Goal: Task Accomplishment & Management: Use online tool/utility

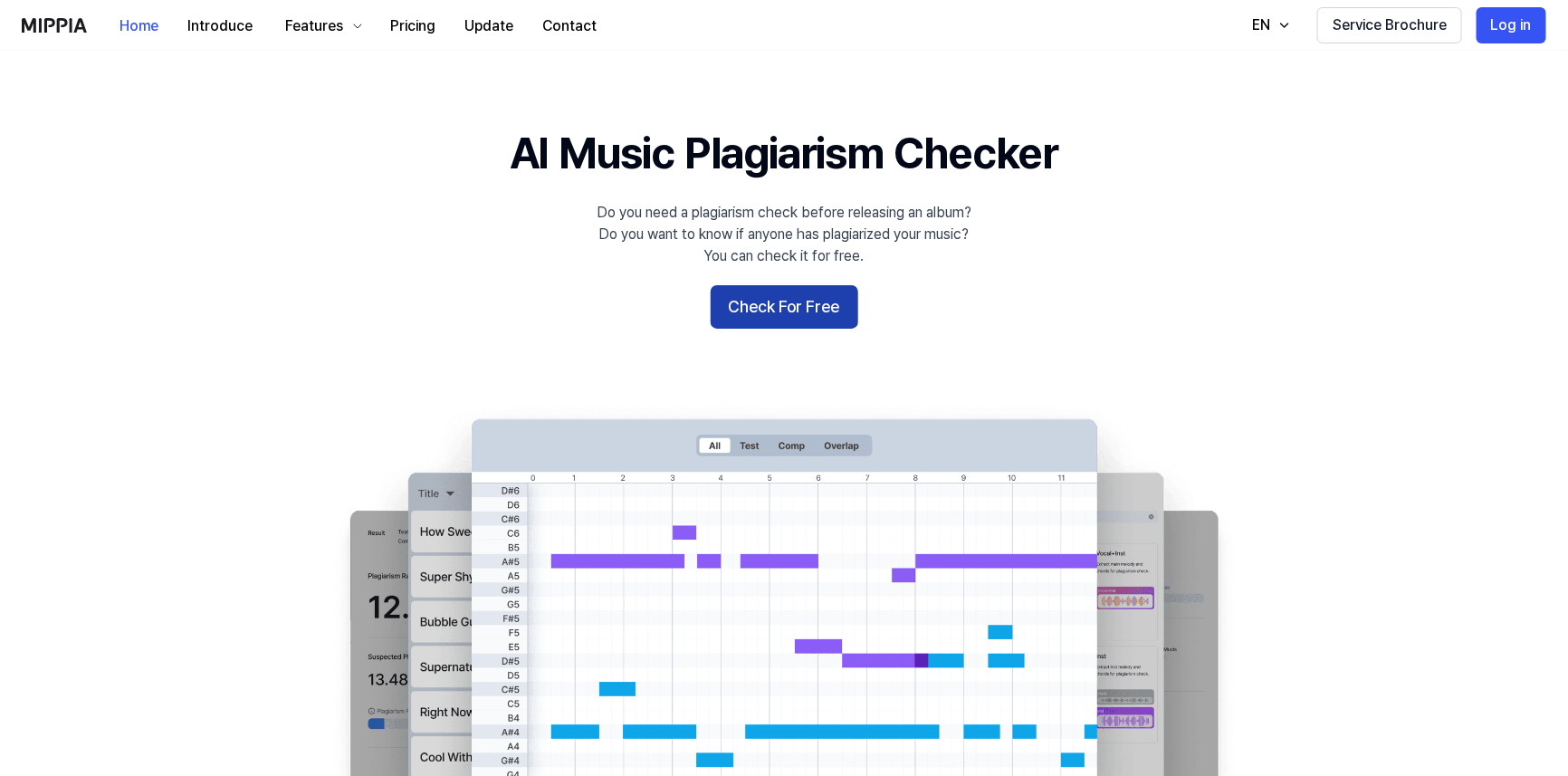
click at [781, 307] on button "Check For Free" at bounding box center [784, 307] width 148 height 44
click at [781, 313] on button "Check For Free" at bounding box center [784, 307] width 148 height 44
click at [765, 307] on button "Check For Free" at bounding box center [784, 307] width 148 height 44
click at [778, 317] on button "Check For Free" at bounding box center [784, 307] width 148 height 44
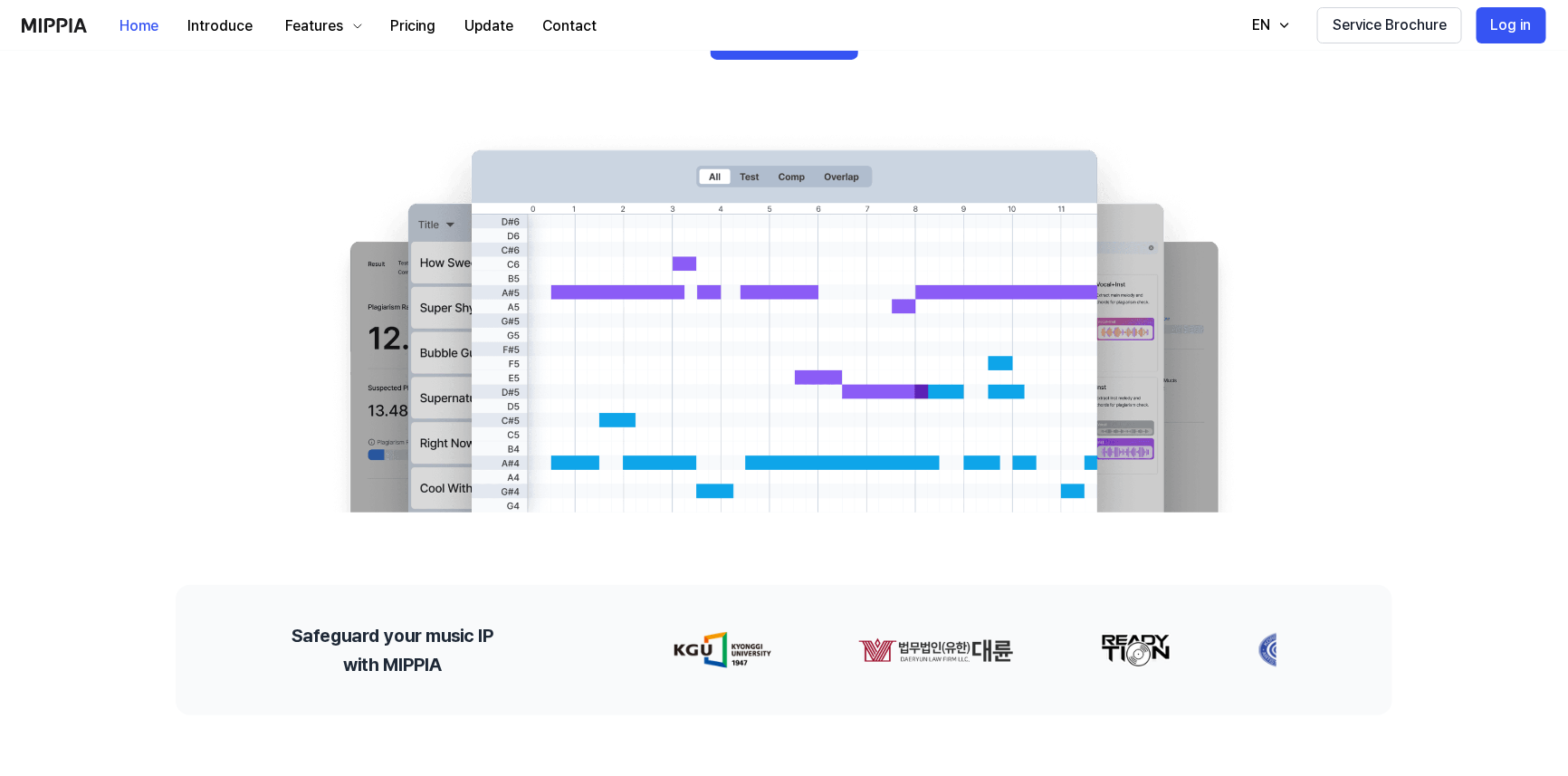
scroll to position [181, 0]
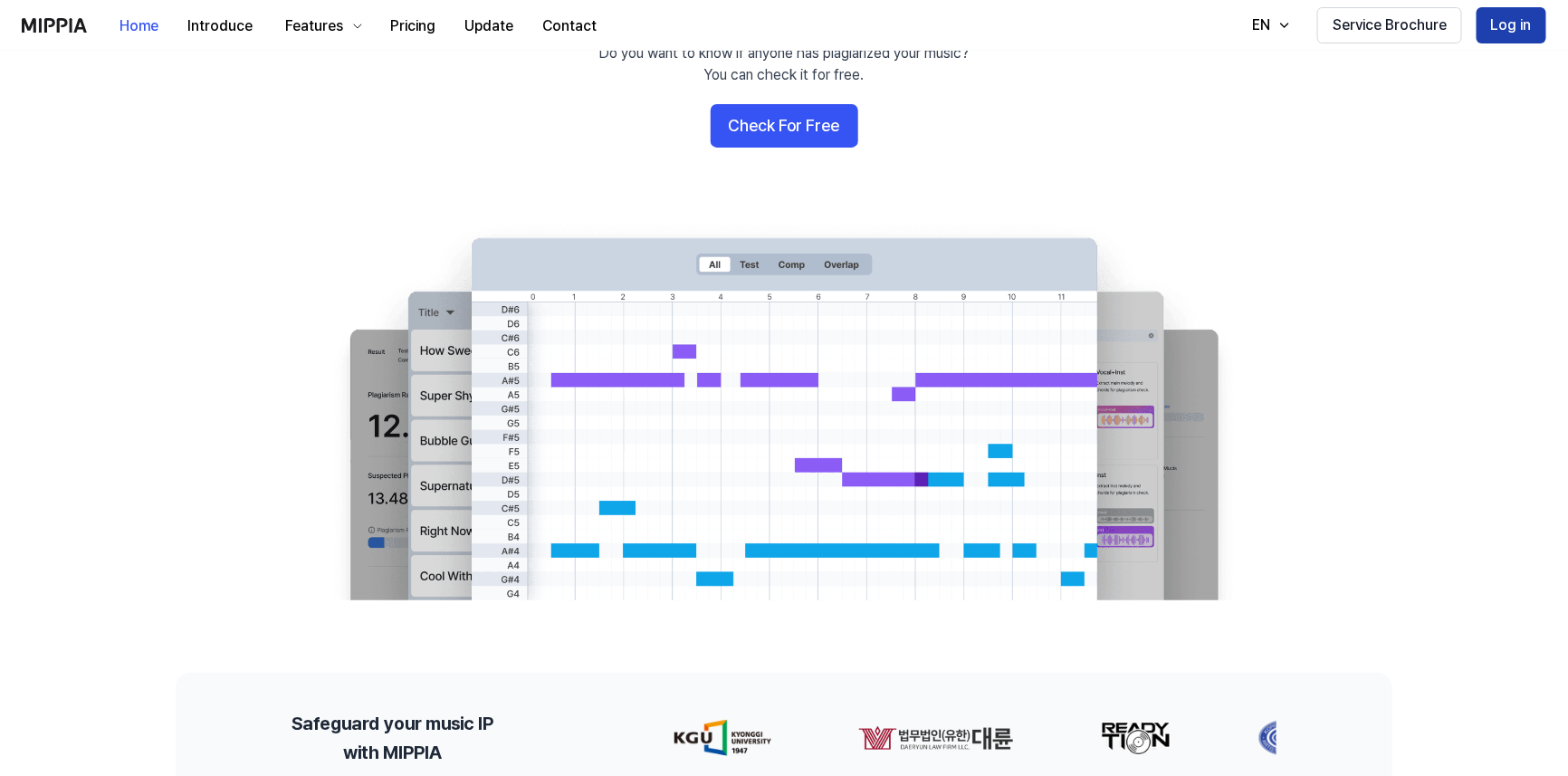
click at [1502, 34] on button "Log in" at bounding box center [1511, 25] width 70 height 36
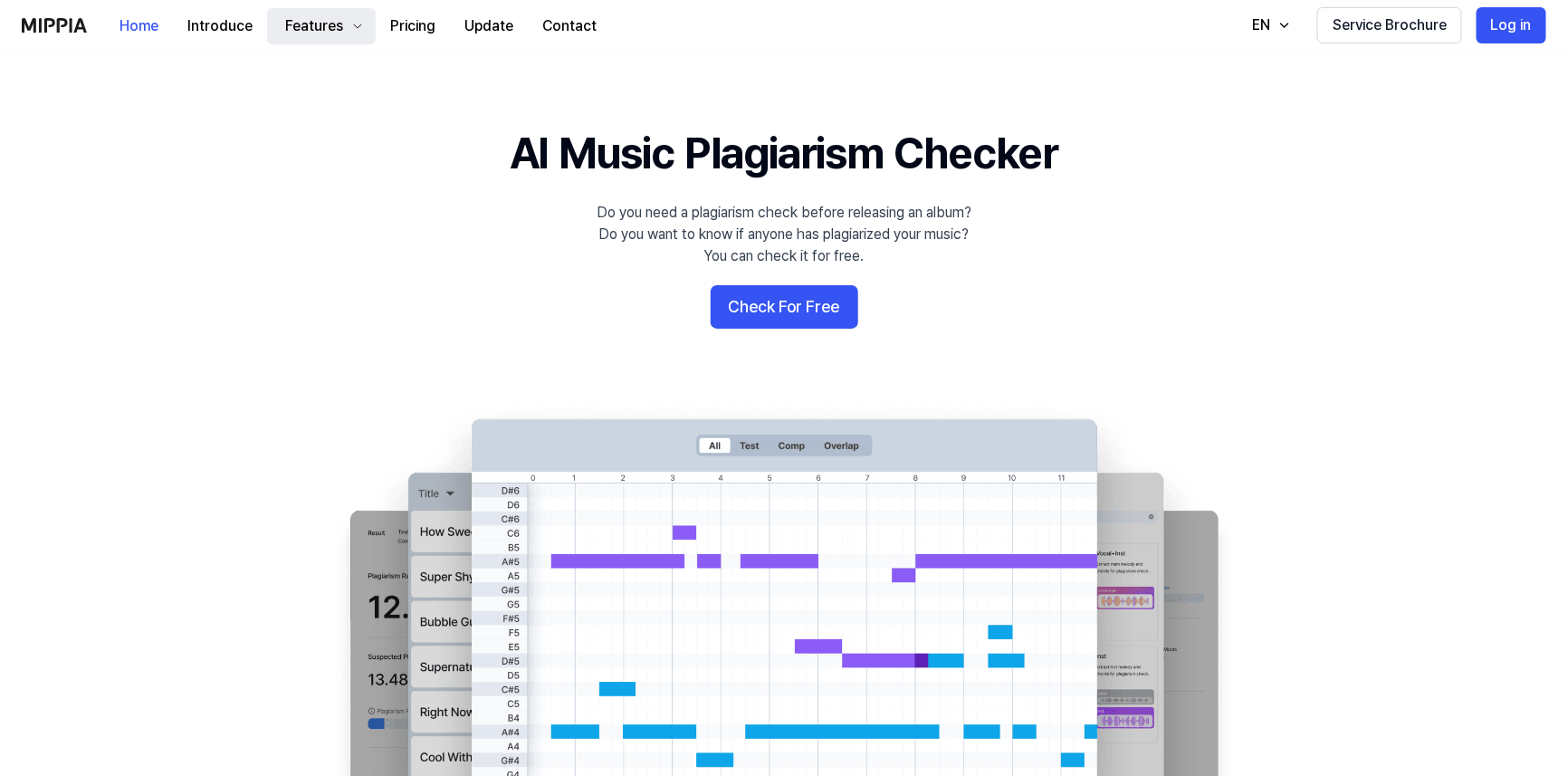
click at [313, 24] on div "Features" at bounding box center [314, 26] width 65 height 21
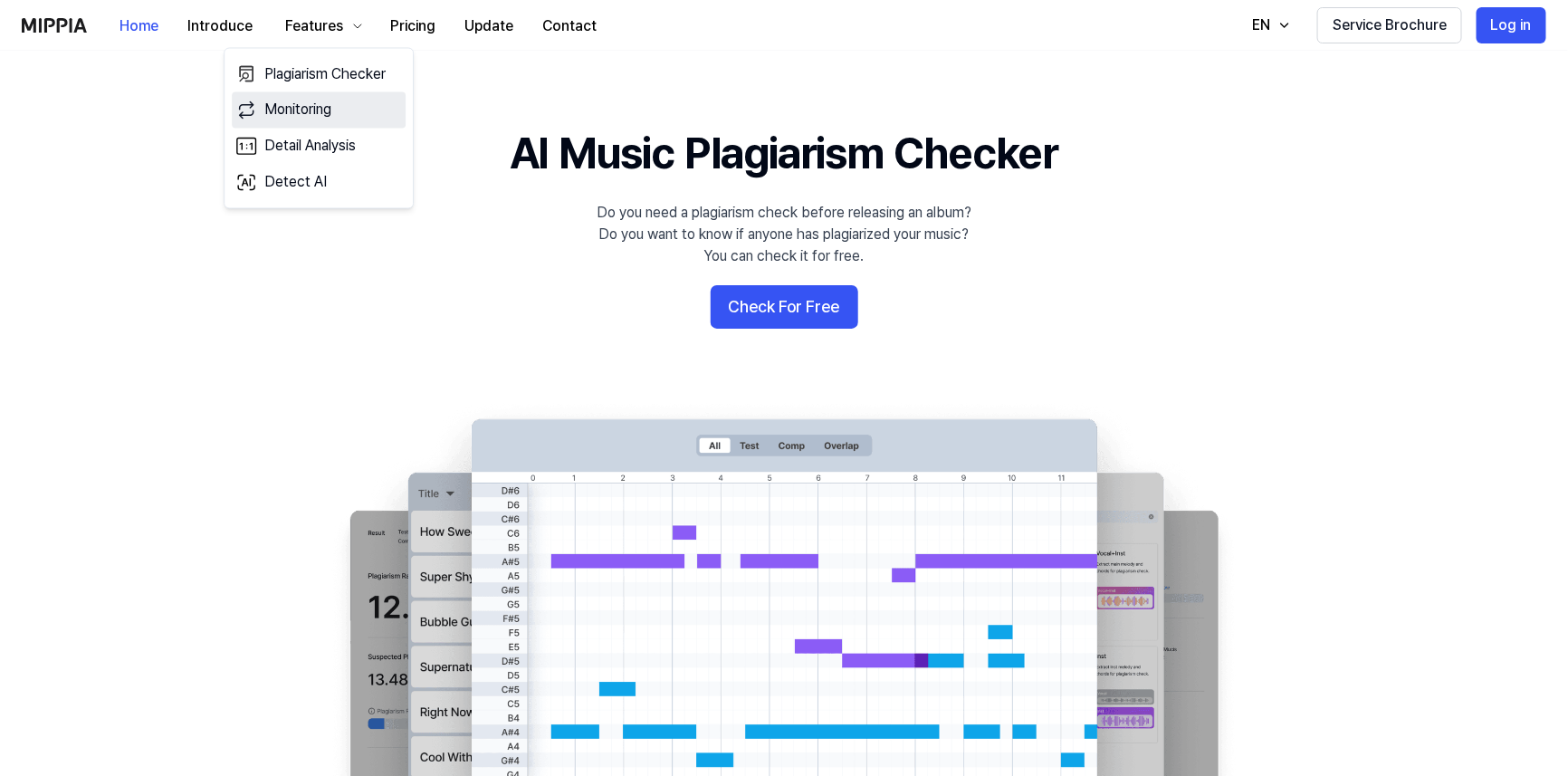
click at [304, 108] on link "Monitoring" at bounding box center [318, 110] width 174 height 36
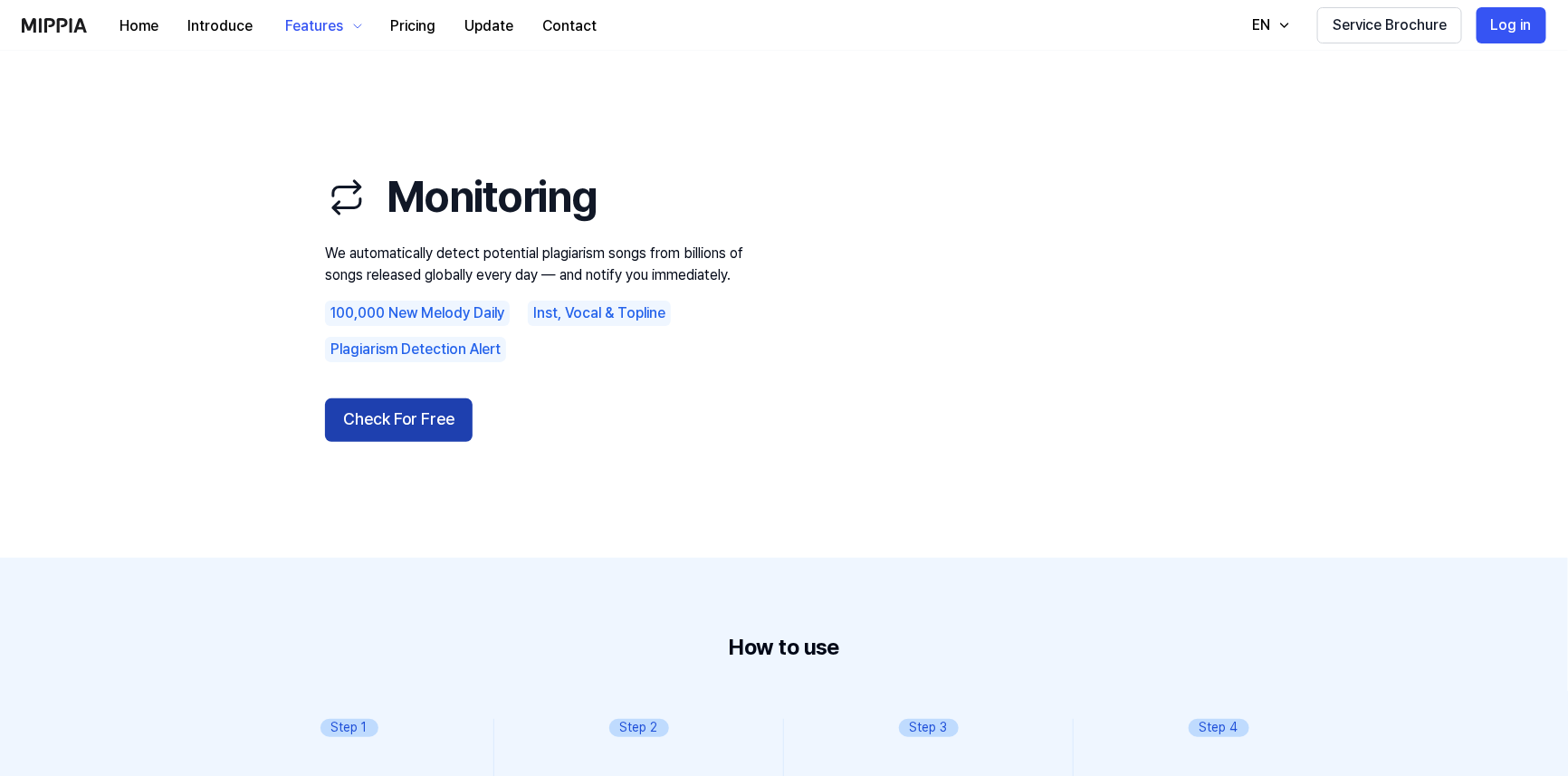
click at [397, 421] on button "Check For Free" at bounding box center [398, 420] width 148 height 44
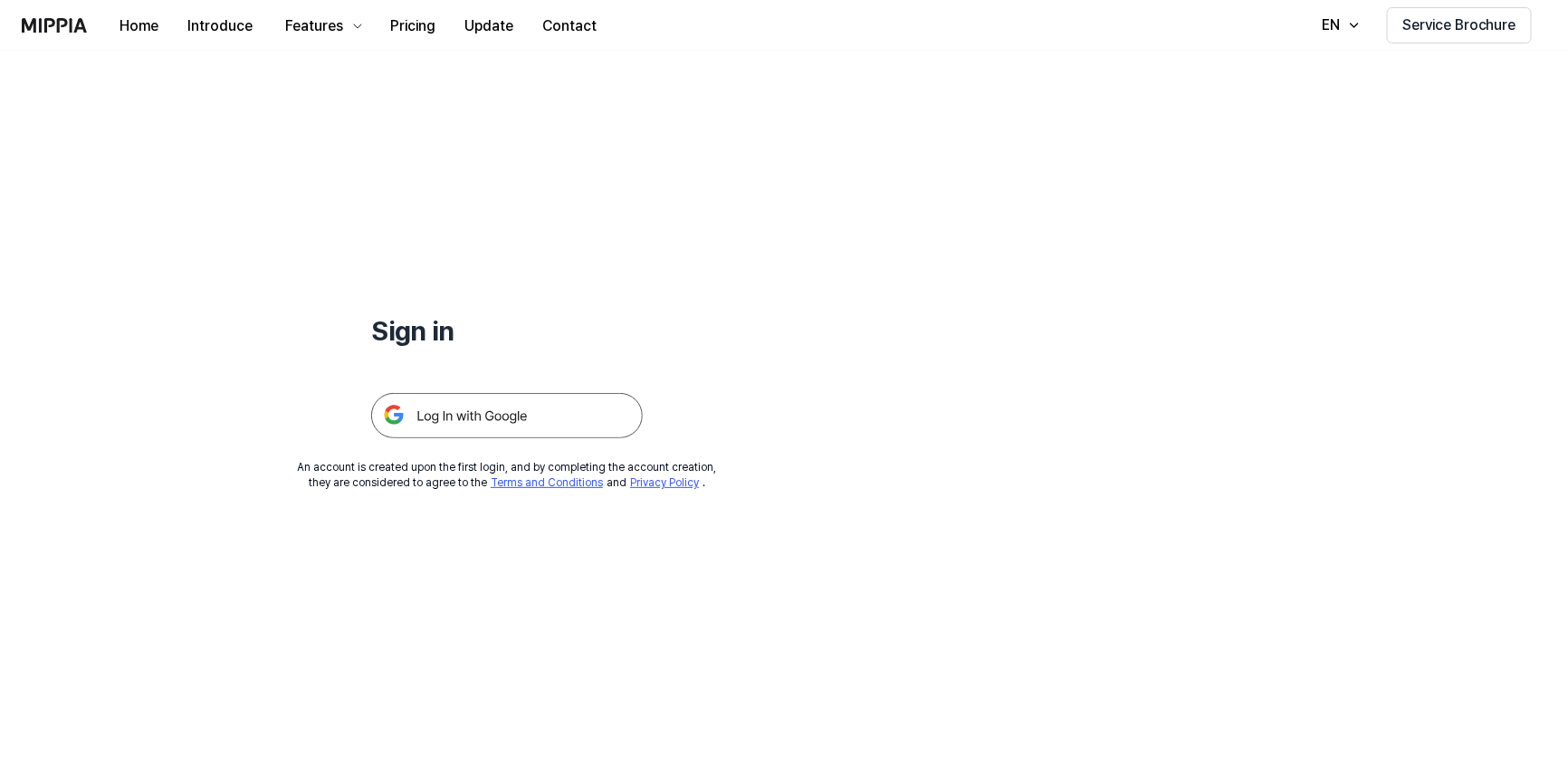
click at [518, 415] on img at bounding box center [507, 415] width 272 height 46
click at [495, 416] on img at bounding box center [507, 415] width 272 height 46
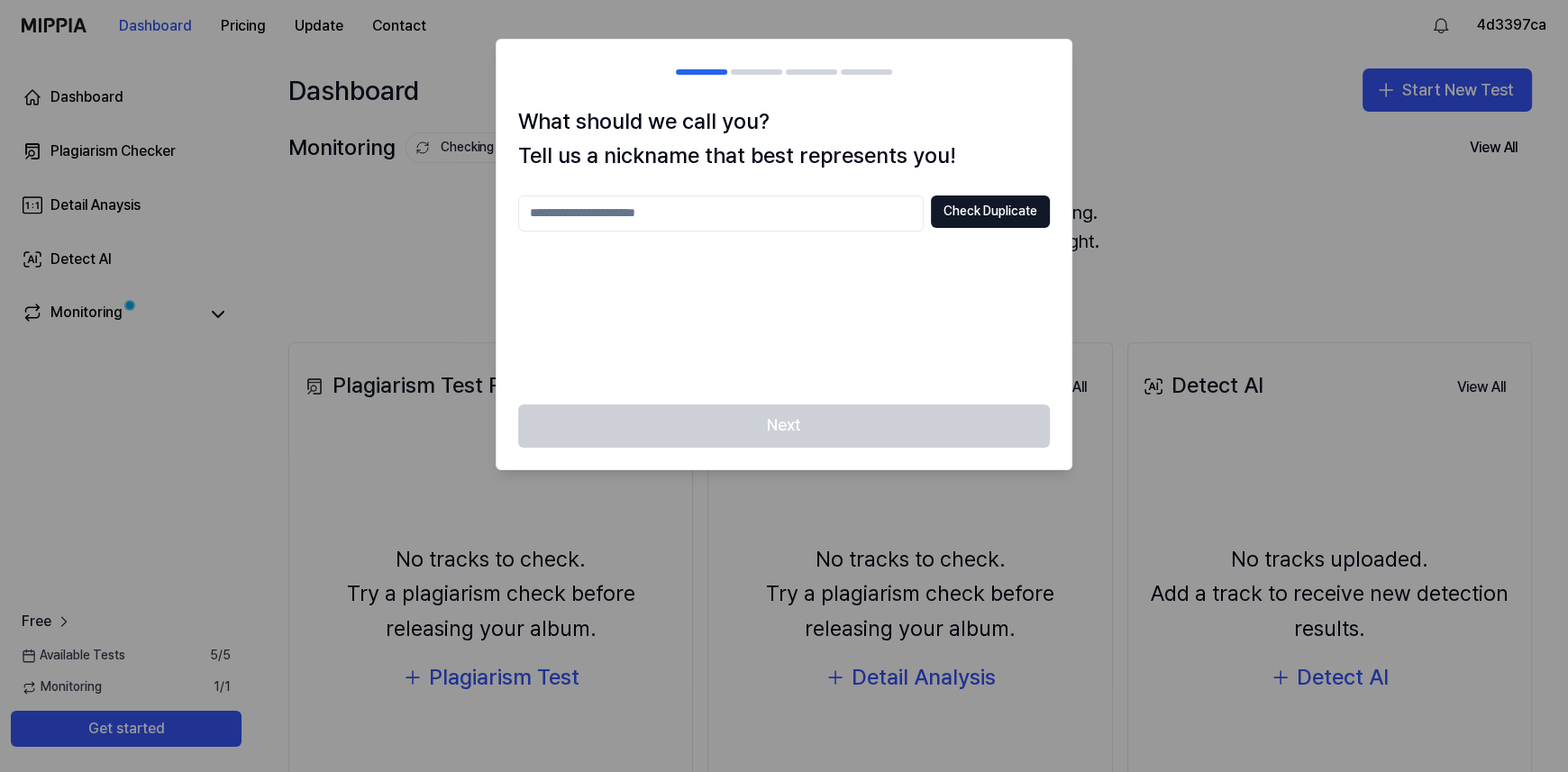
click at [807, 429] on div "Next" at bounding box center [783, 437] width 575 height 65
click at [702, 212] on input "text" at bounding box center [721, 213] width 405 height 36
type input "*"
type input "*******"
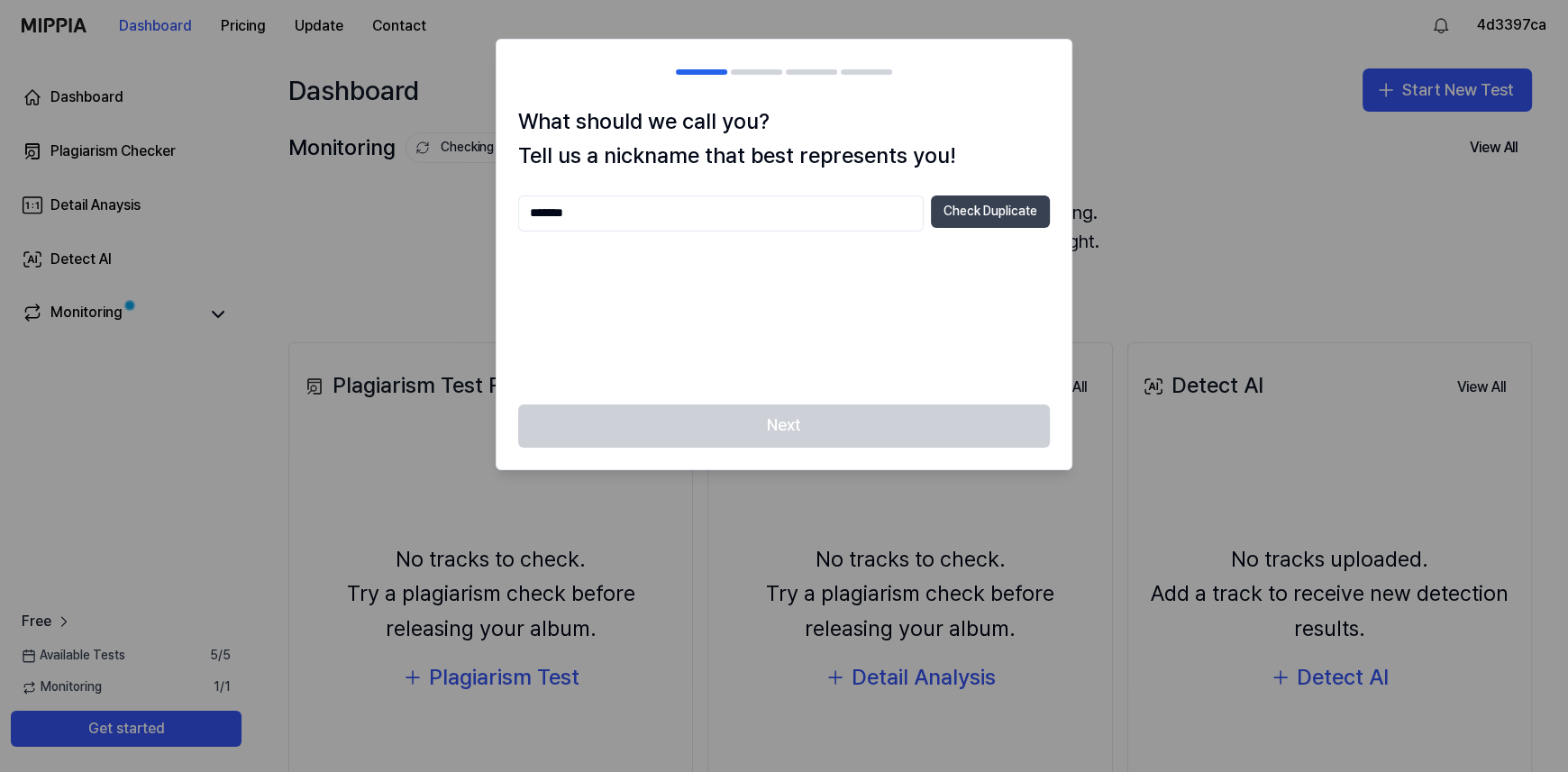
click at [998, 210] on button "Check Duplicate" at bounding box center [989, 211] width 118 height 32
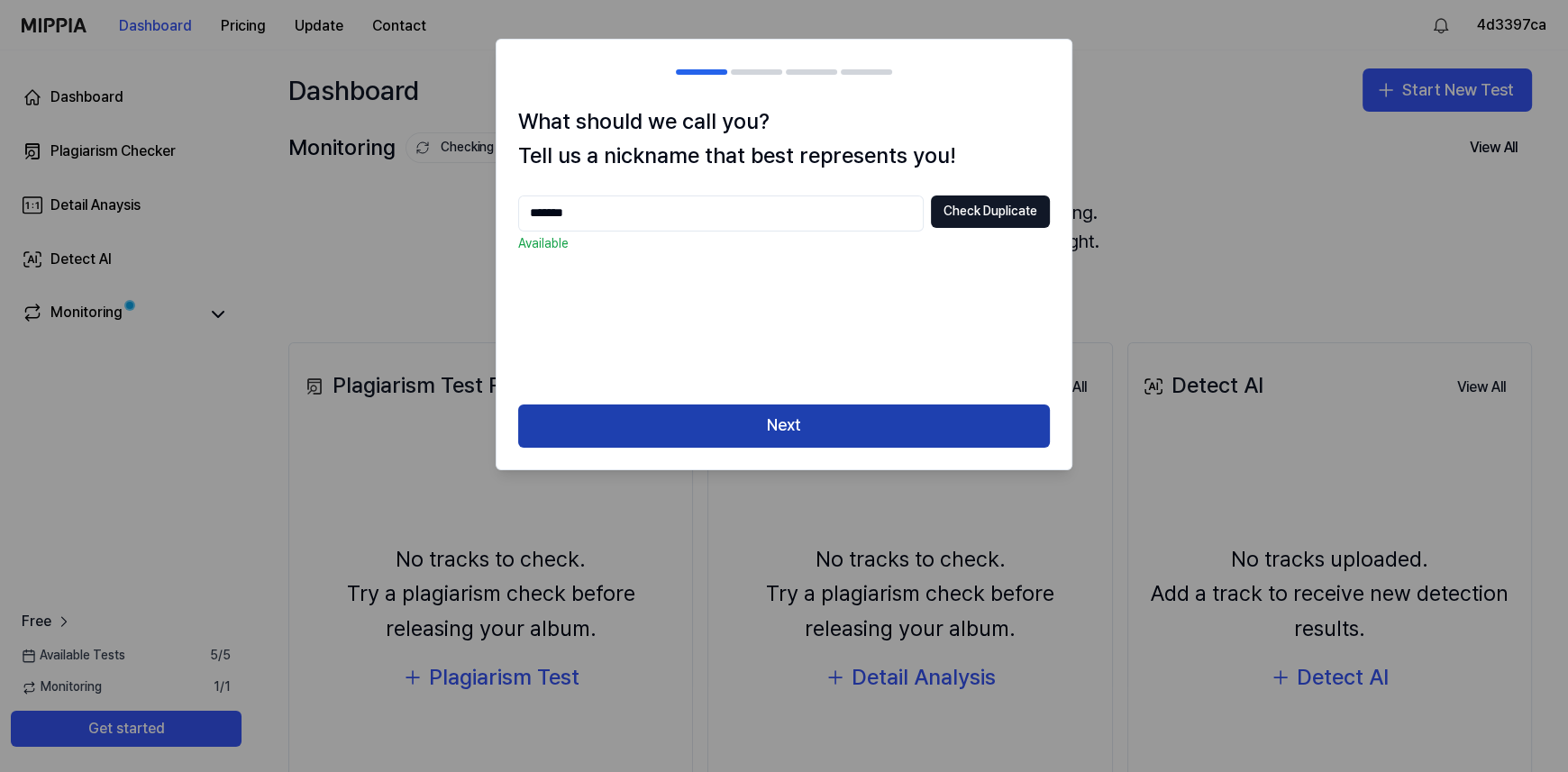
click at [767, 427] on button "Next" at bounding box center [784, 426] width 531 height 44
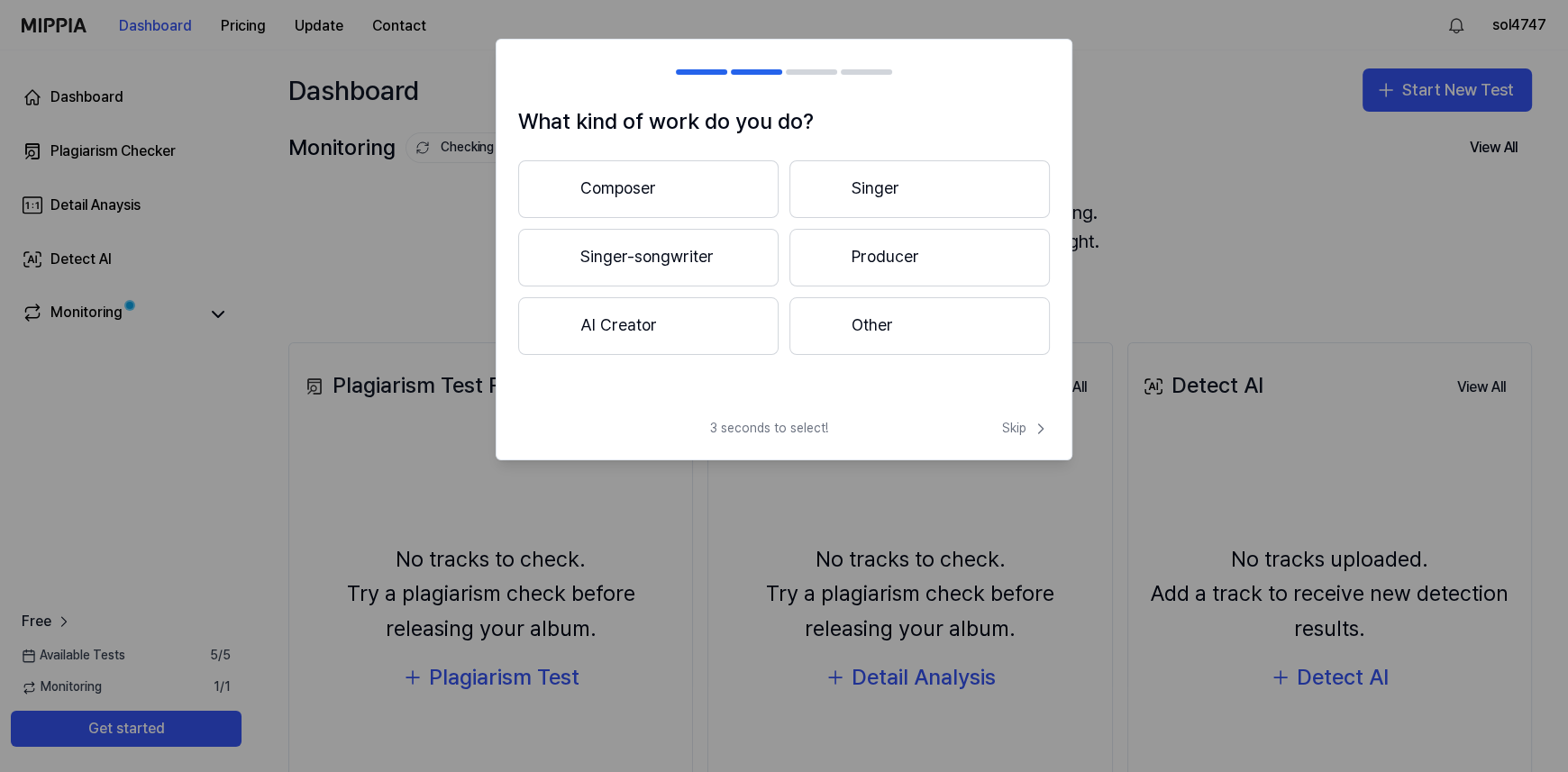
click at [865, 254] on button "Producer" at bounding box center [919, 257] width 260 height 57
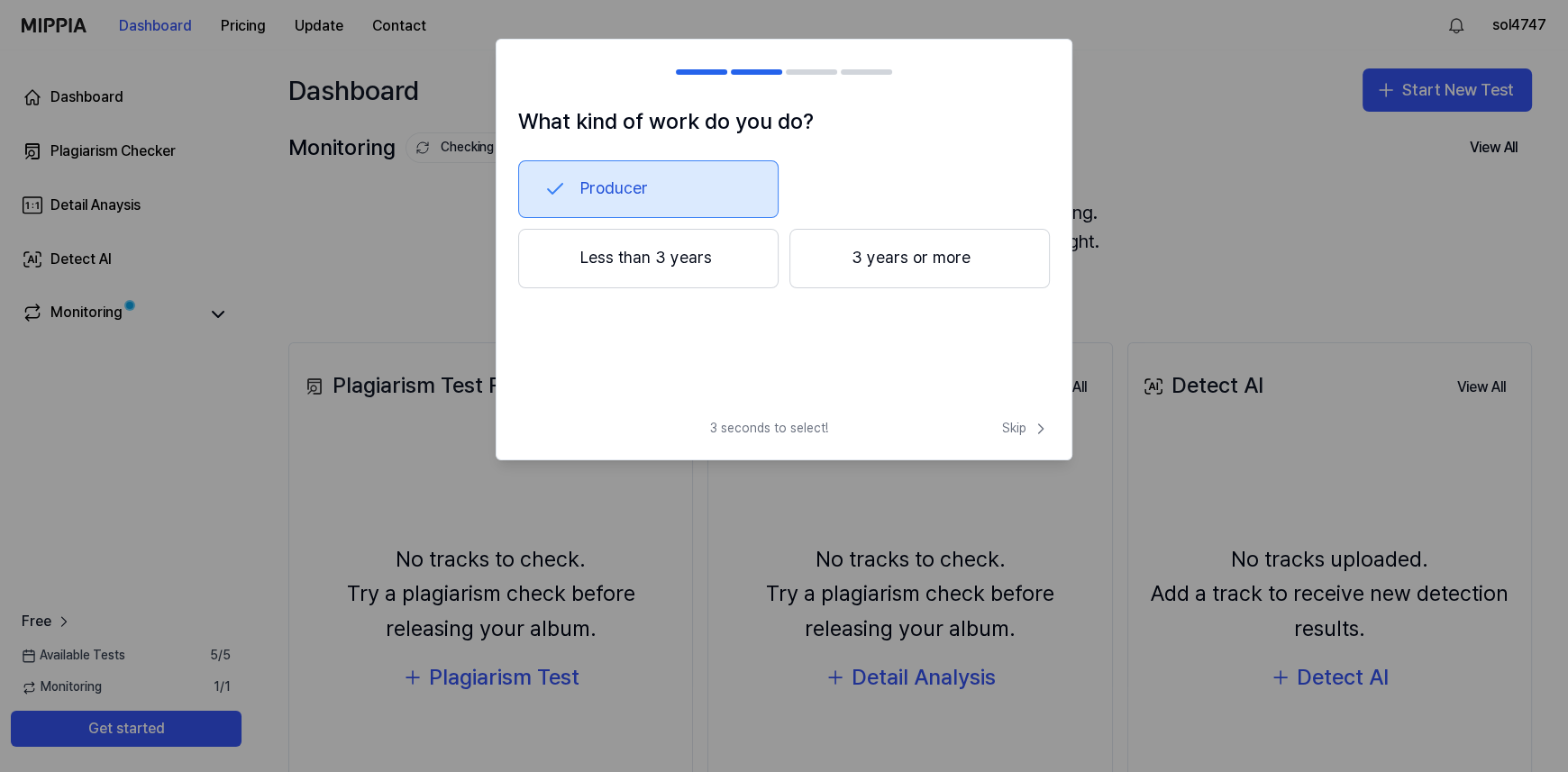
click at [877, 255] on button "3 years or more" at bounding box center [919, 258] width 260 height 59
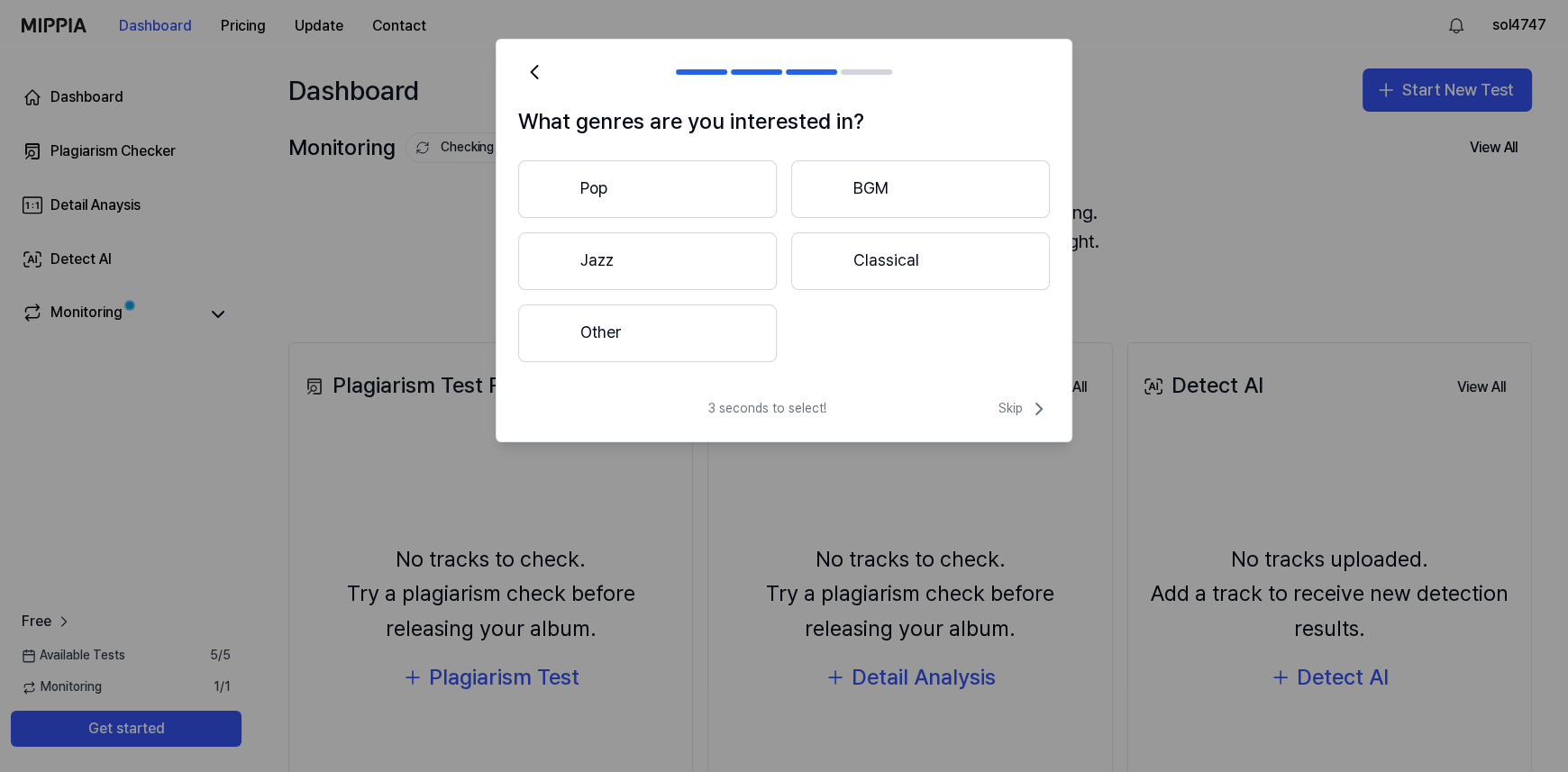
click at [626, 328] on button "Other" at bounding box center [647, 333] width 258 height 57
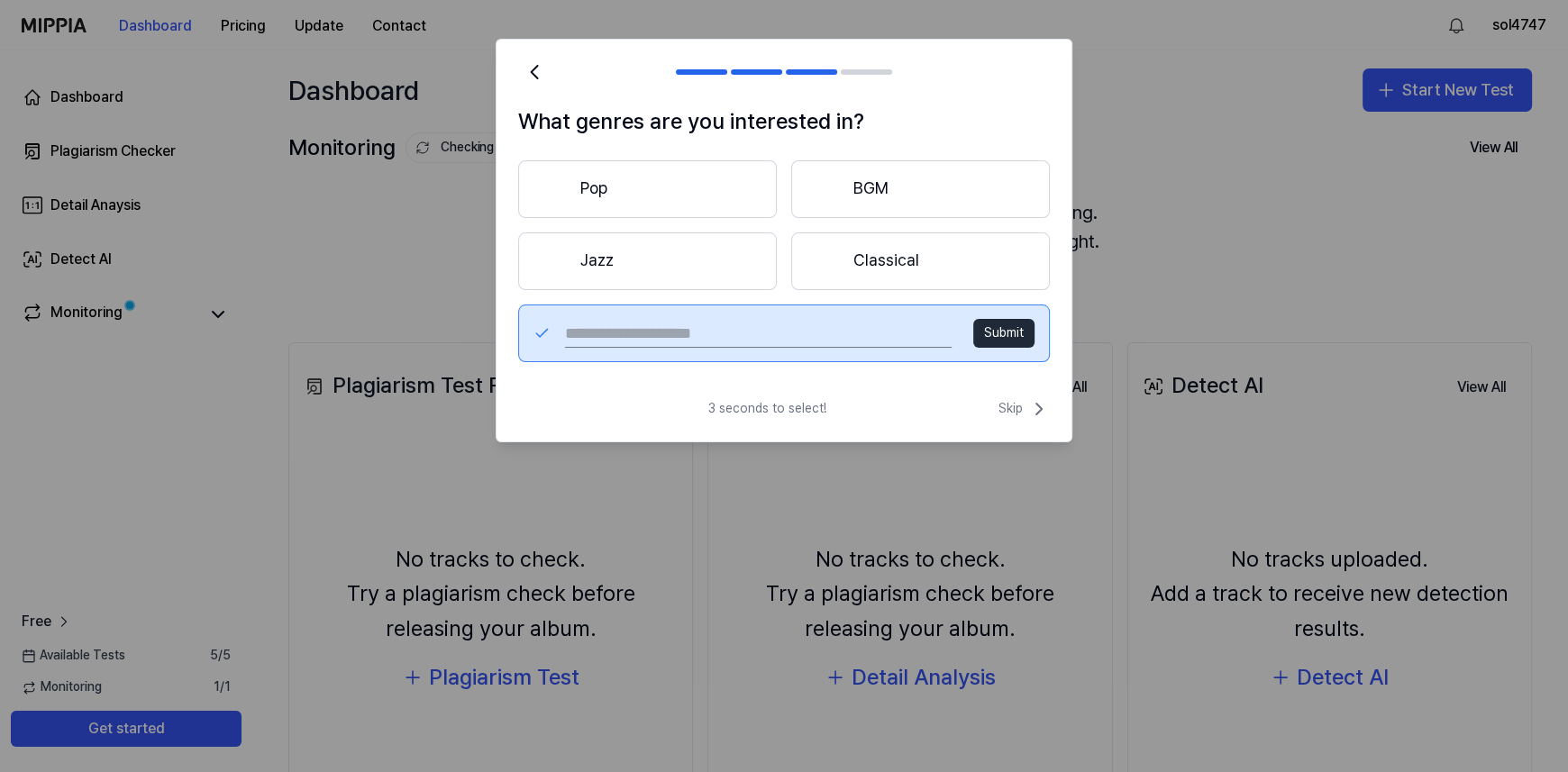
click at [599, 186] on button "Pop" at bounding box center [647, 189] width 258 height 57
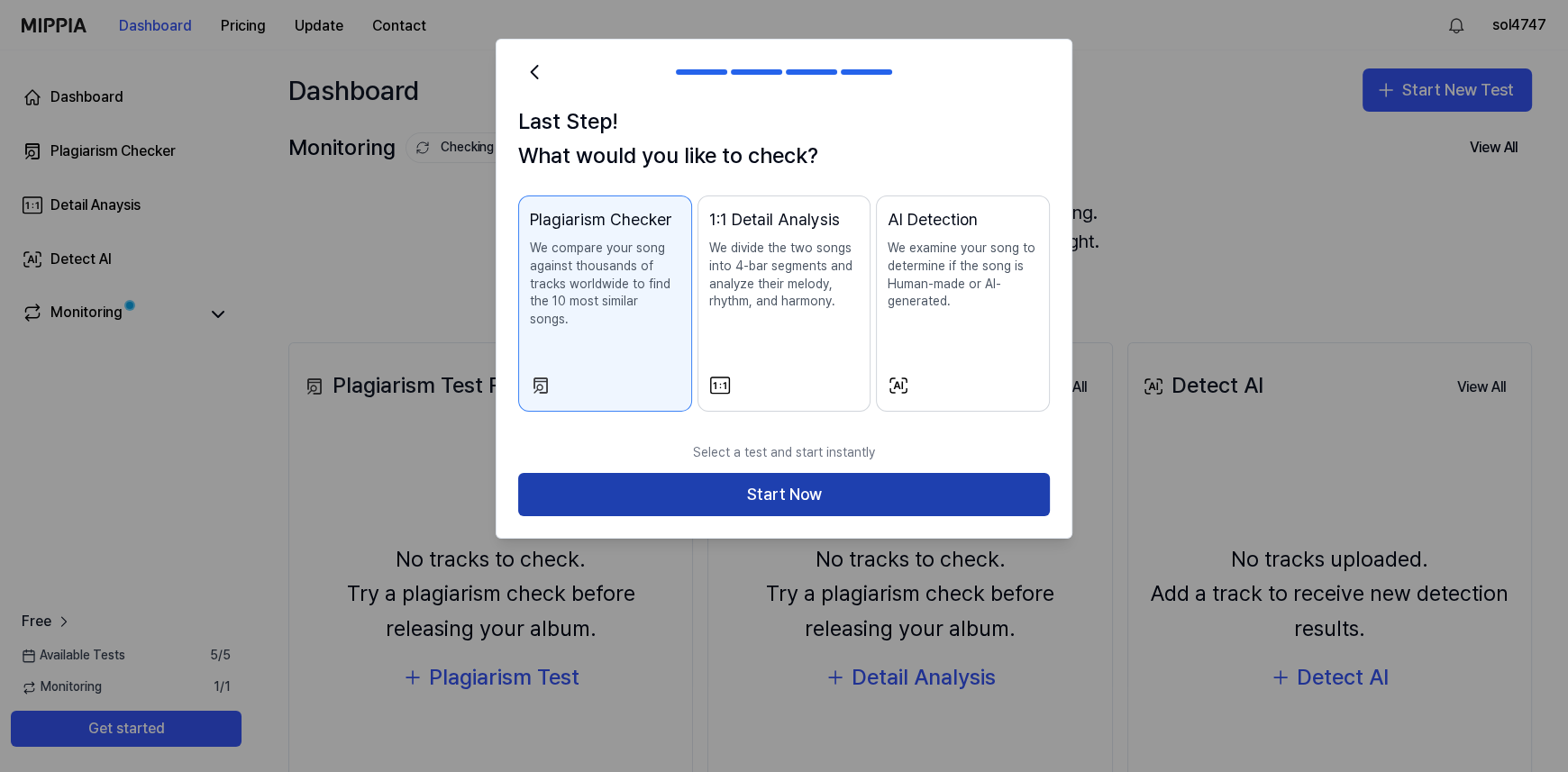
click at [785, 478] on button "Start Now" at bounding box center [784, 494] width 531 height 44
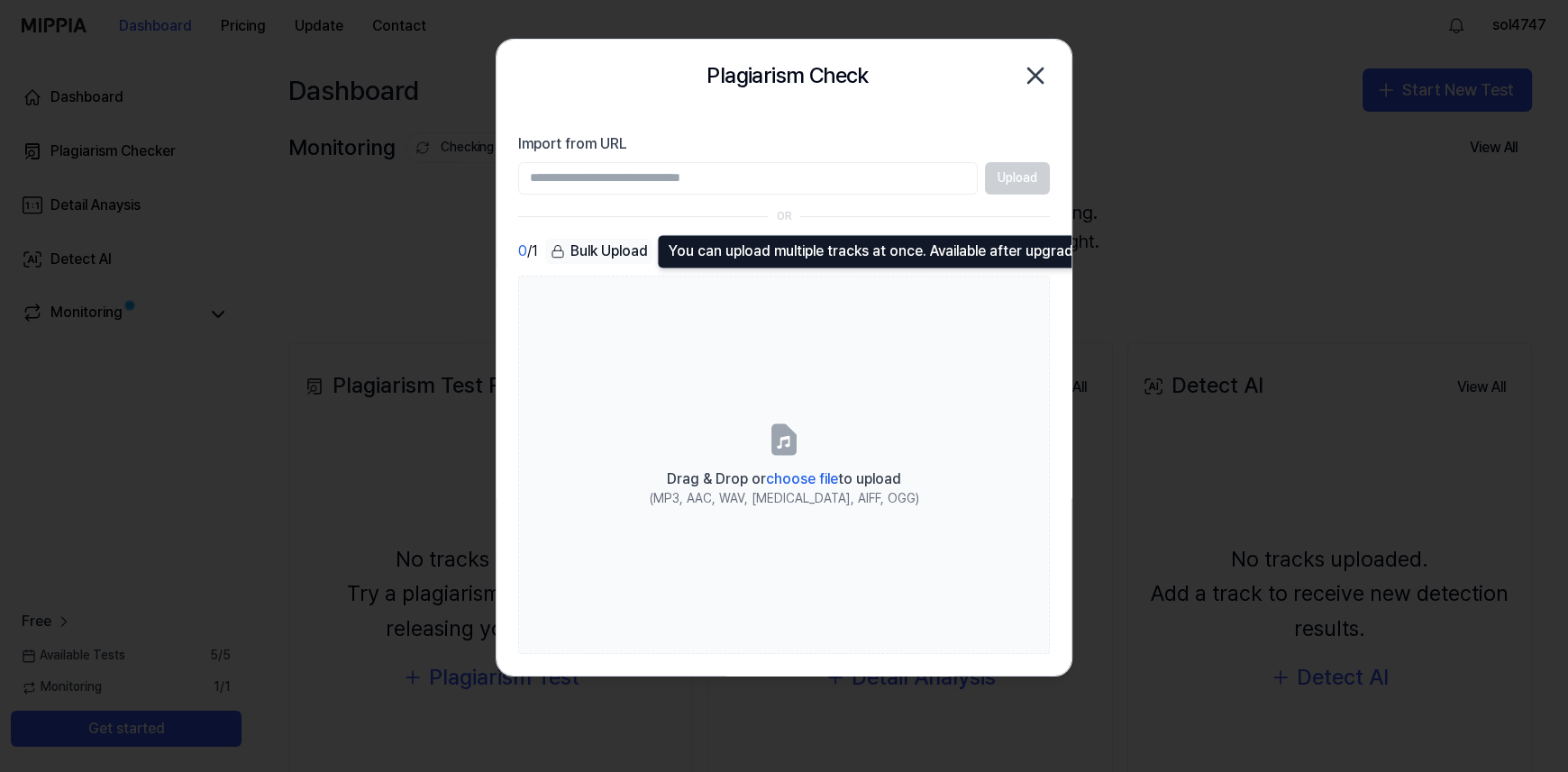
click at [612, 249] on div "Bulk Upload" at bounding box center [599, 251] width 108 height 25
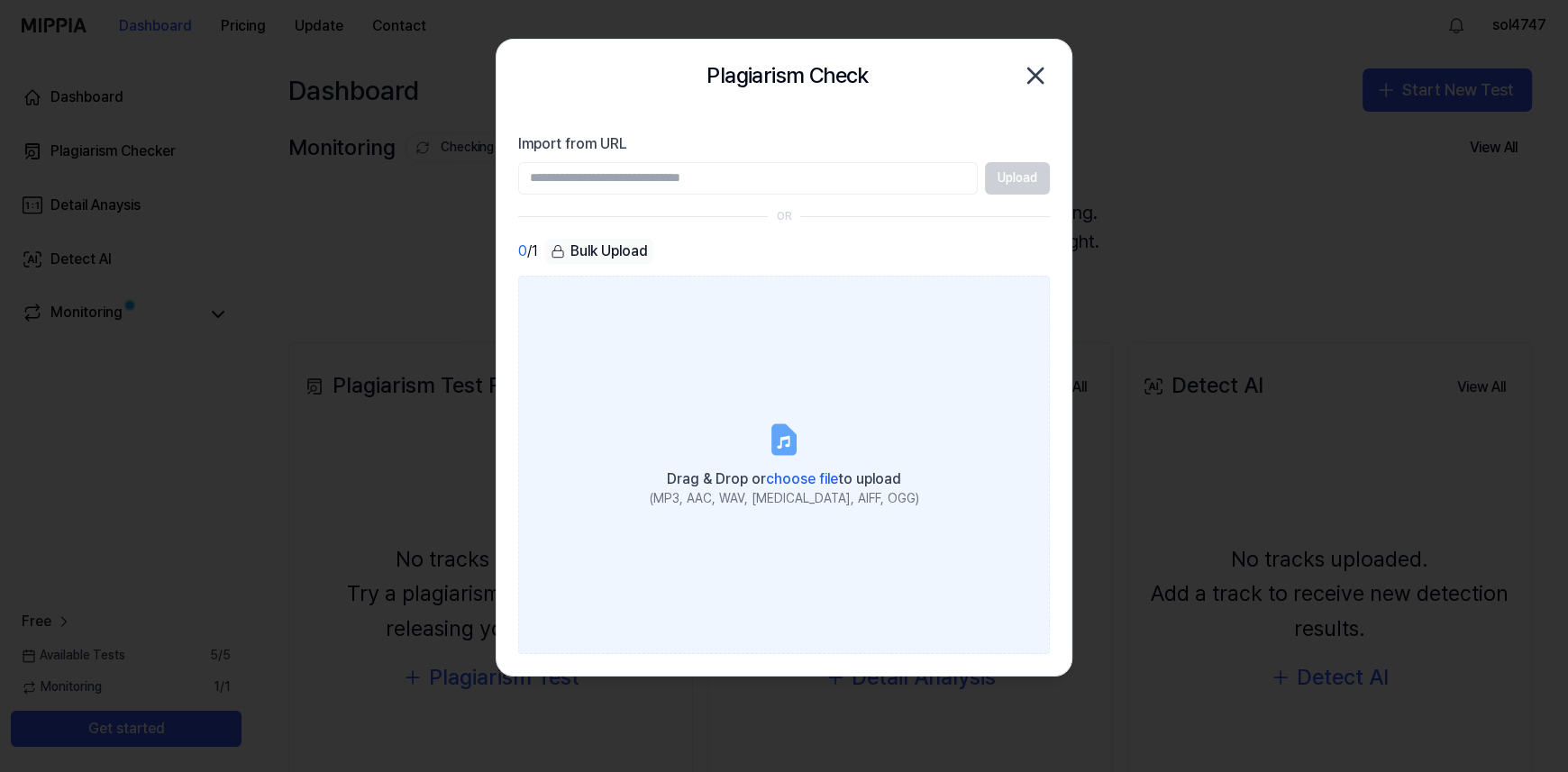
click at [778, 446] on icon at bounding box center [783, 442] width 13 height 13
click at [0, 0] on input "Drag & Drop or choose file to upload (MP3, AAC, WAV, [MEDICAL_DATA], AIFF, OGG)" at bounding box center [0, 0] width 0 height 0
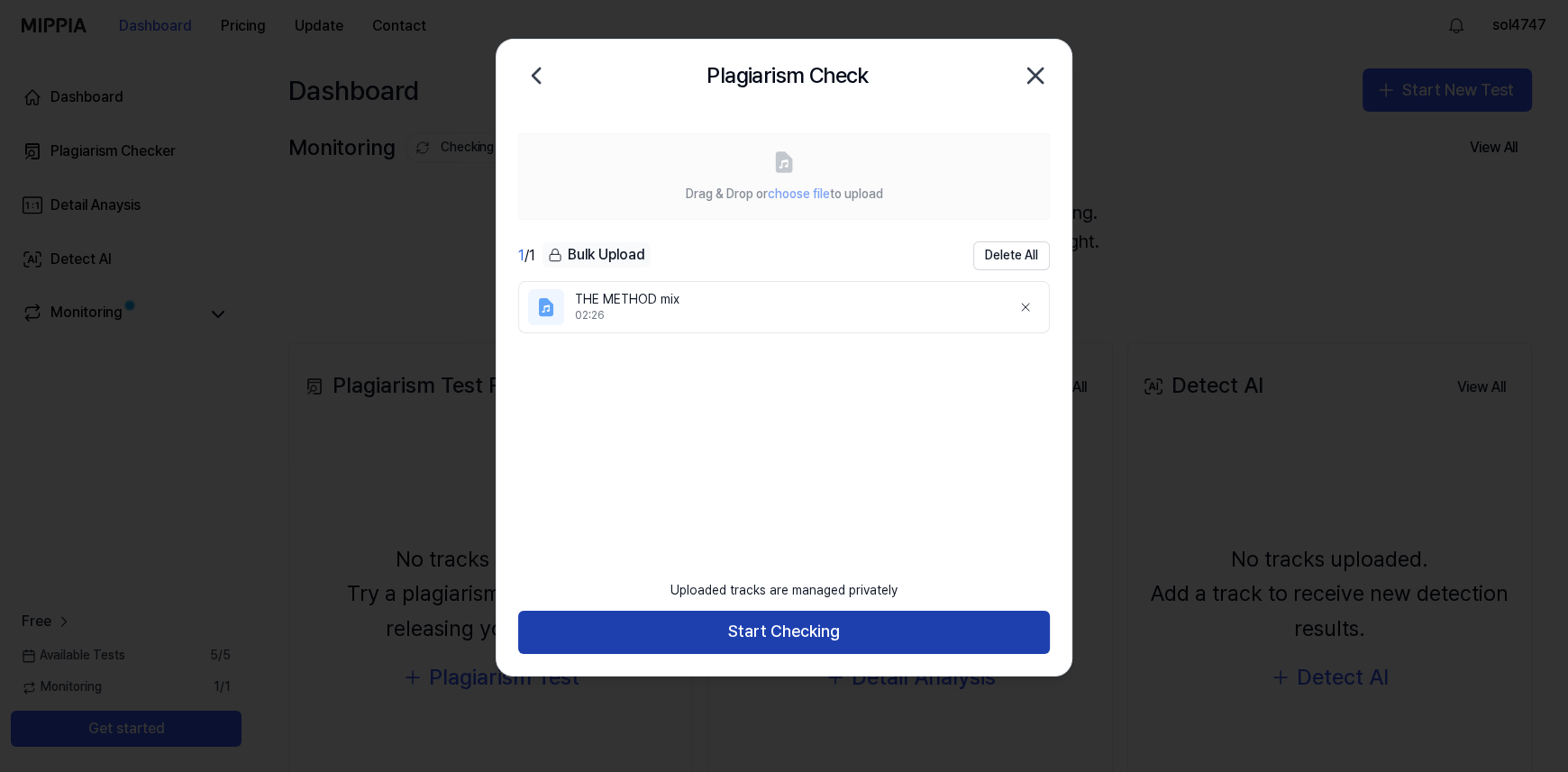
click at [781, 640] on button "Start Checking" at bounding box center [784, 632] width 531 height 44
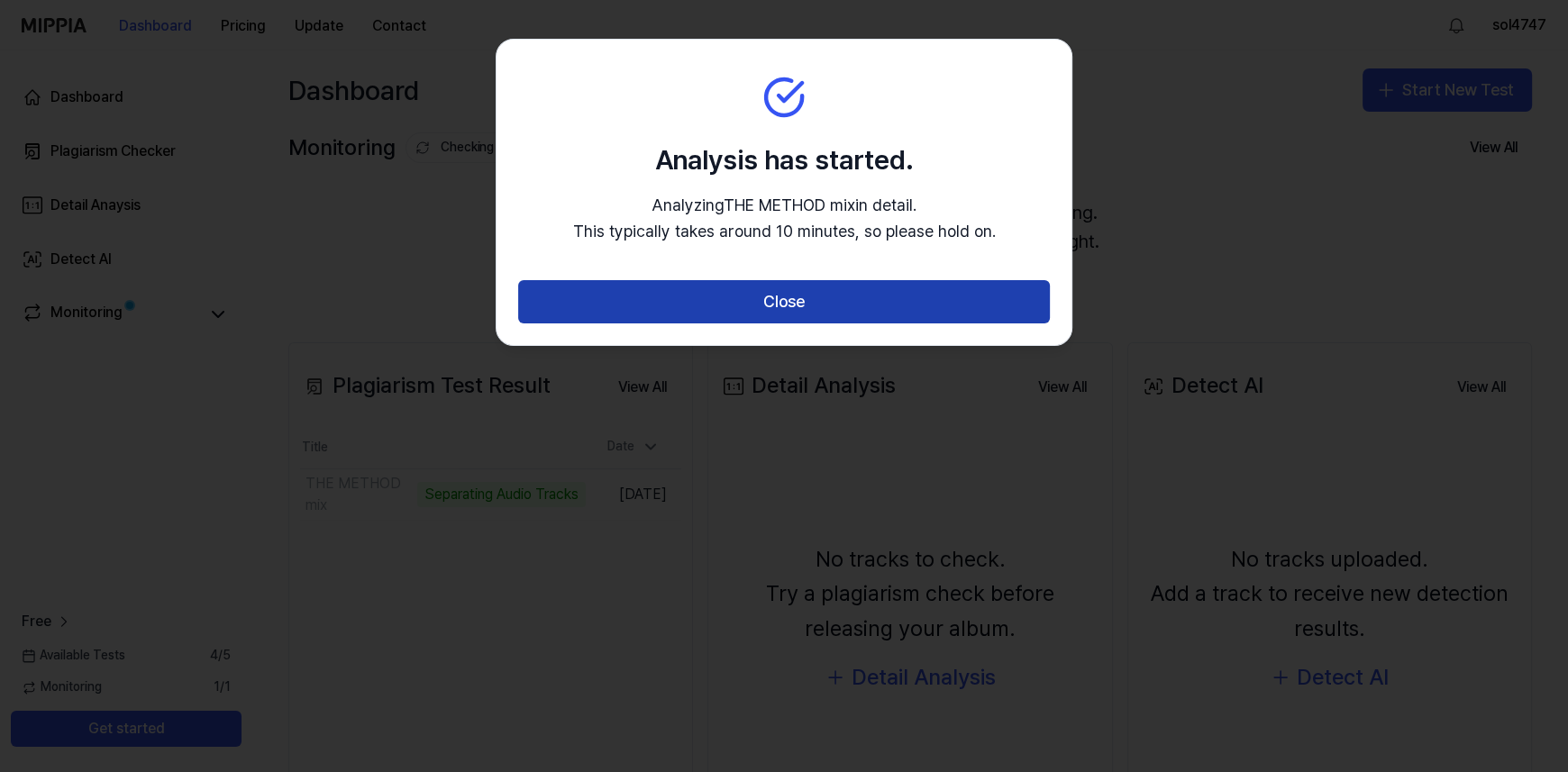
click at [797, 300] on button "Close" at bounding box center [784, 302] width 531 height 44
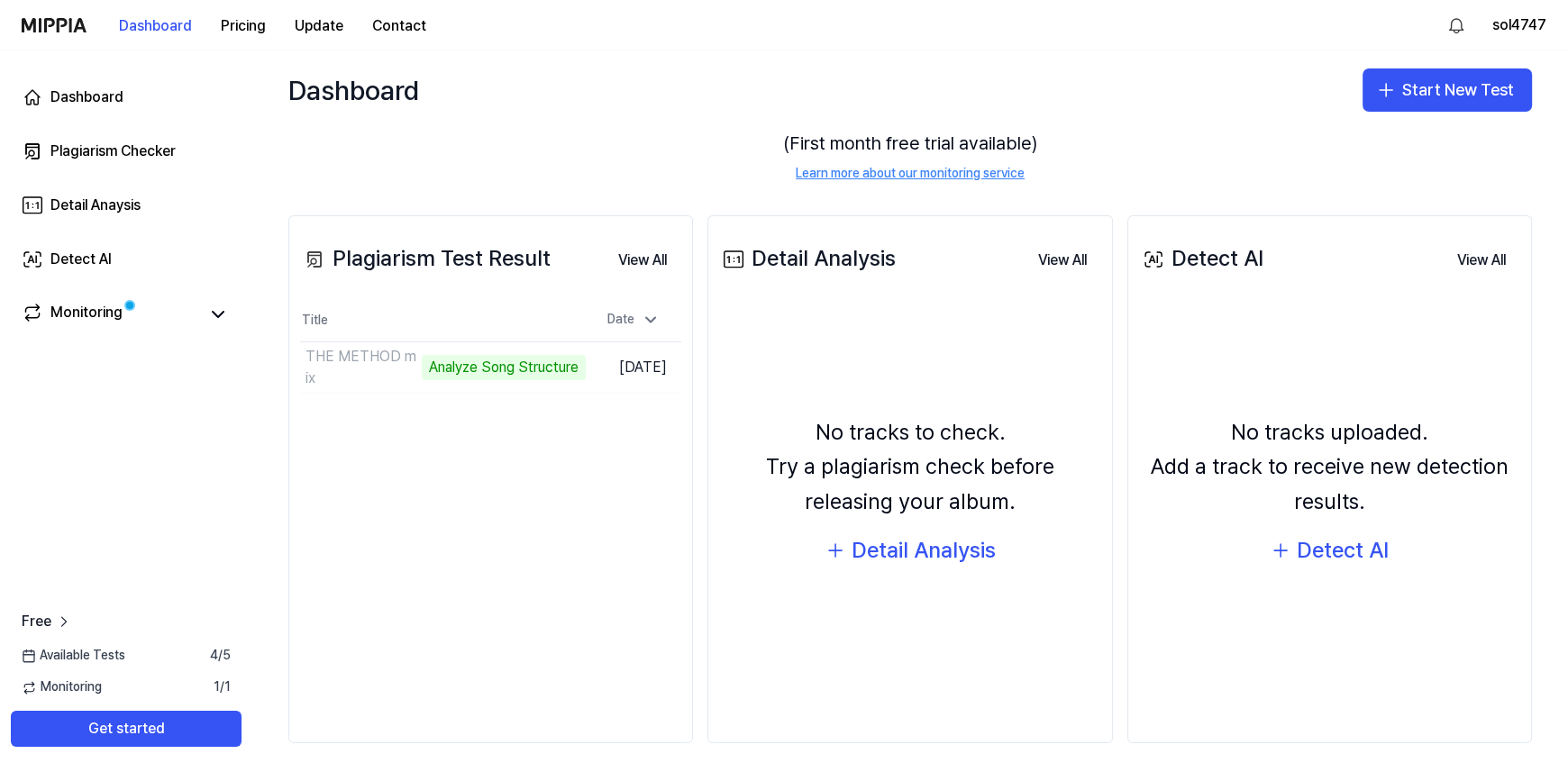
scroll to position [133, 0]
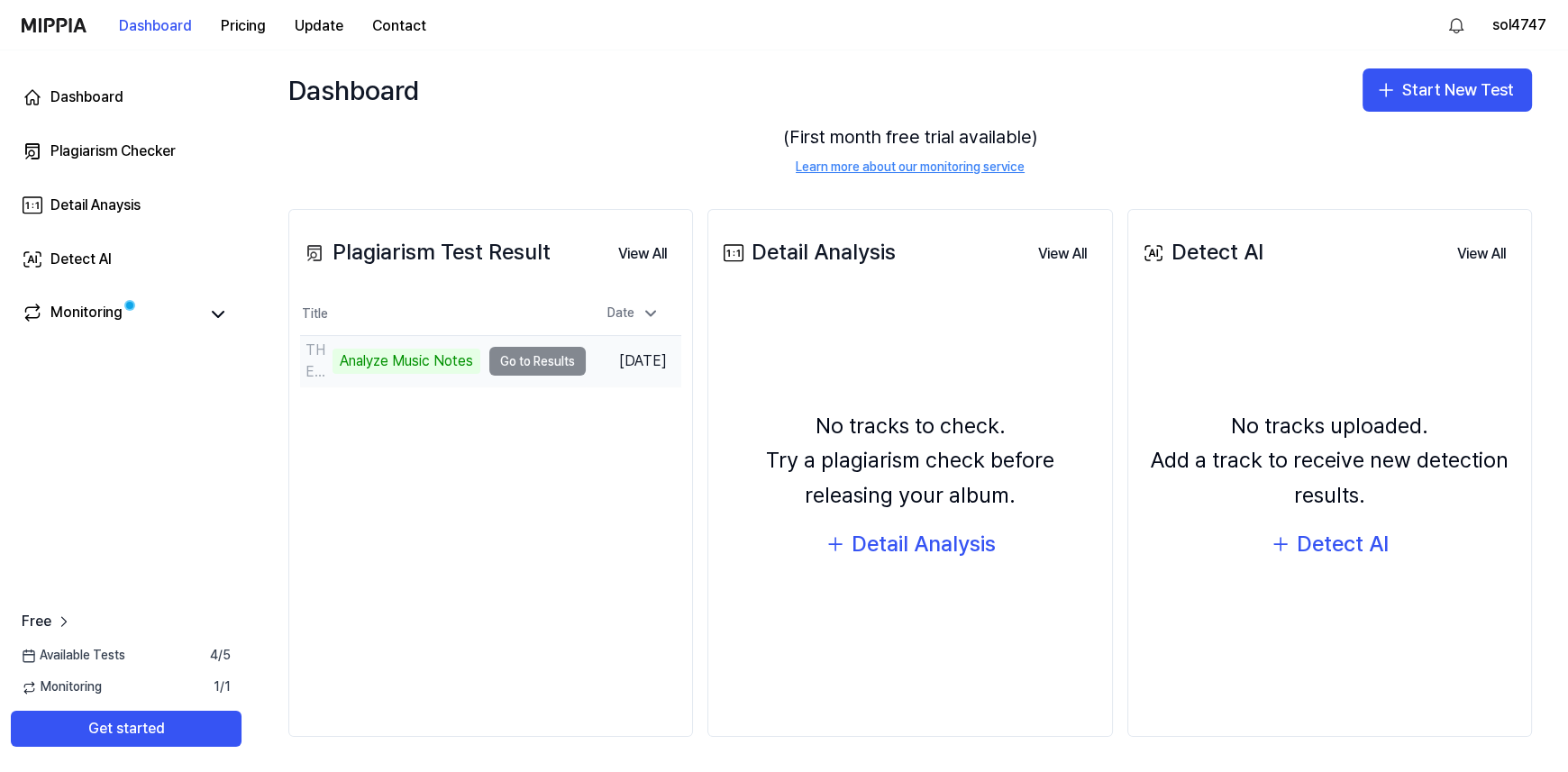
click at [536, 358] on td "THE METHOD mix Analyze Music Notes Go to Results" at bounding box center [442, 361] width 286 height 51
click at [375, 364] on div "Analyze Music Notes" at bounding box center [406, 361] width 148 height 25
click at [532, 365] on td "THE METHOD mix Analyze Music Notes Go to Results" at bounding box center [442, 361] width 286 height 51
click at [222, 315] on icon at bounding box center [218, 314] width 21 height 21
click at [222, 315] on icon at bounding box center [218, 315] width 11 height 6
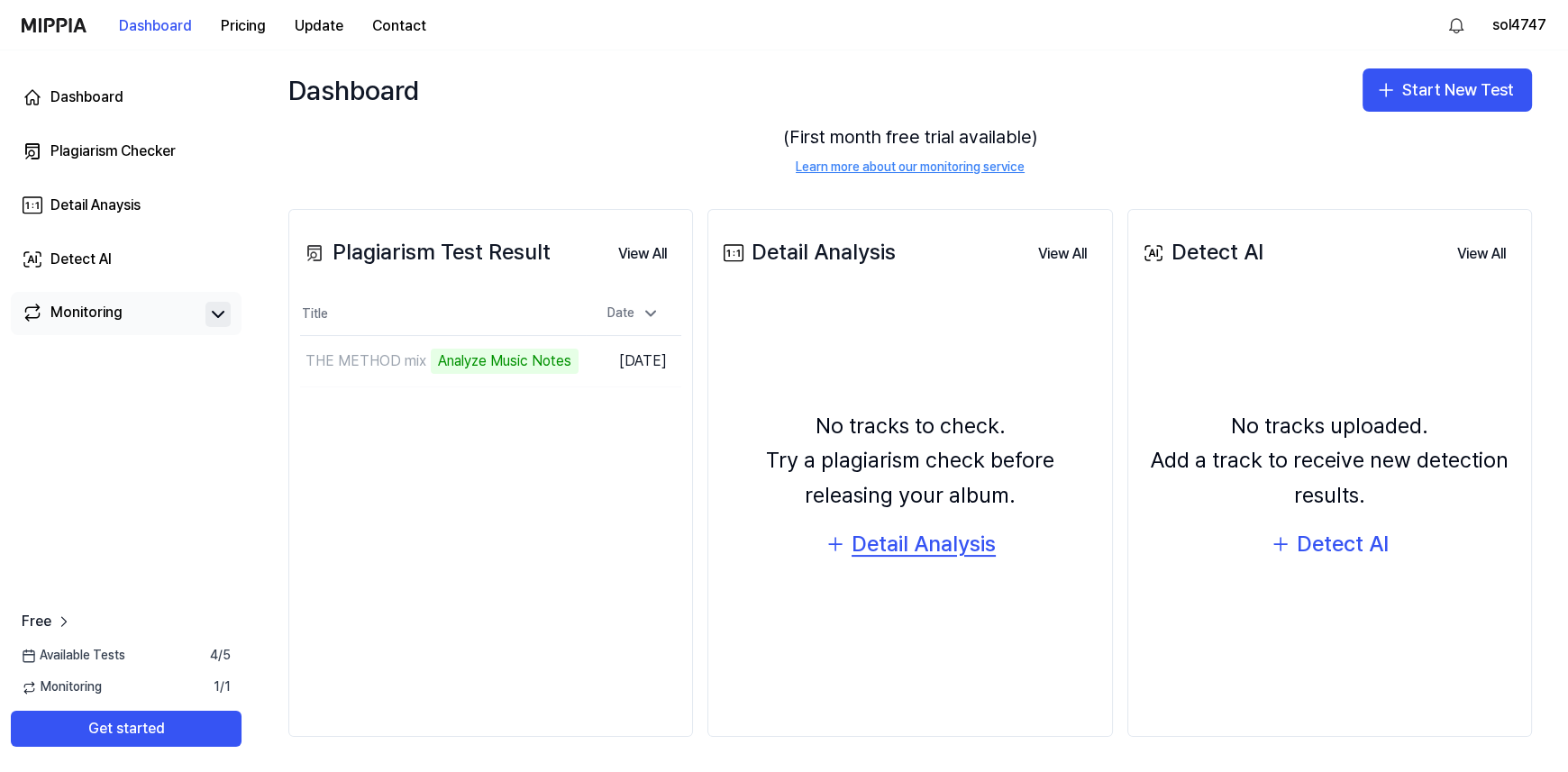
click at [940, 547] on div "Detail Analysis" at bounding box center [924, 543] width 144 height 34
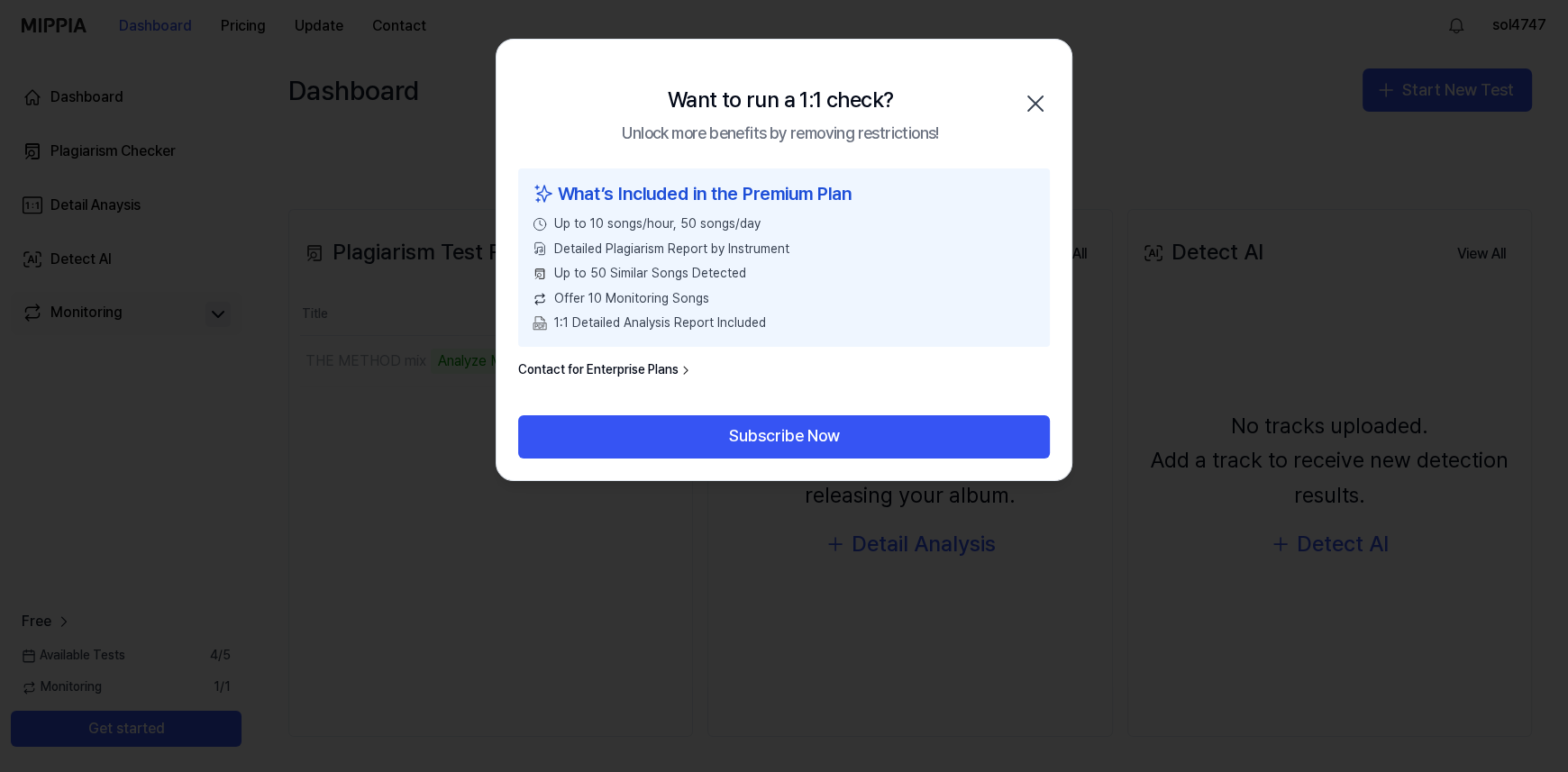
click at [1043, 107] on icon "button" at bounding box center [1035, 103] width 29 height 29
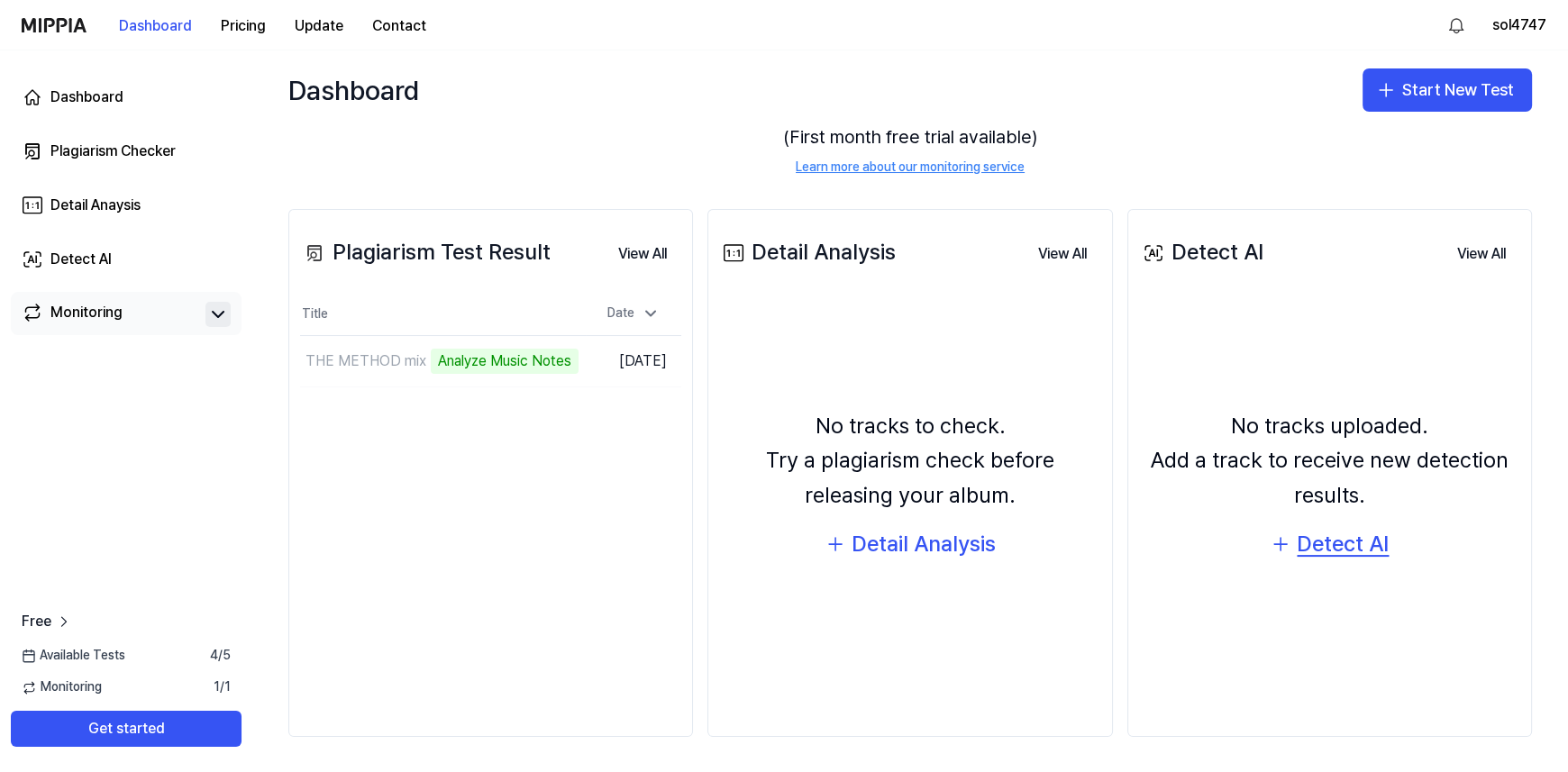
click at [1344, 552] on div "Detect AI" at bounding box center [1342, 543] width 92 height 34
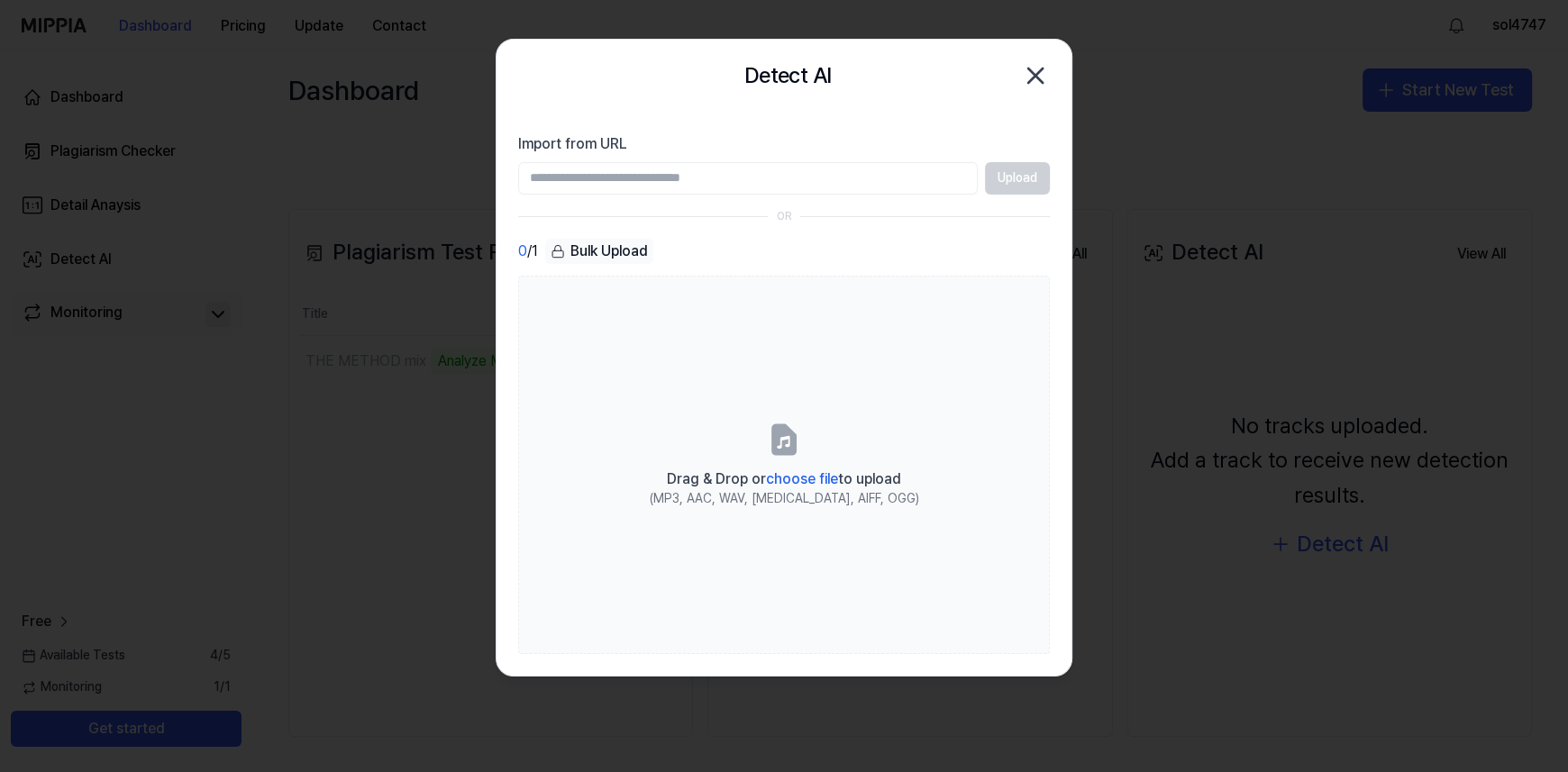
click at [1037, 81] on icon "button" at bounding box center [1035, 75] width 29 height 29
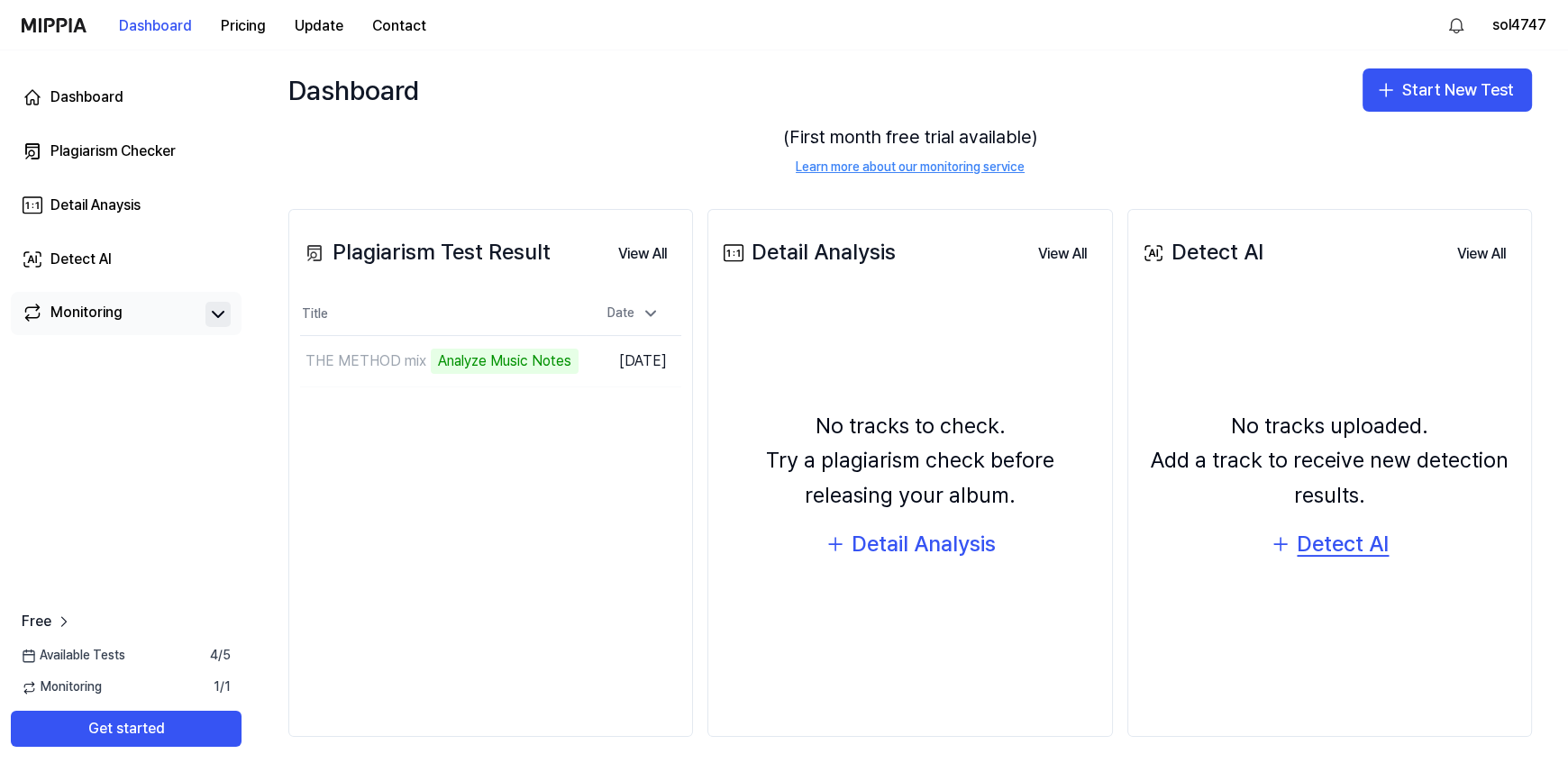
click at [1338, 542] on div "Detect AI" at bounding box center [1342, 543] width 92 height 34
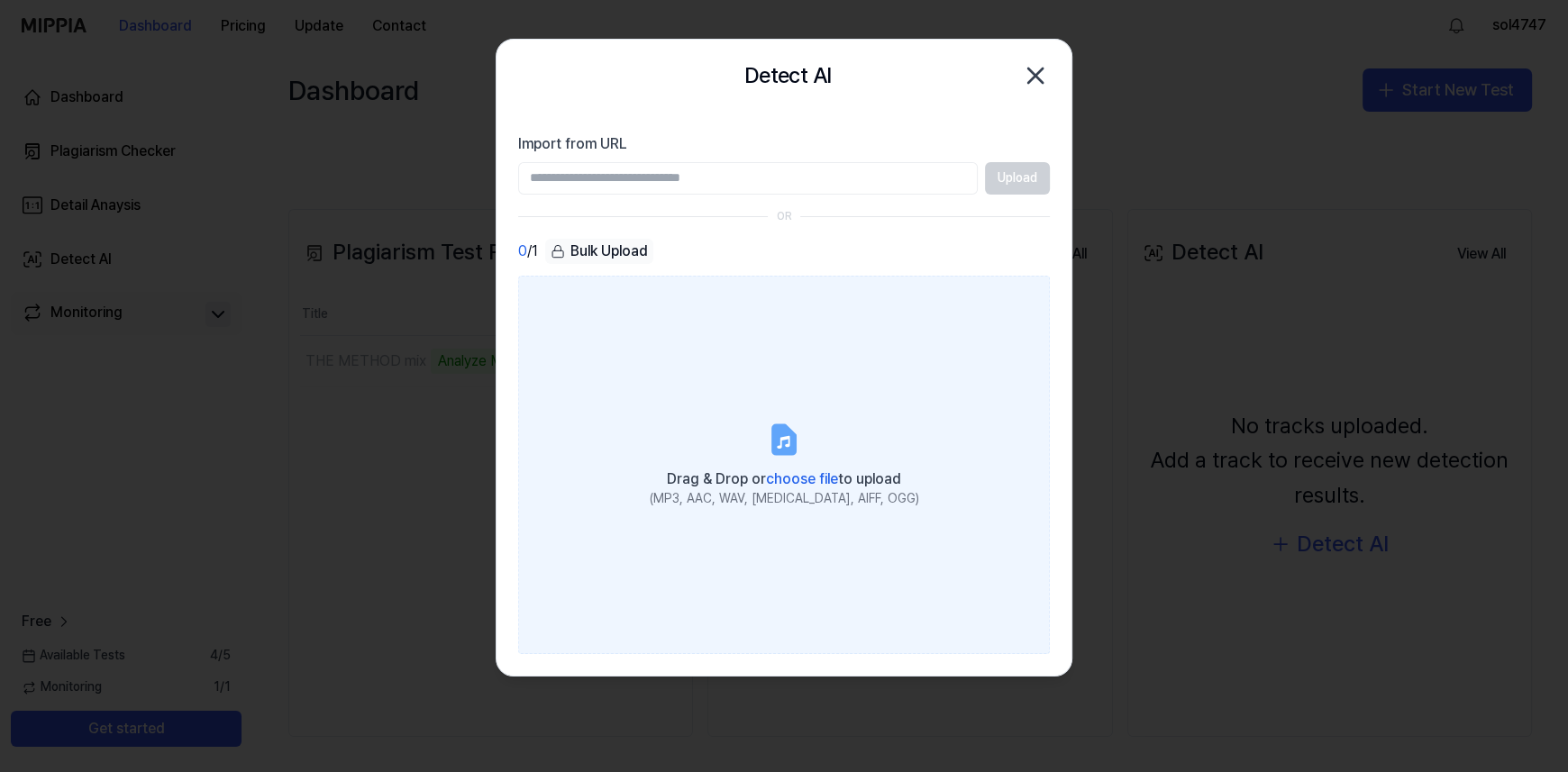
click at [778, 443] on icon at bounding box center [783, 439] width 21 height 28
click at [0, 0] on input "Drag & Drop or choose file to upload (MP3, AAC, WAV, [MEDICAL_DATA], AIFF, OGG)" at bounding box center [0, 0] width 0 height 0
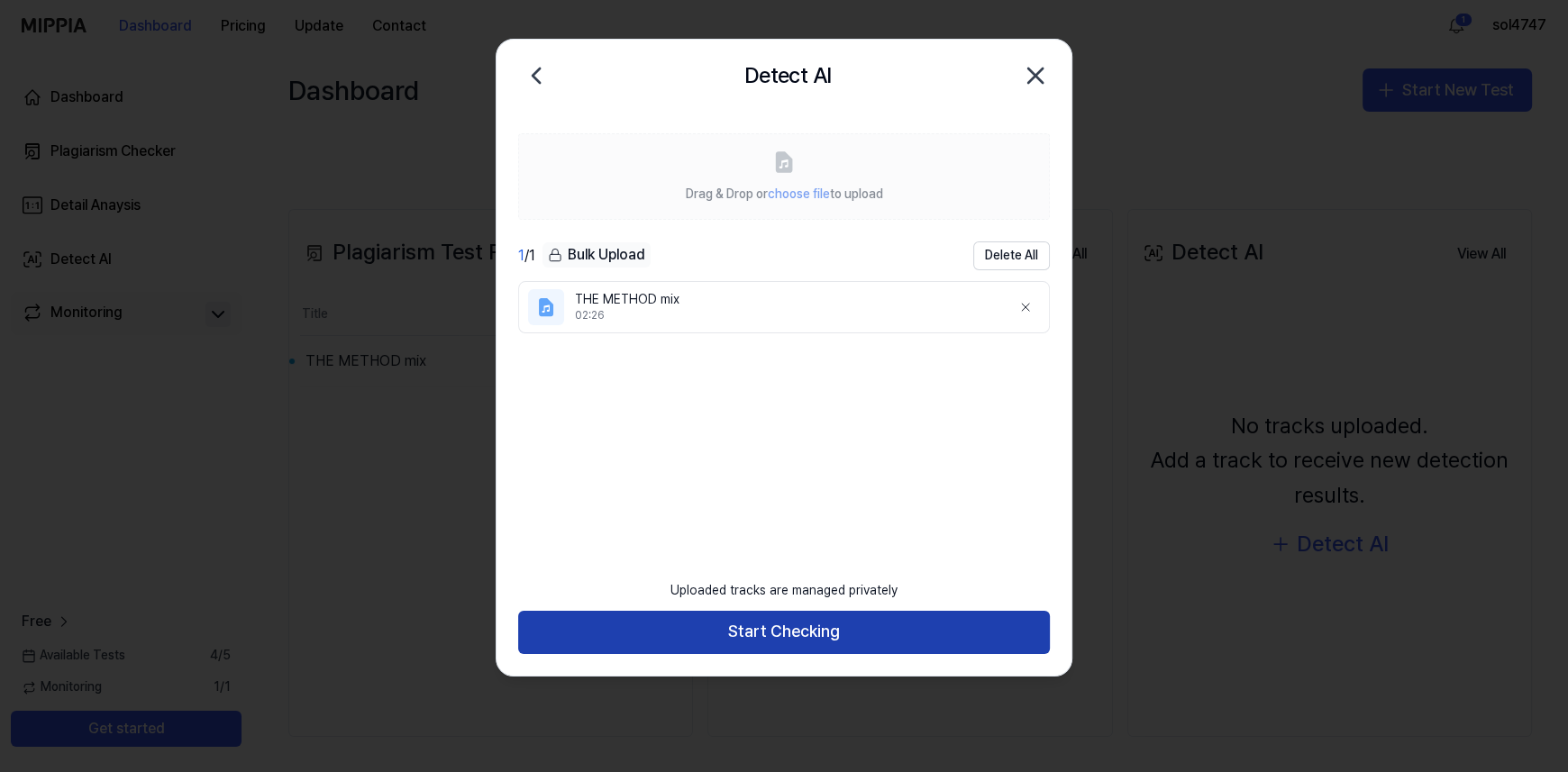
click at [771, 640] on button "Start Checking" at bounding box center [784, 632] width 531 height 44
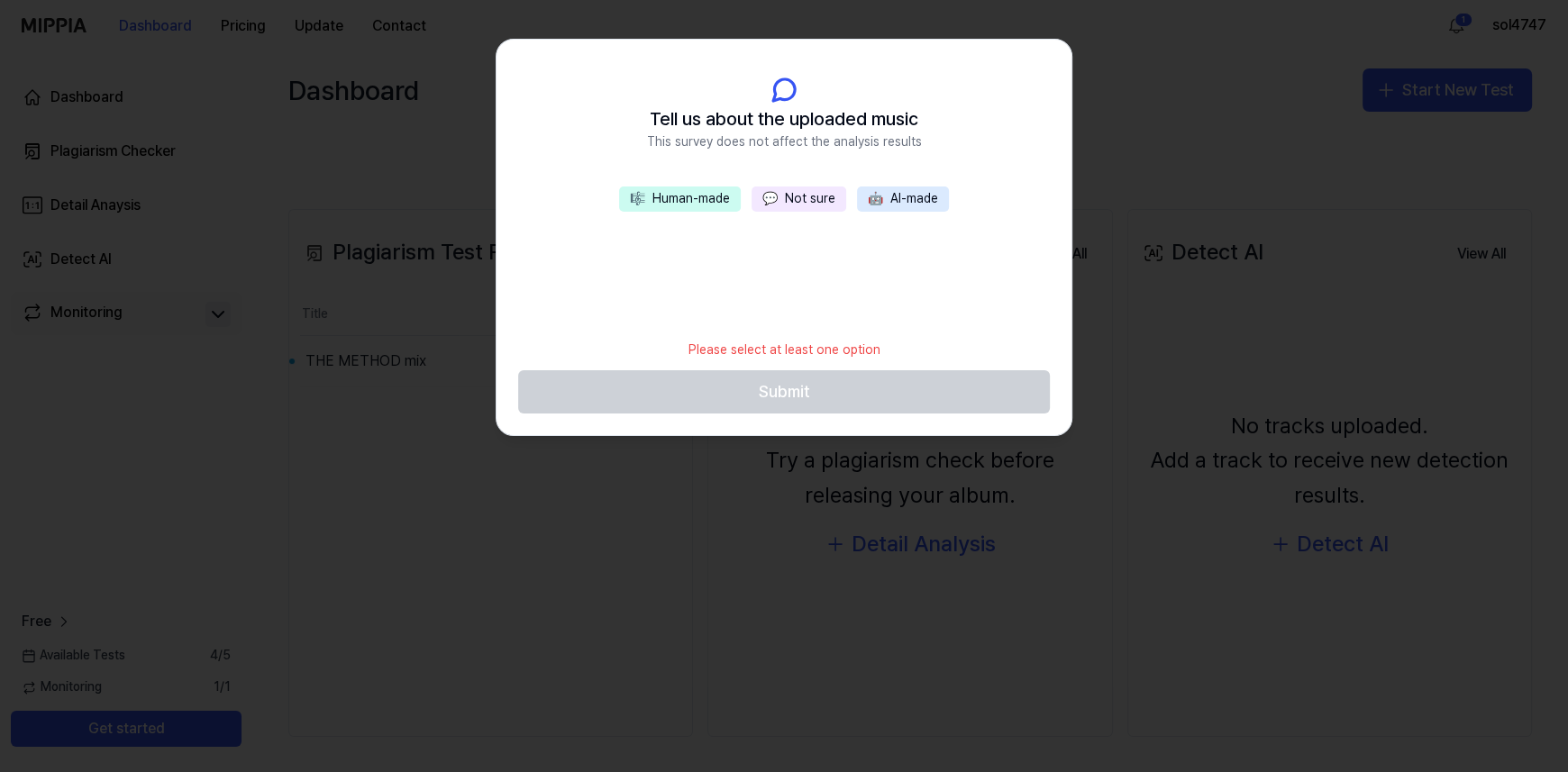
click at [747, 628] on div at bounding box center [784, 386] width 1568 height 772
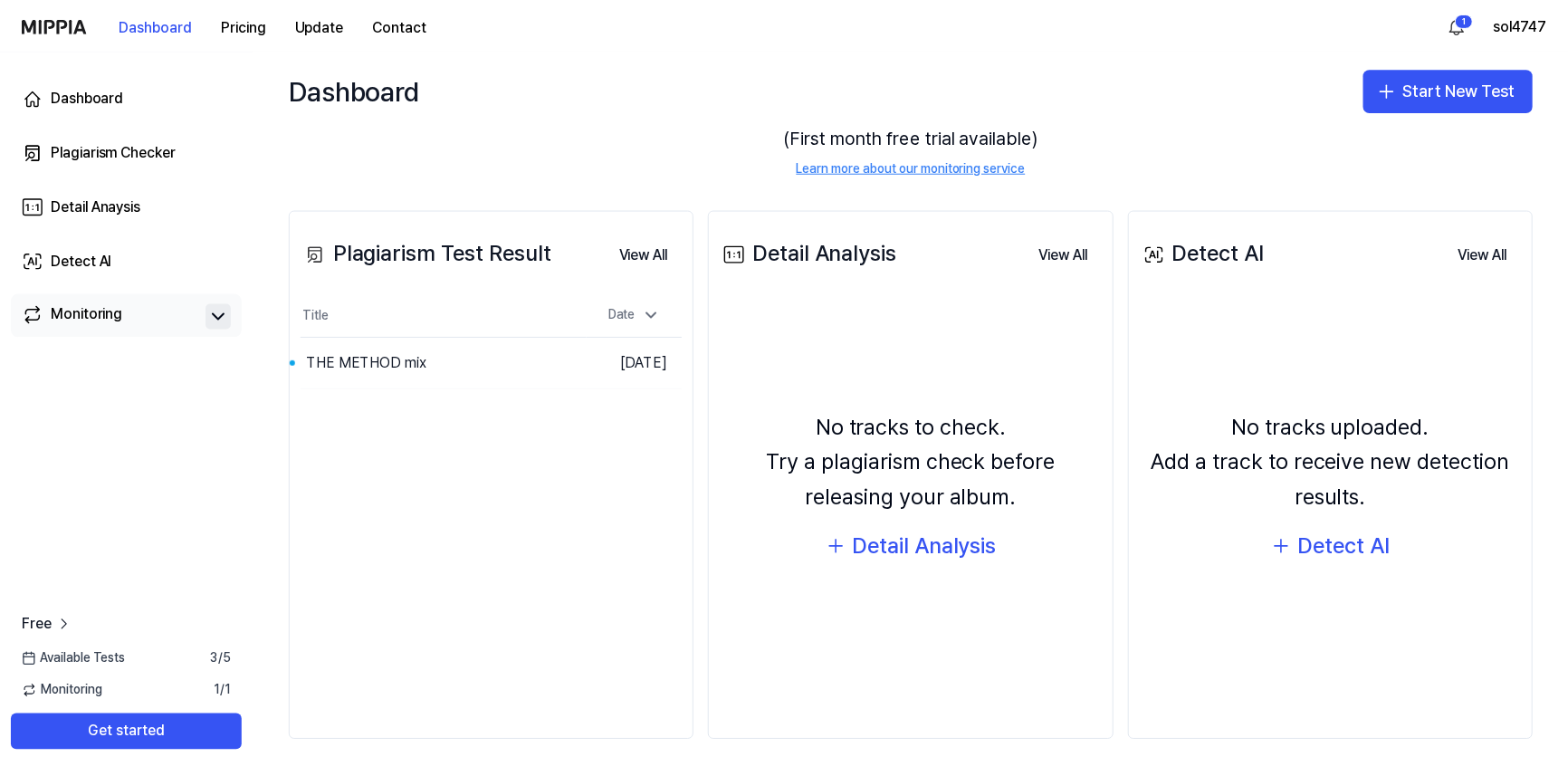
scroll to position [98, 0]
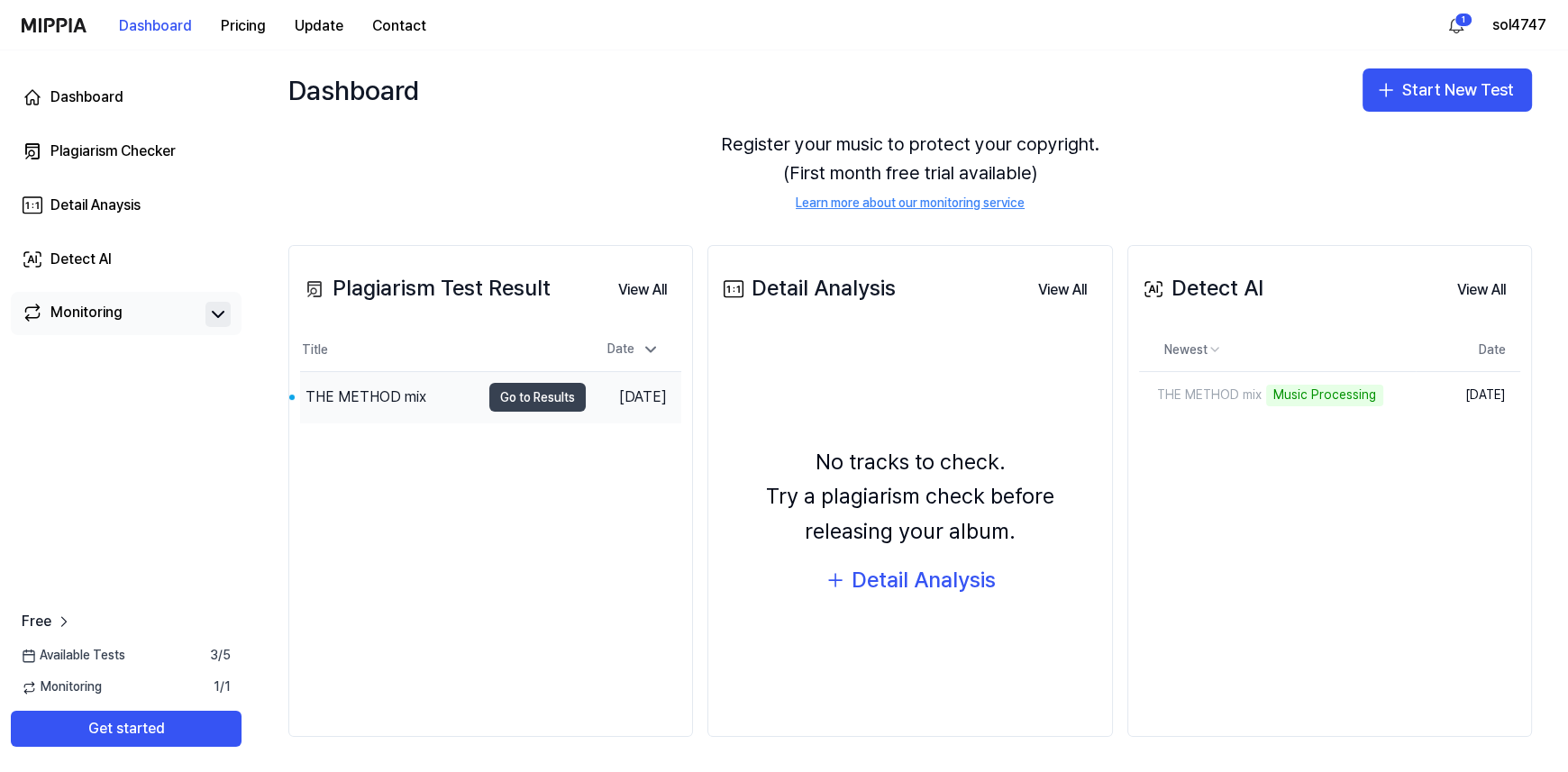
click at [516, 399] on button "Go to Results" at bounding box center [538, 397] width 96 height 29
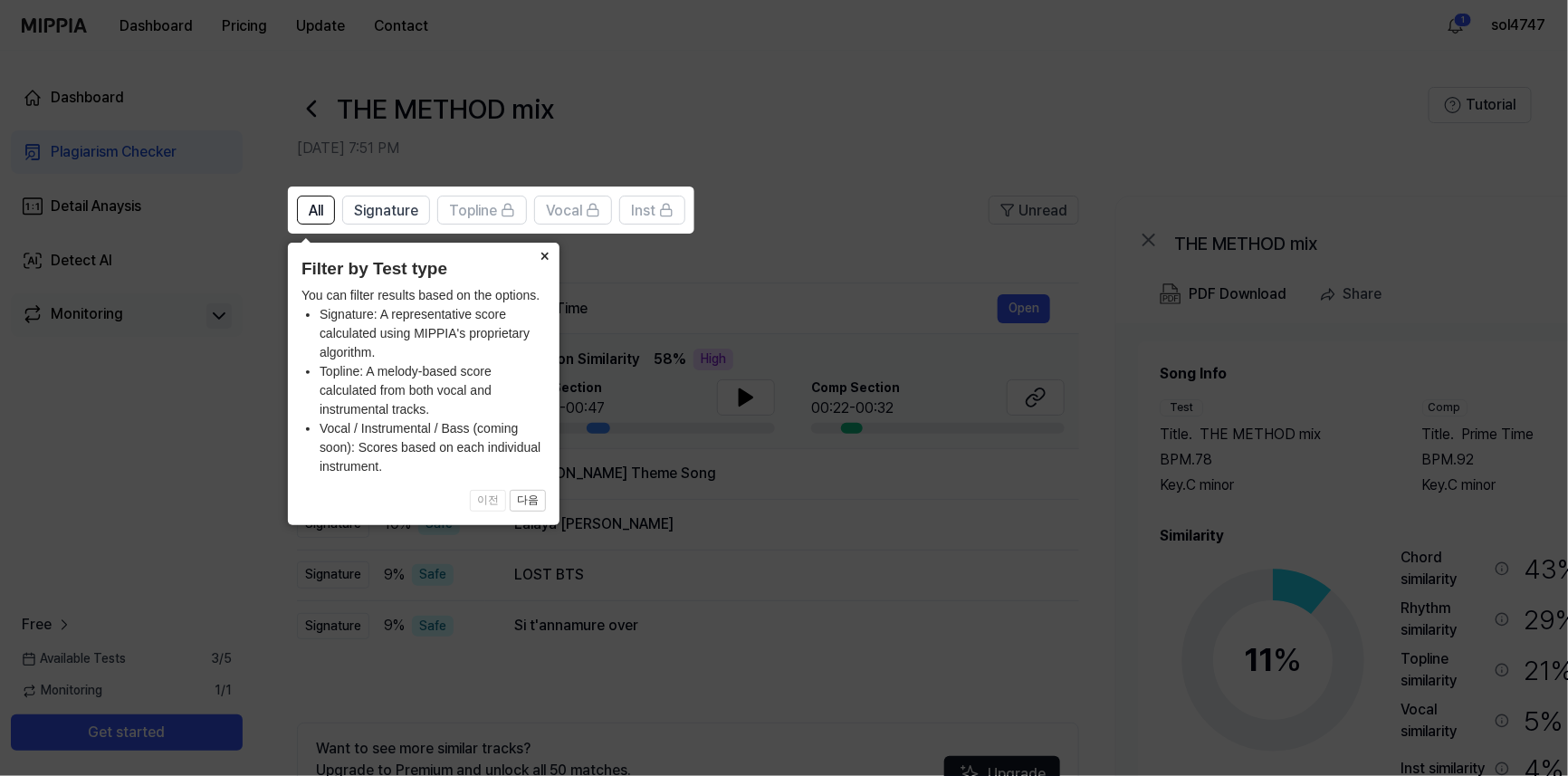
click at [547, 256] on button "×" at bounding box center [544, 255] width 29 height 25
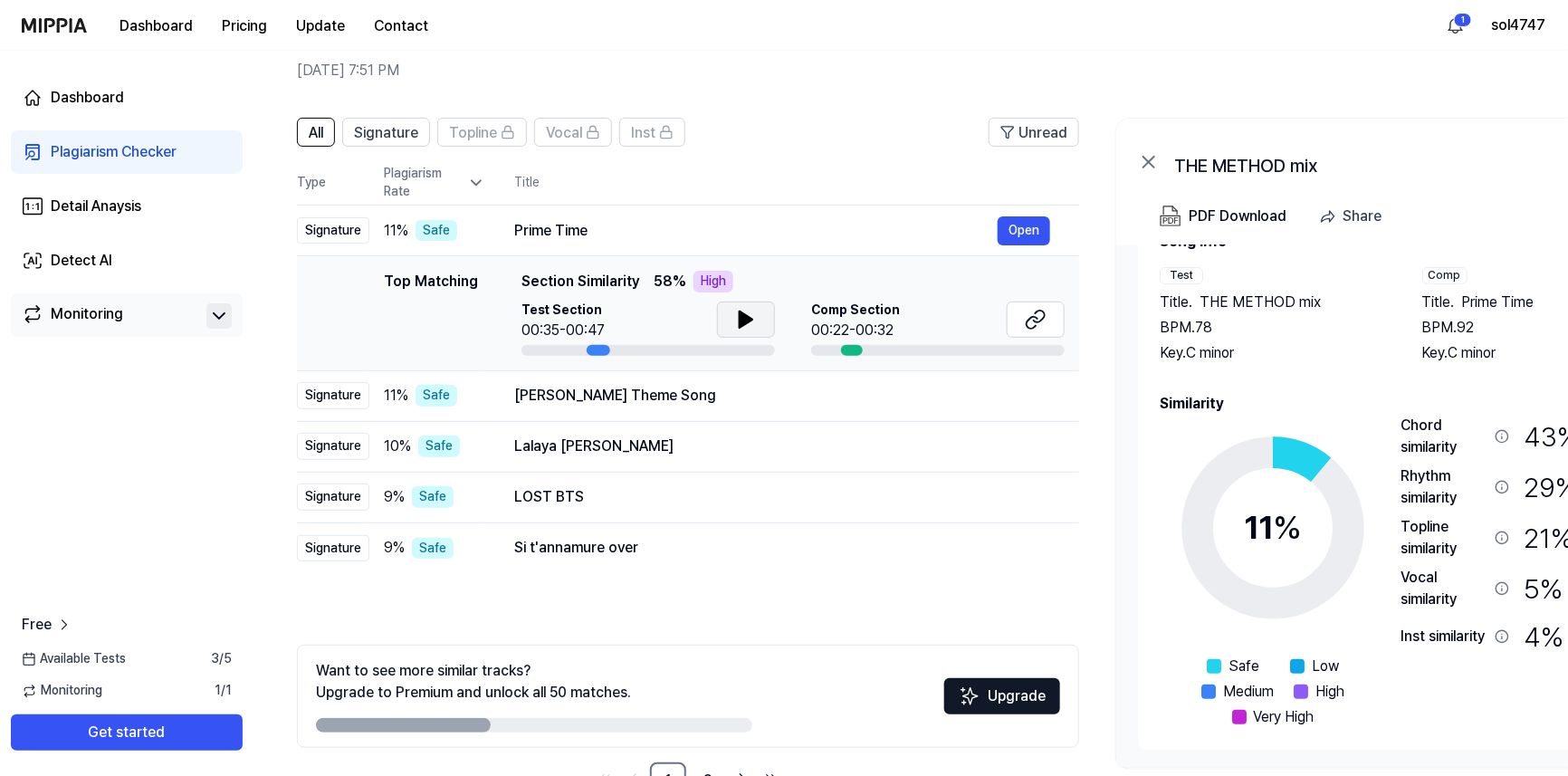
scroll to position [47, 0]
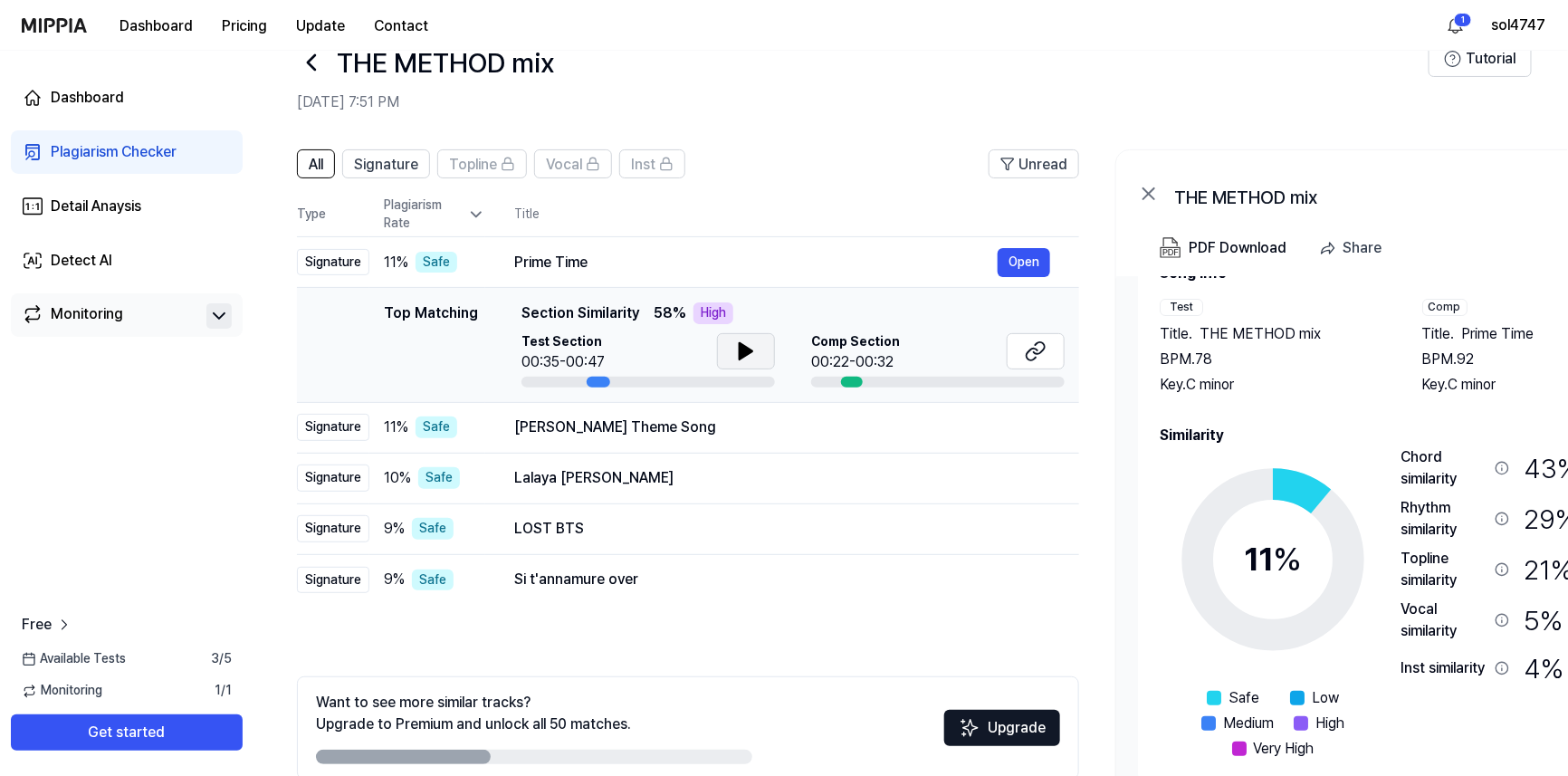
click at [740, 355] on icon at bounding box center [746, 352] width 13 height 17
click at [740, 355] on icon at bounding box center [742, 352] width 4 height 15
click at [735, 351] on icon at bounding box center [745, 351] width 21 height 21
click at [1016, 421] on button "Open" at bounding box center [1024, 427] width 52 height 29
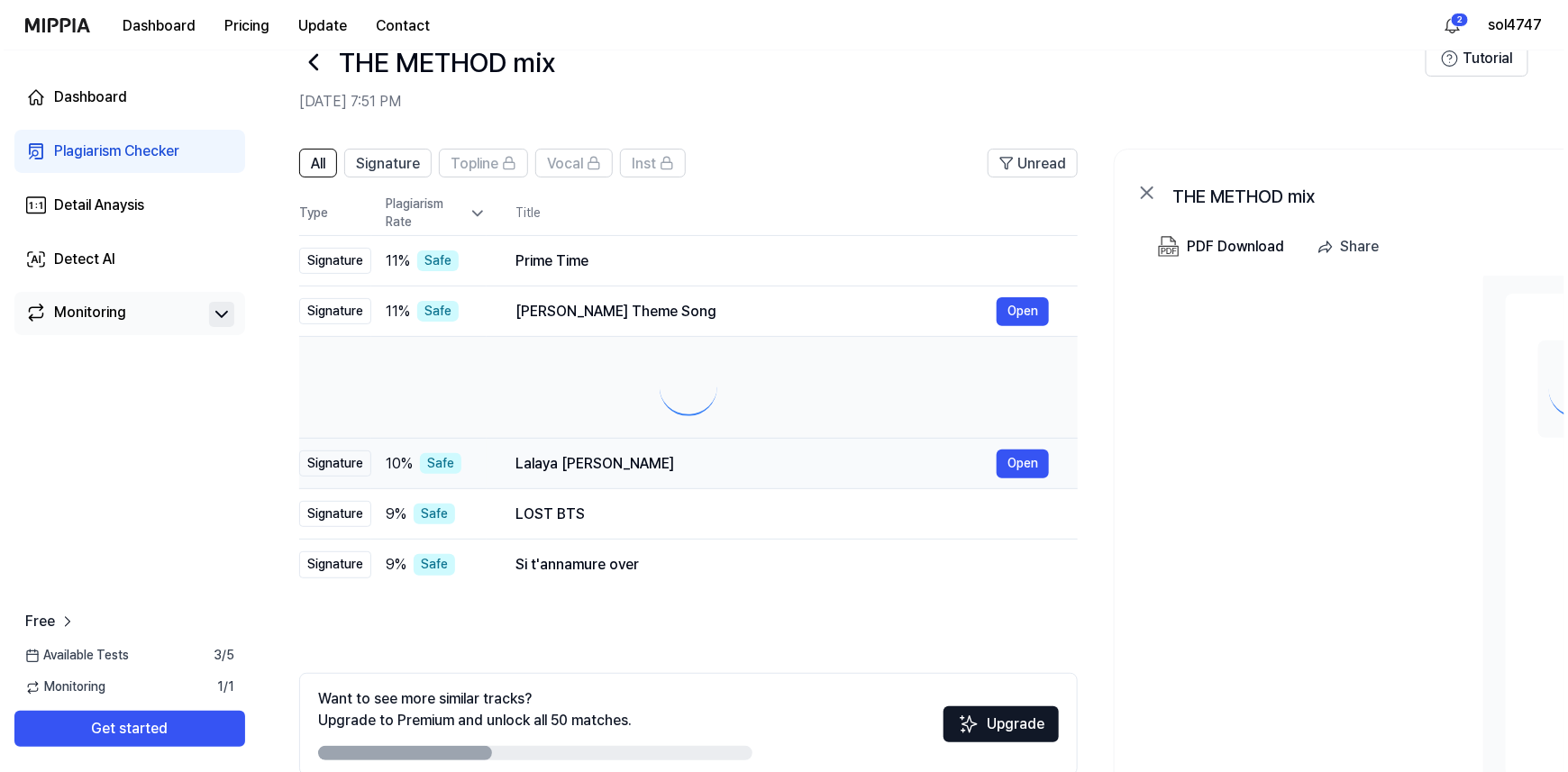
scroll to position [0, 0]
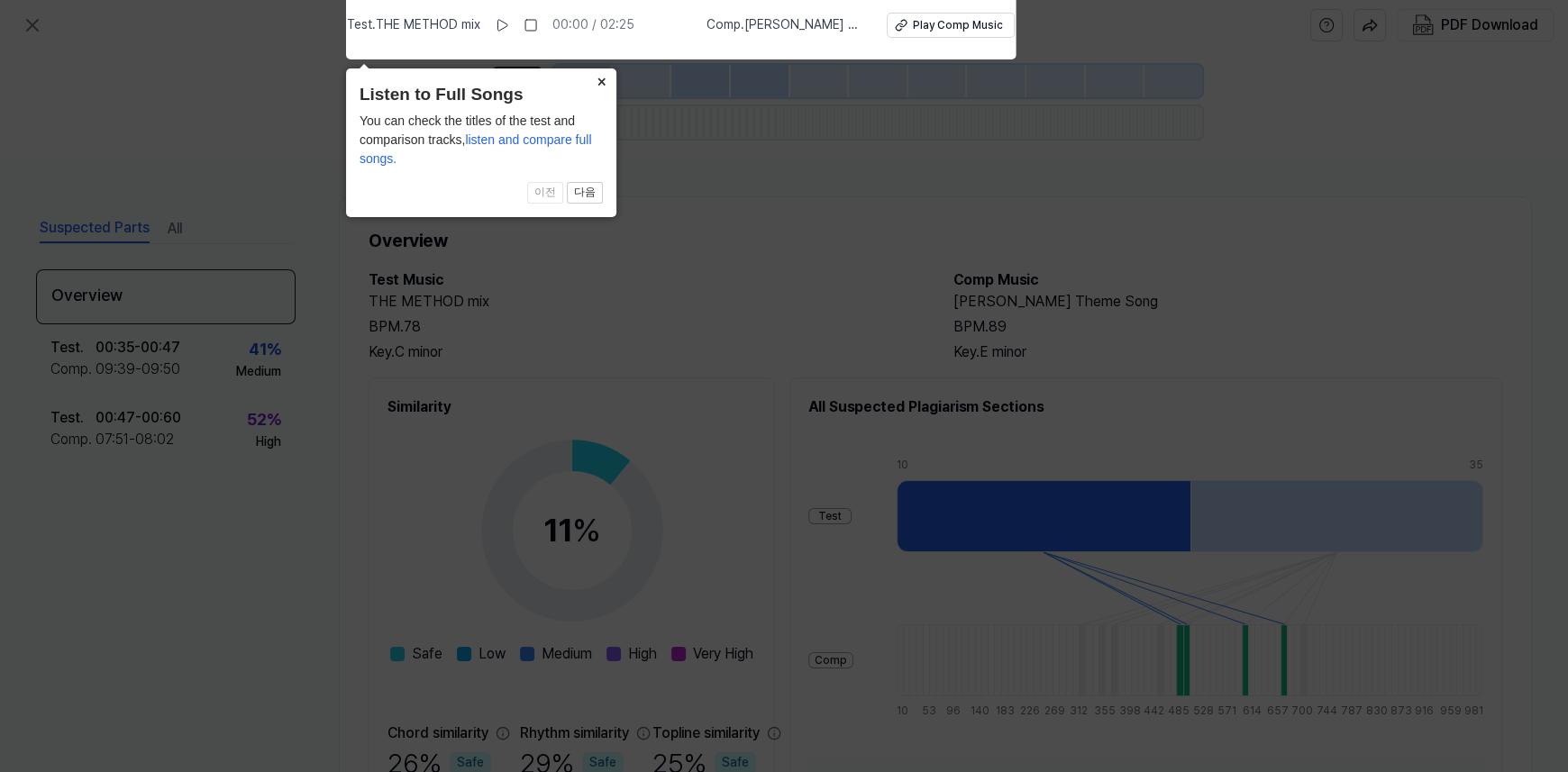
click at [596, 84] on button "×" at bounding box center [602, 81] width 29 height 25
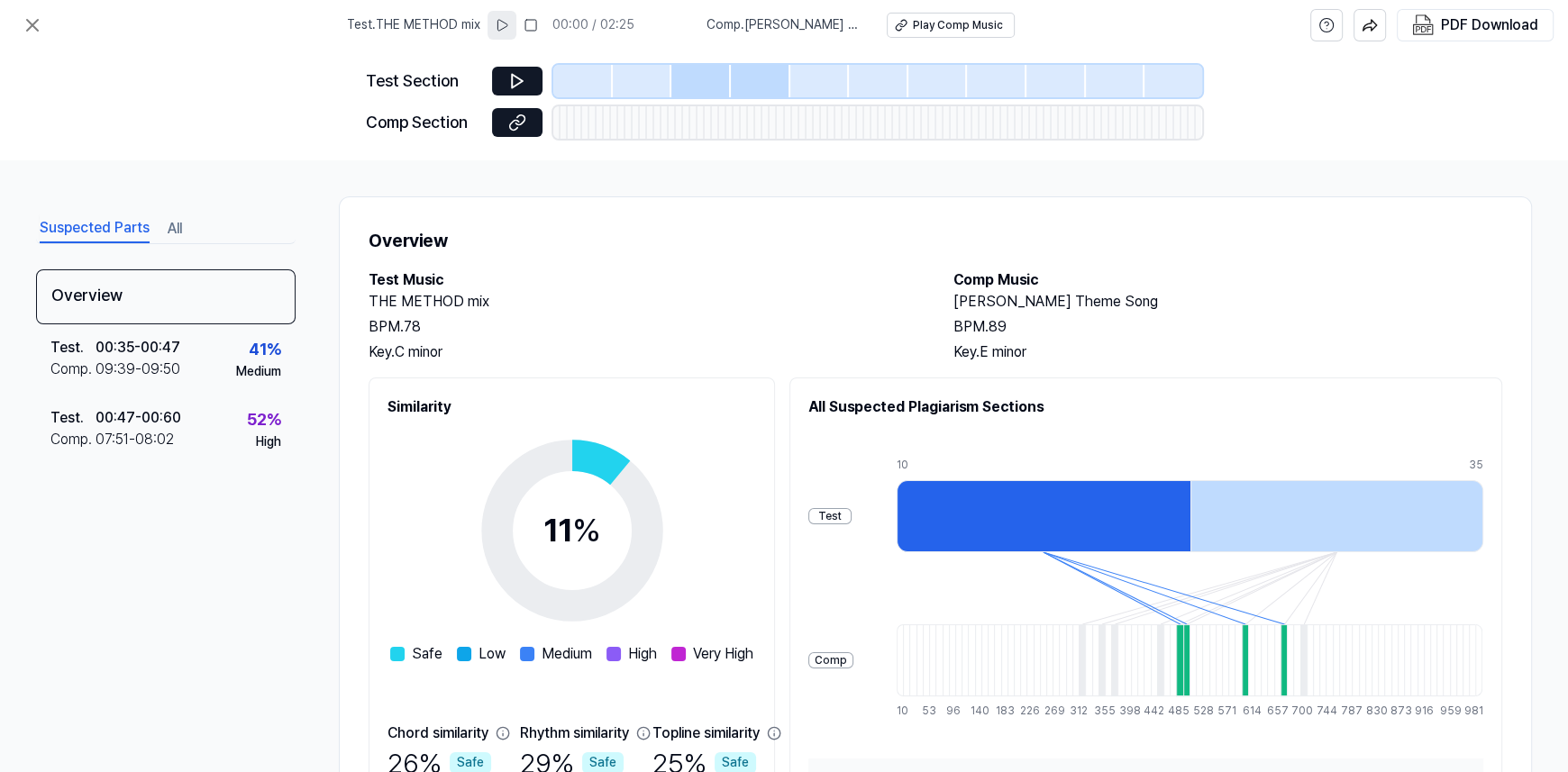
click at [504, 23] on icon at bounding box center [502, 25] width 10 height 11
click at [689, 84] on div at bounding box center [701, 81] width 59 height 32
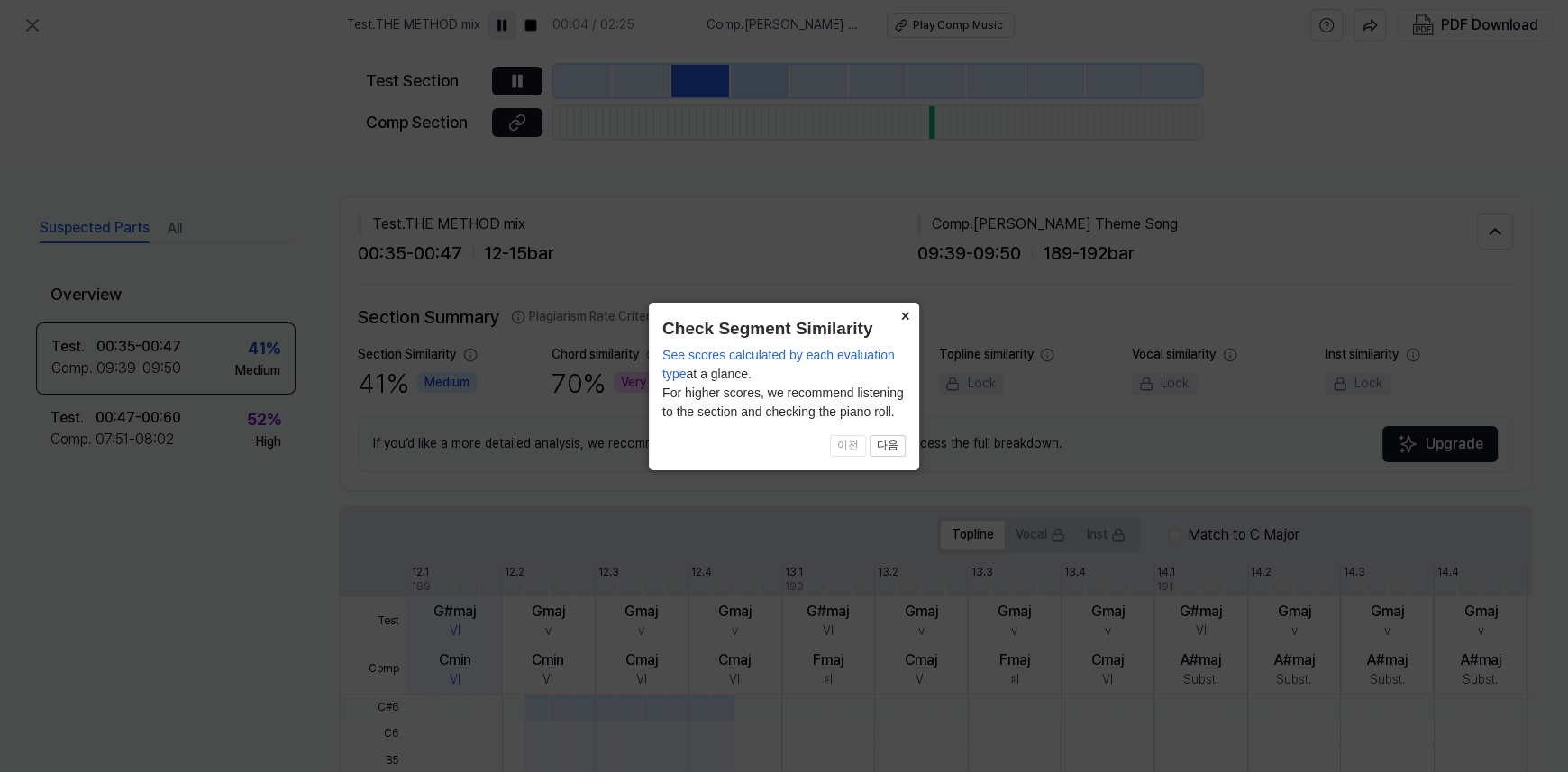
click at [899, 317] on button "×" at bounding box center [904, 315] width 29 height 25
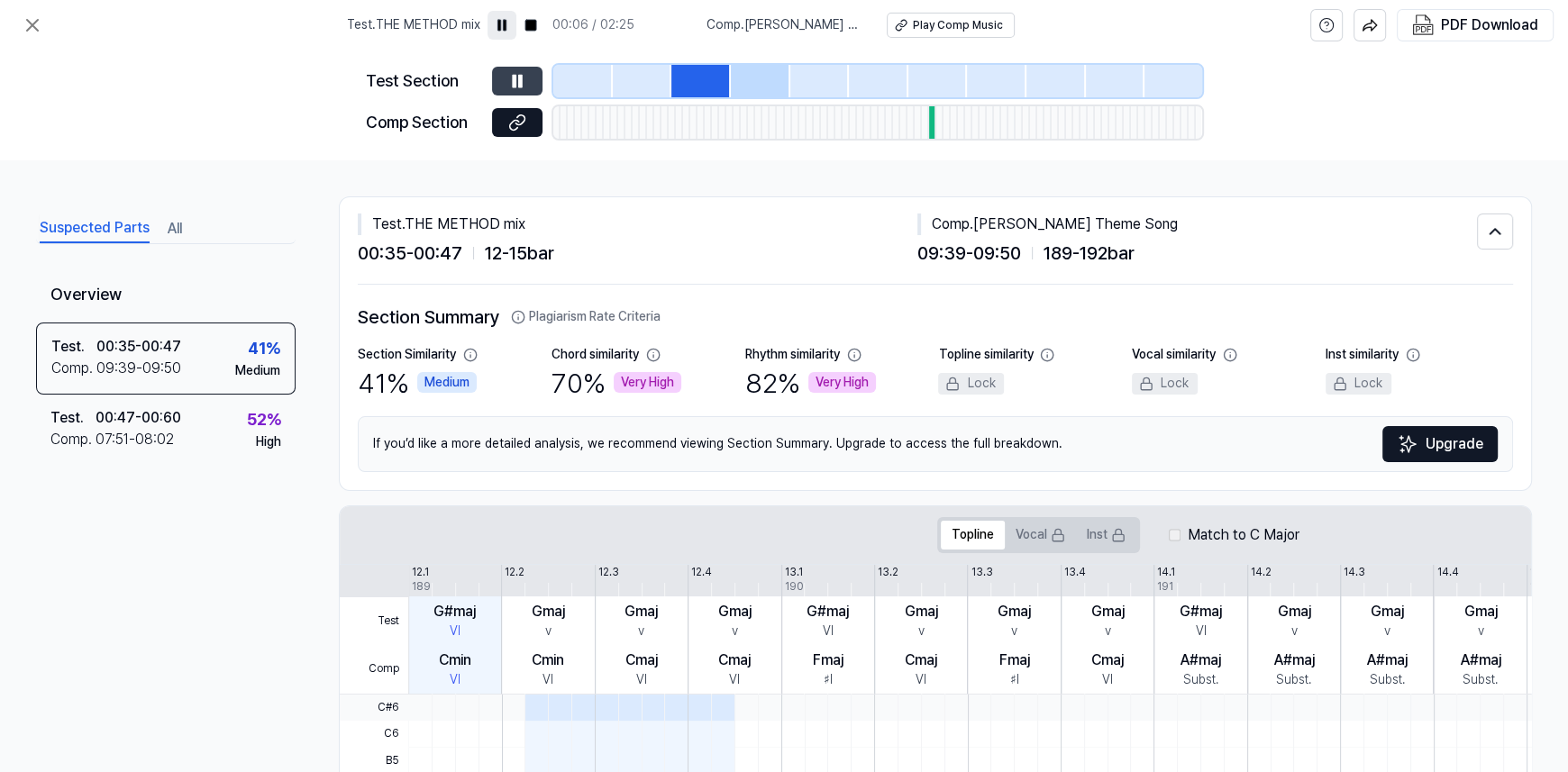
click at [513, 72] on icon at bounding box center [516, 81] width 18 height 18
click at [687, 73] on div at bounding box center [701, 81] width 59 height 32
click at [515, 81] on icon at bounding box center [516, 81] width 18 height 18
click at [503, 81] on button at bounding box center [516, 81] width 51 height 29
click at [748, 76] on div at bounding box center [760, 81] width 59 height 32
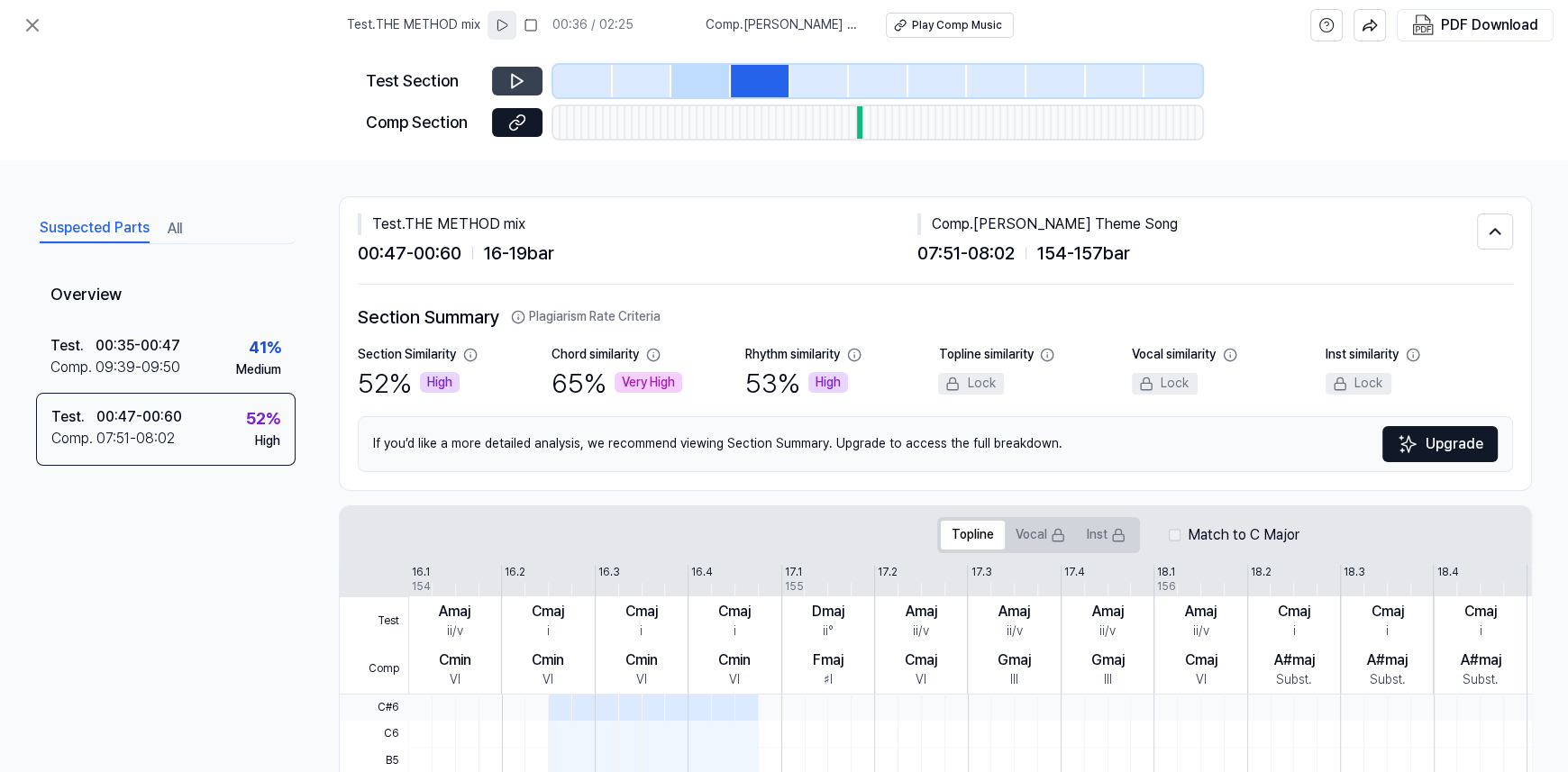
click at [519, 75] on icon at bounding box center [516, 81] width 18 height 18
click at [759, 77] on div at bounding box center [760, 81] width 59 height 32
click at [521, 78] on icon at bounding box center [516, 81] width 18 height 18
click at [521, 78] on icon at bounding box center [520, 81] width 3 height 12
click at [696, 77] on div at bounding box center [701, 81] width 59 height 32
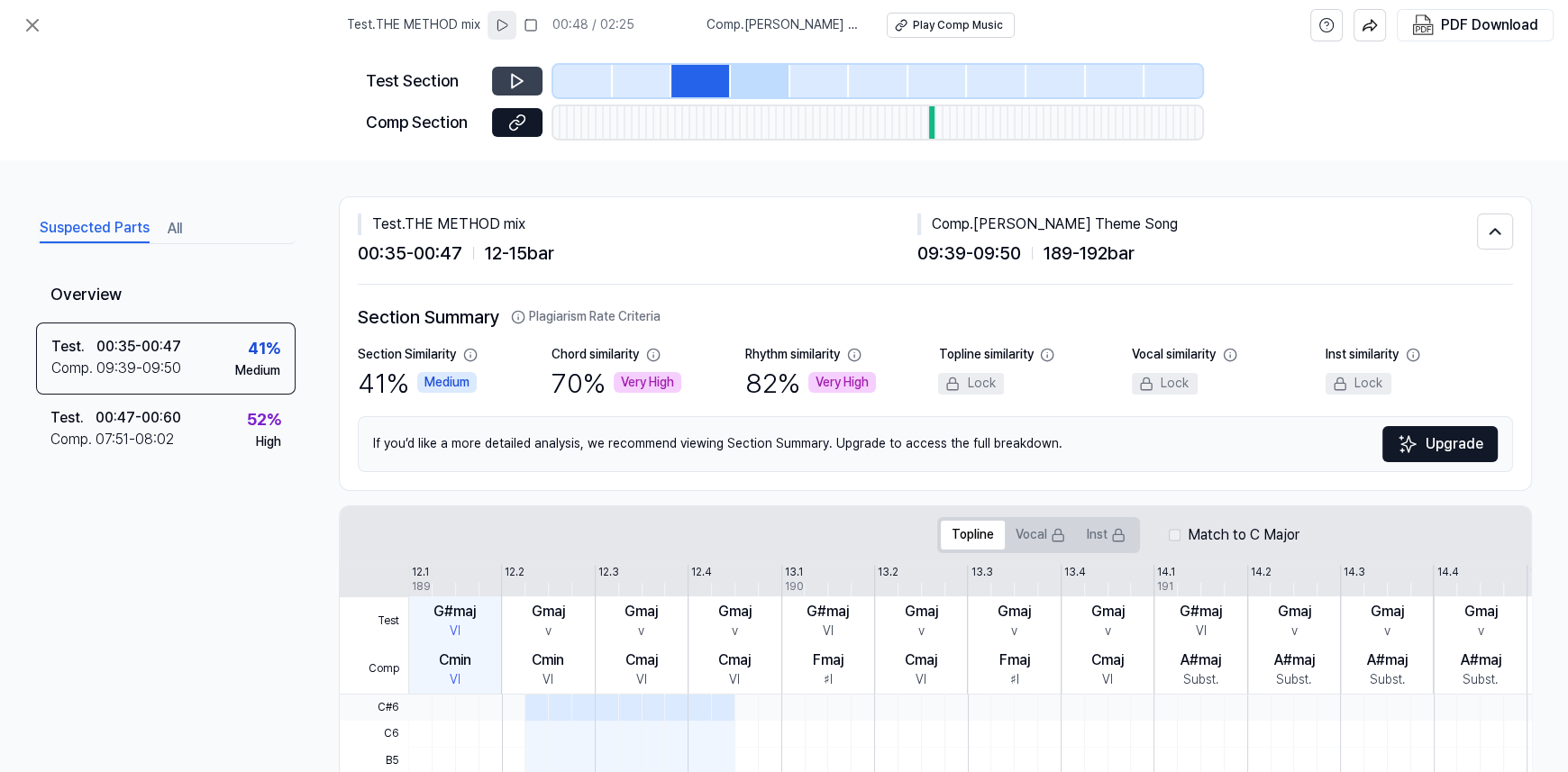
click at [495, 83] on button at bounding box center [516, 81] width 51 height 29
click at [520, 80] on icon at bounding box center [520, 81] width 3 height 12
drag, startPoint x: 974, startPoint y: 219, endPoint x: 1111, endPoint y: 219, distance: 137.0
click at [1111, 219] on div "Comp . [PERSON_NAME] Theme Song" at bounding box center [1197, 224] width 559 height 21
click at [25, 29] on icon at bounding box center [31, 25] width 21 height 21
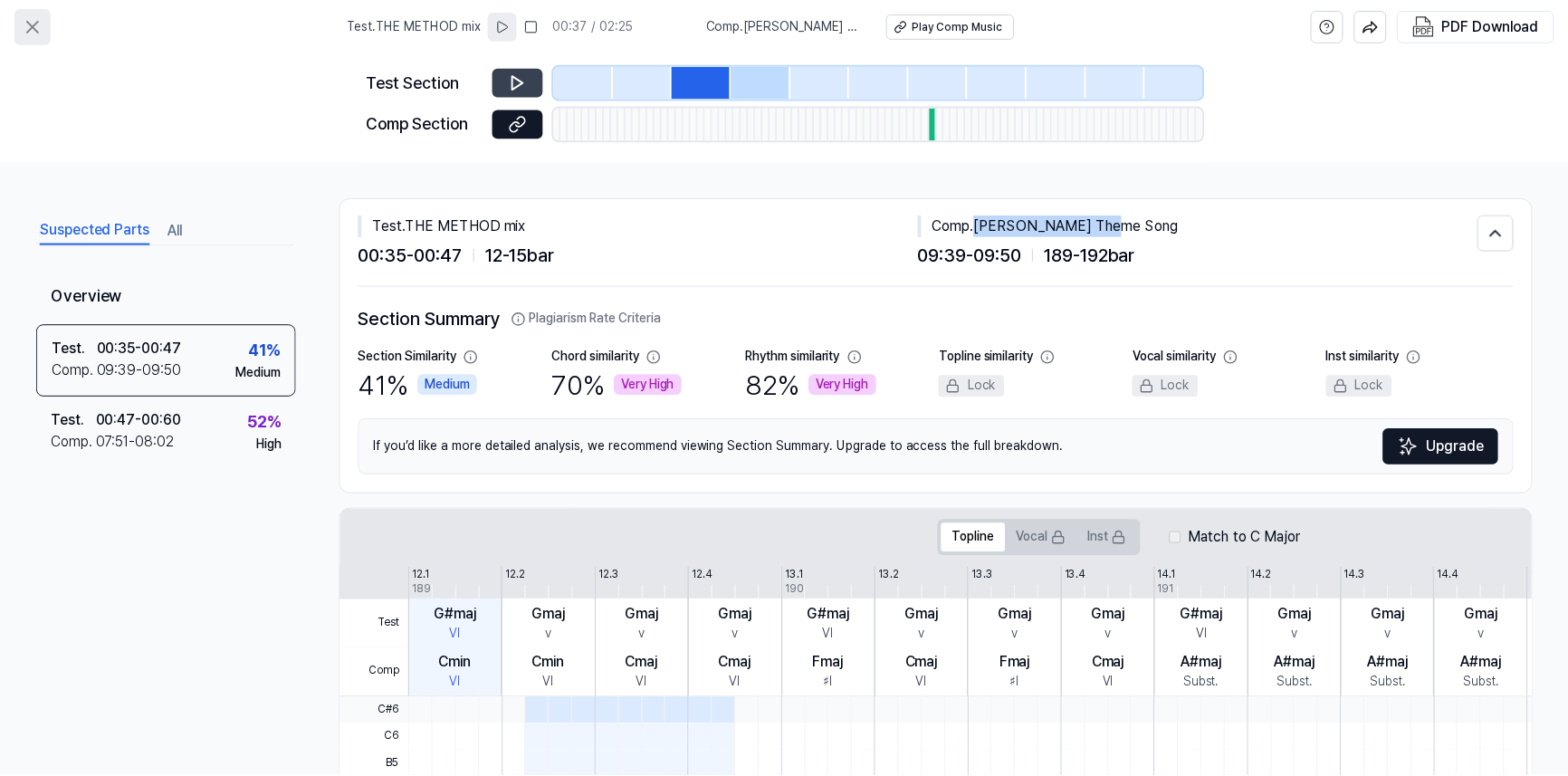
scroll to position [47, 0]
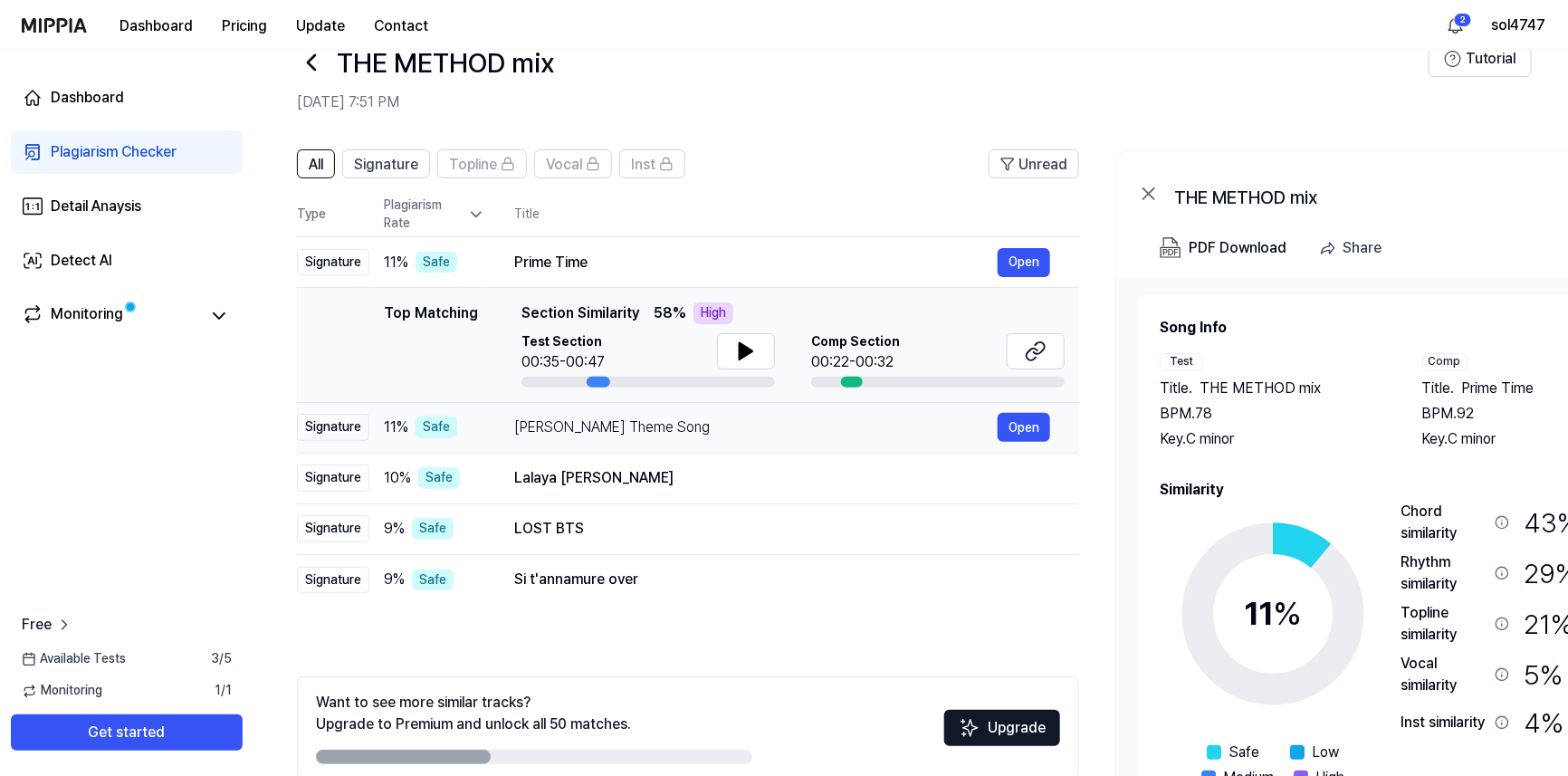
drag, startPoint x: 513, startPoint y: 425, endPoint x: 641, endPoint y: 428, distance: 128.0
click at [641, 428] on div "[PERSON_NAME] Theme Song" at bounding box center [756, 427] width 484 height 21
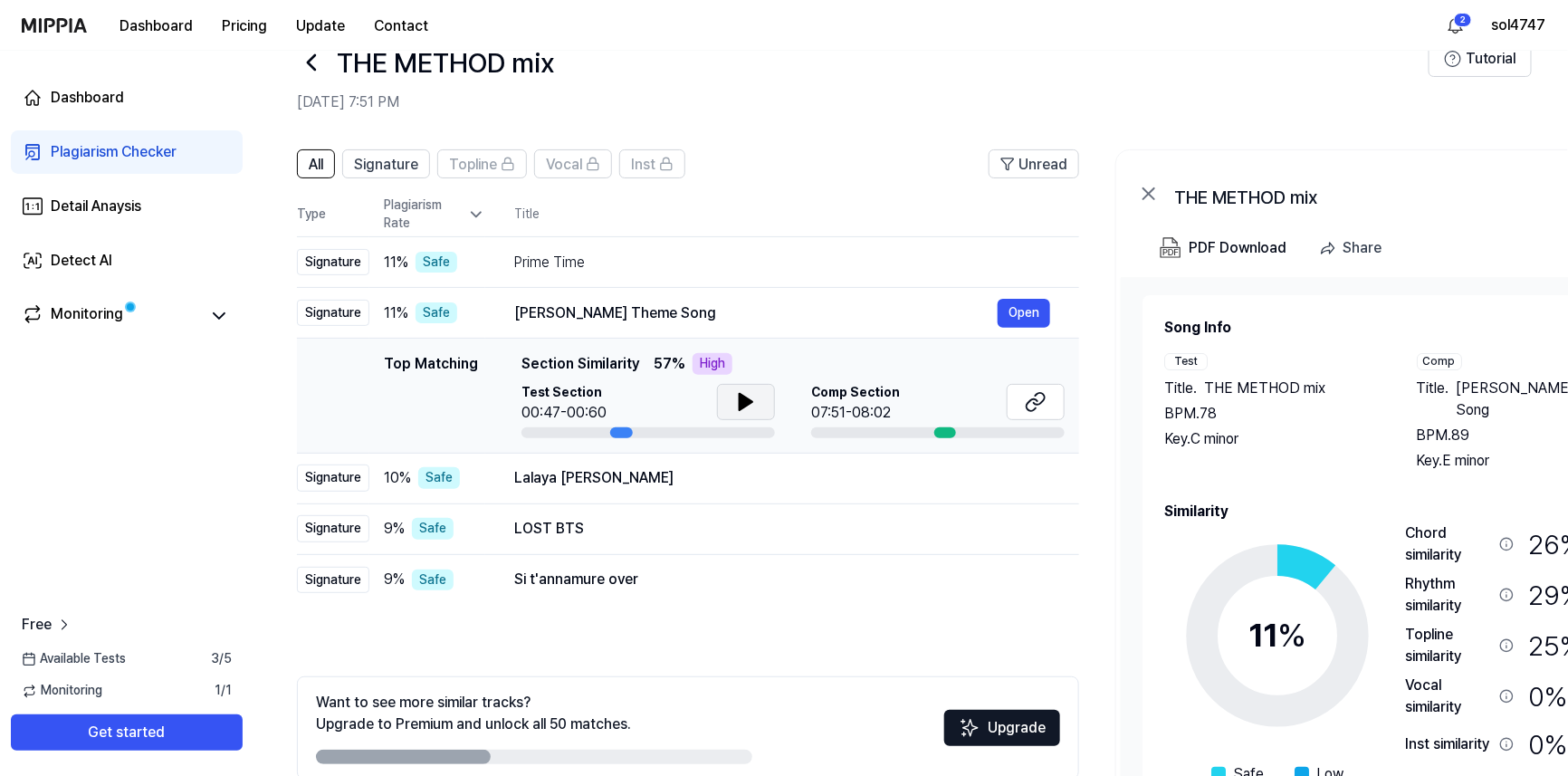
click at [739, 403] on icon at bounding box center [746, 402] width 13 height 17
click at [740, 403] on icon at bounding box center [742, 402] width 4 height 15
drag, startPoint x: 515, startPoint y: 308, endPoint x: 647, endPoint y: 311, distance: 132.0
click at [647, 311] on div "[PERSON_NAME] Theme Song" at bounding box center [756, 313] width 484 height 21
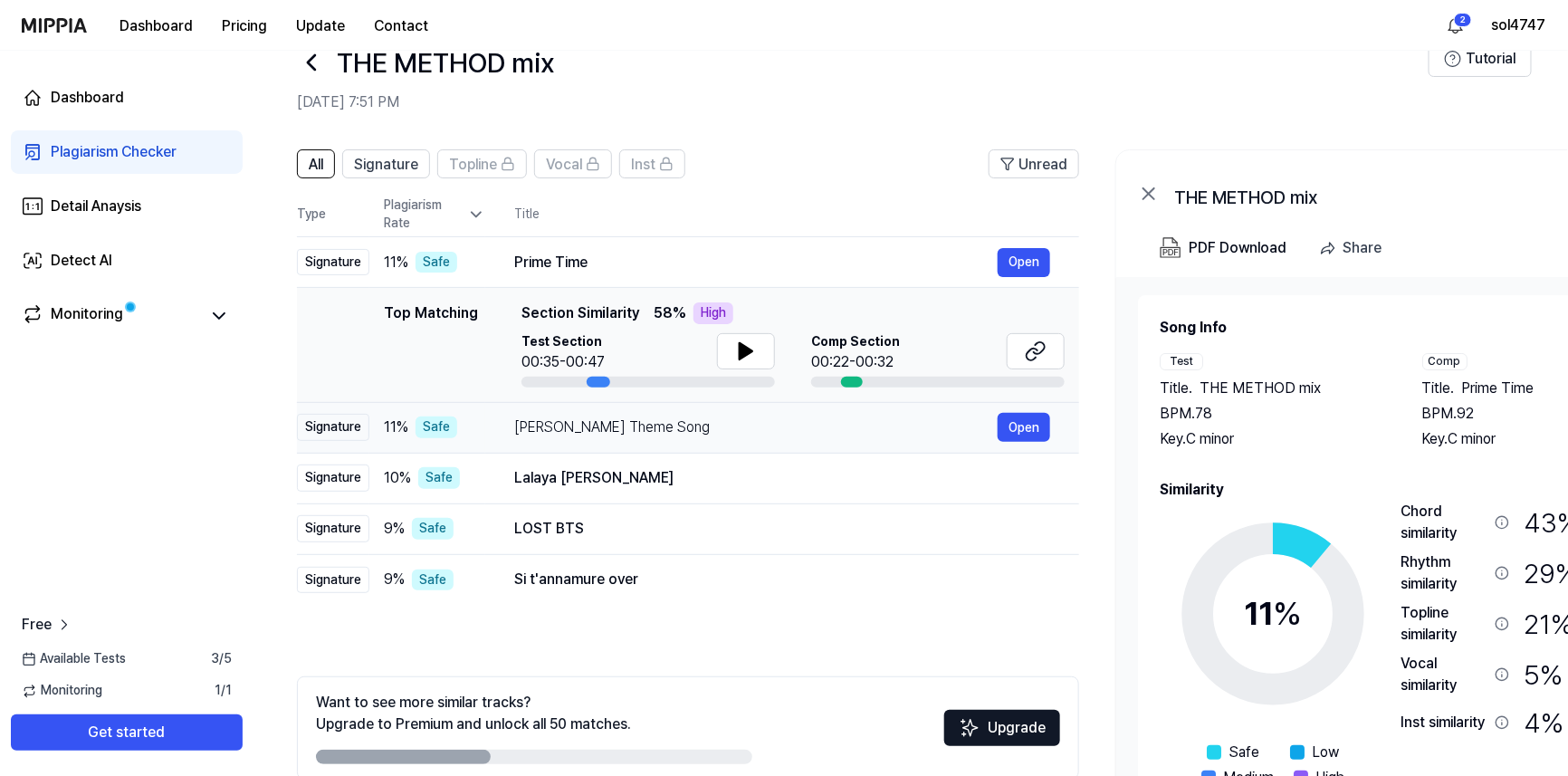
drag, startPoint x: 515, startPoint y: 426, endPoint x: 671, endPoint y: 428, distance: 156.0
click at [671, 428] on div "[PERSON_NAME] Theme Song" at bounding box center [756, 427] width 484 height 21
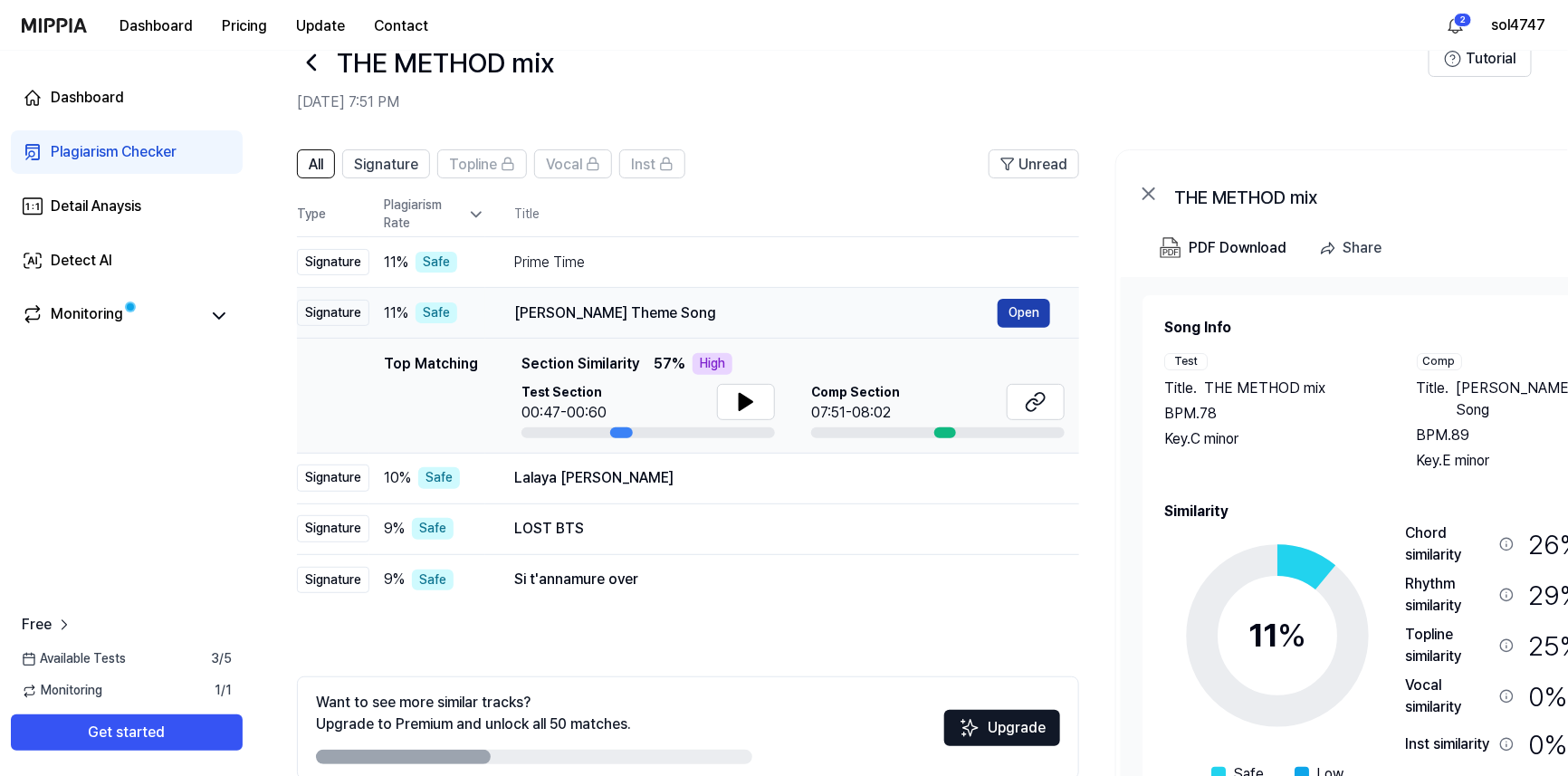
click at [1014, 310] on button "Open" at bounding box center [1024, 313] width 52 height 29
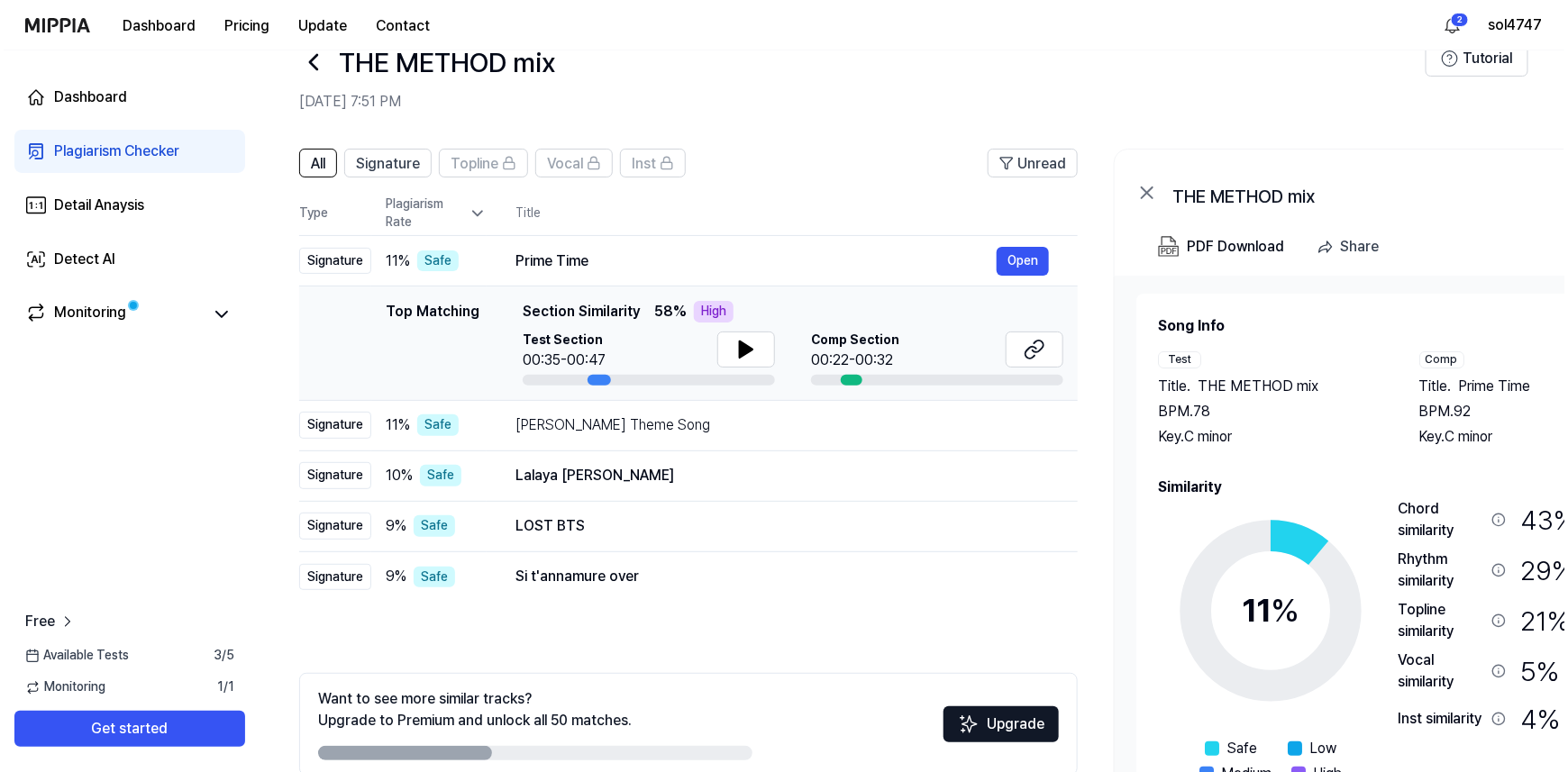
scroll to position [0, 0]
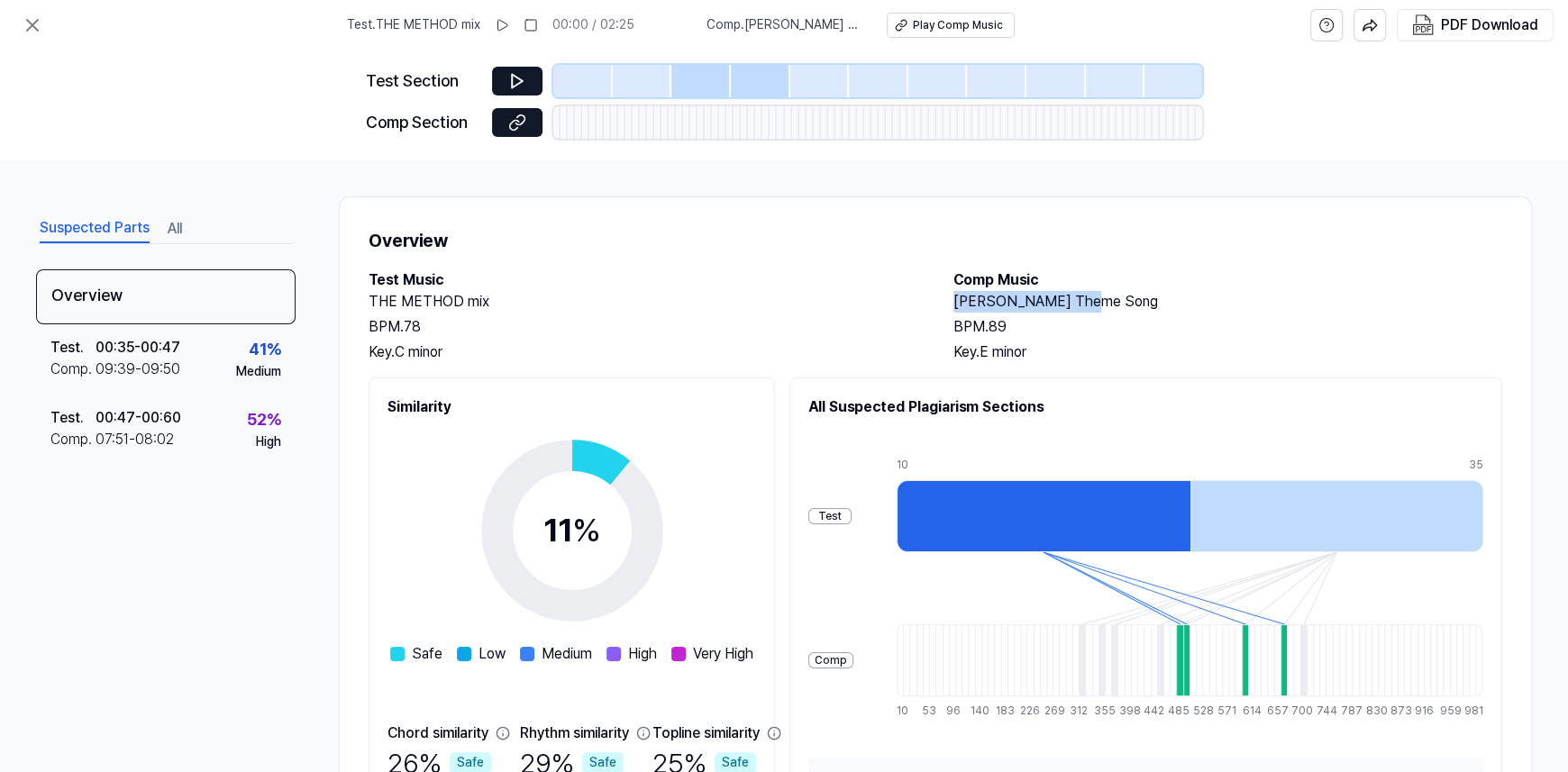
drag, startPoint x: 952, startPoint y: 296, endPoint x: 1091, endPoint y: 305, distance: 139.3
click at [1091, 305] on h2 "[PERSON_NAME] Theme Song" at bounding box center [1227, 301] width 549 height 21
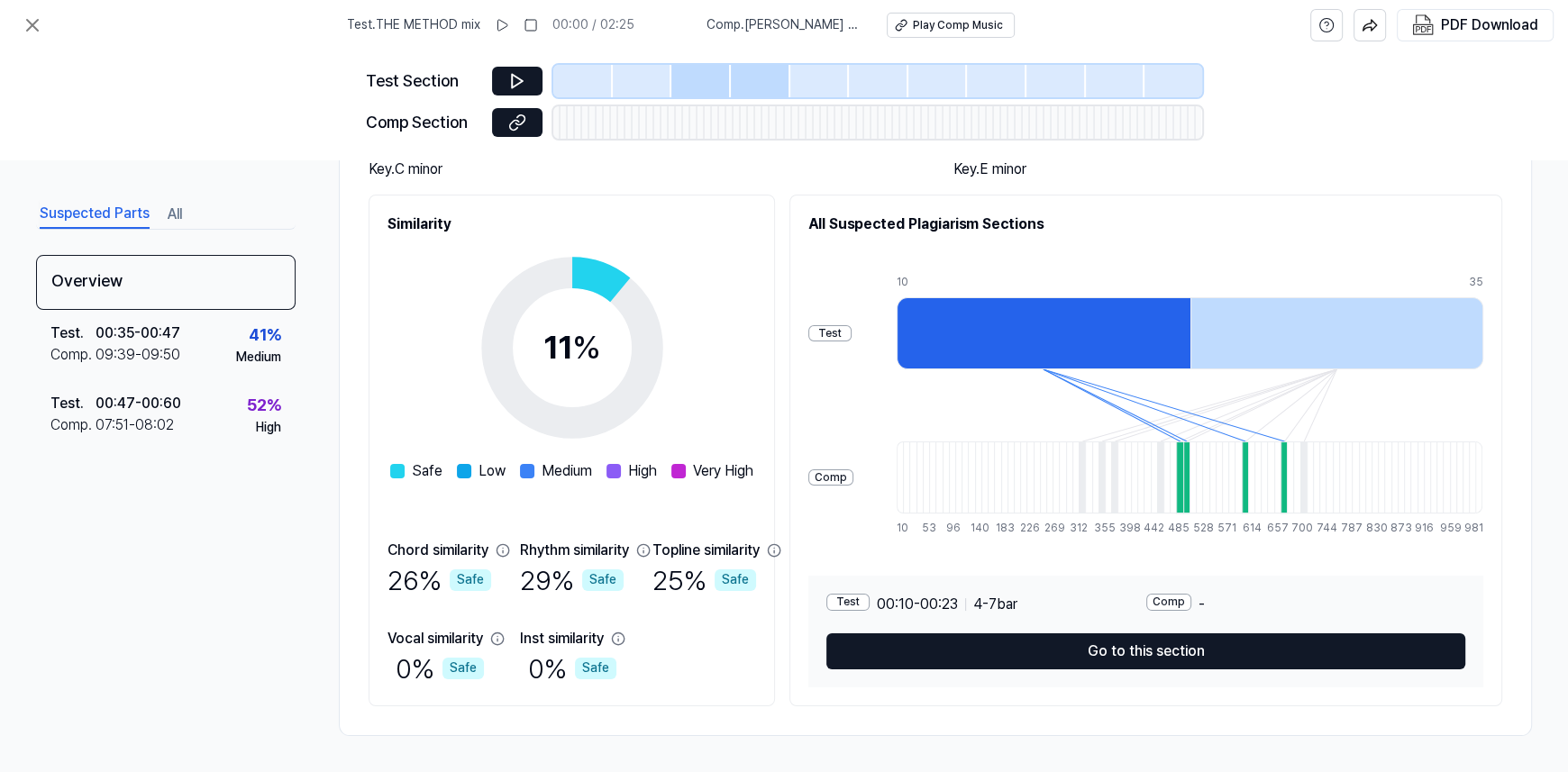
scroll to position [189, 0]
click at [639, 273] on circle at bounding box center [571, 348] width 151 height 151
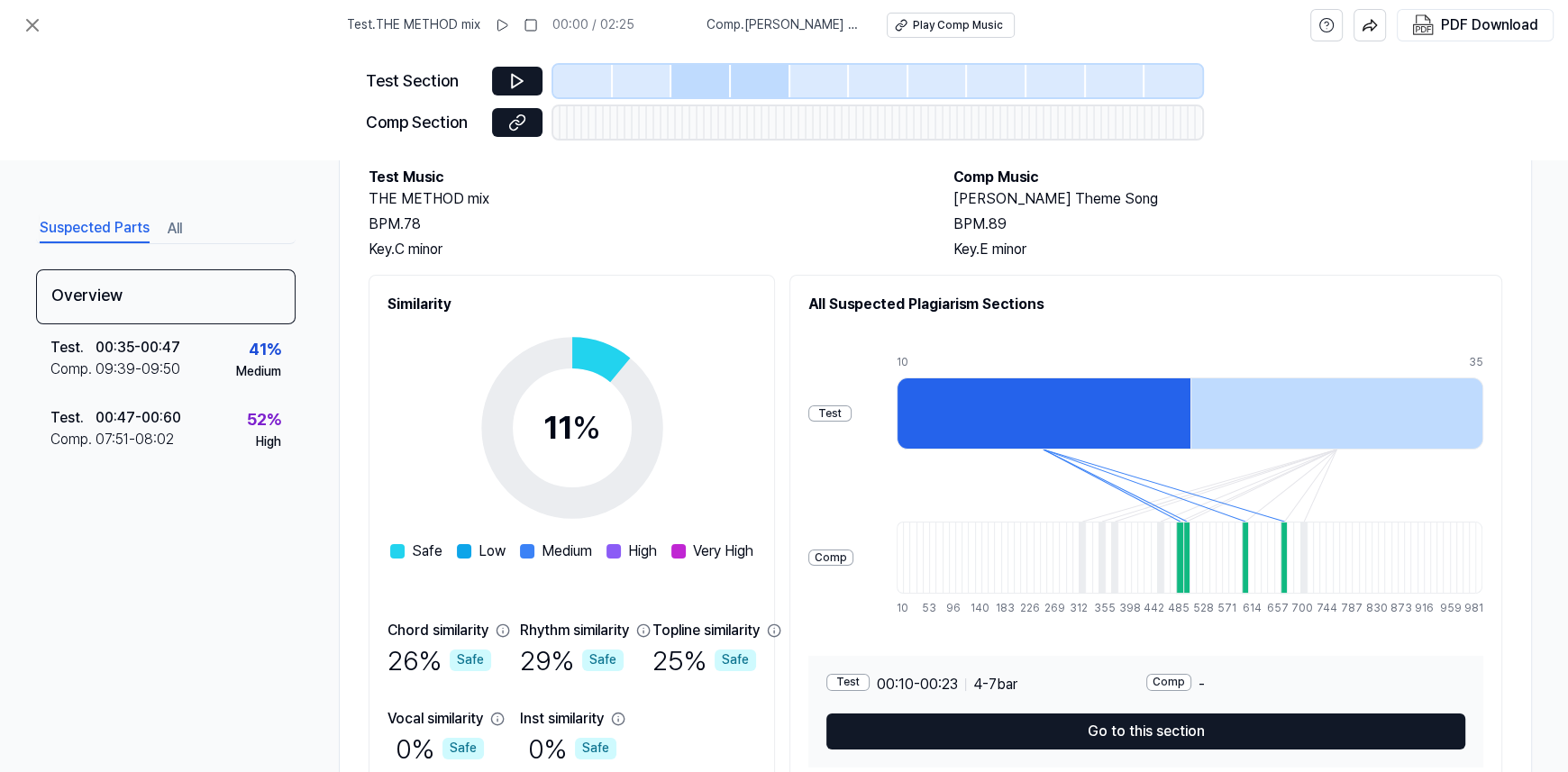
scroll to position [0, 0]
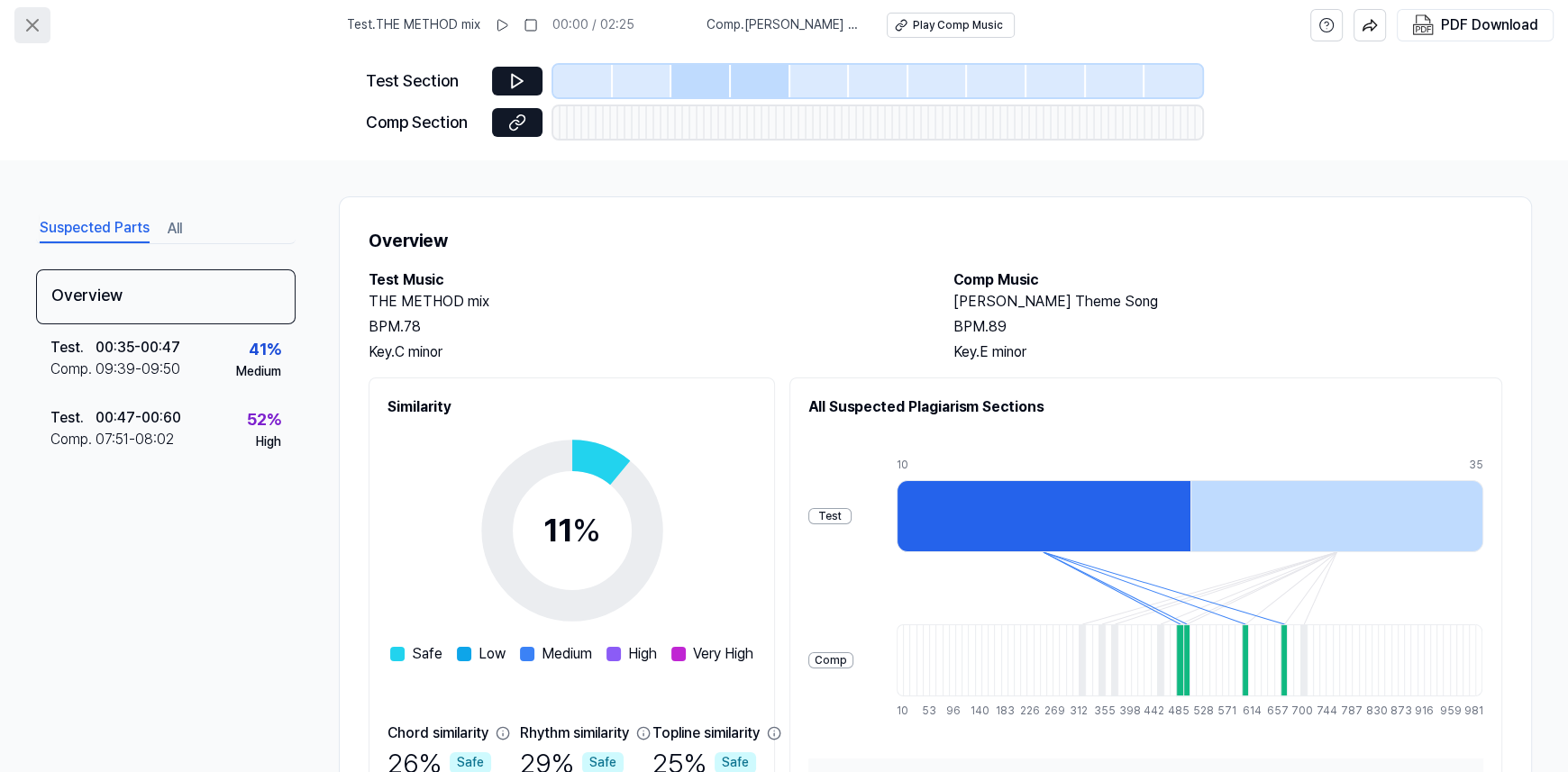
click at [22, 25] on icon at bounding box center [31, 25] width 21 height 21
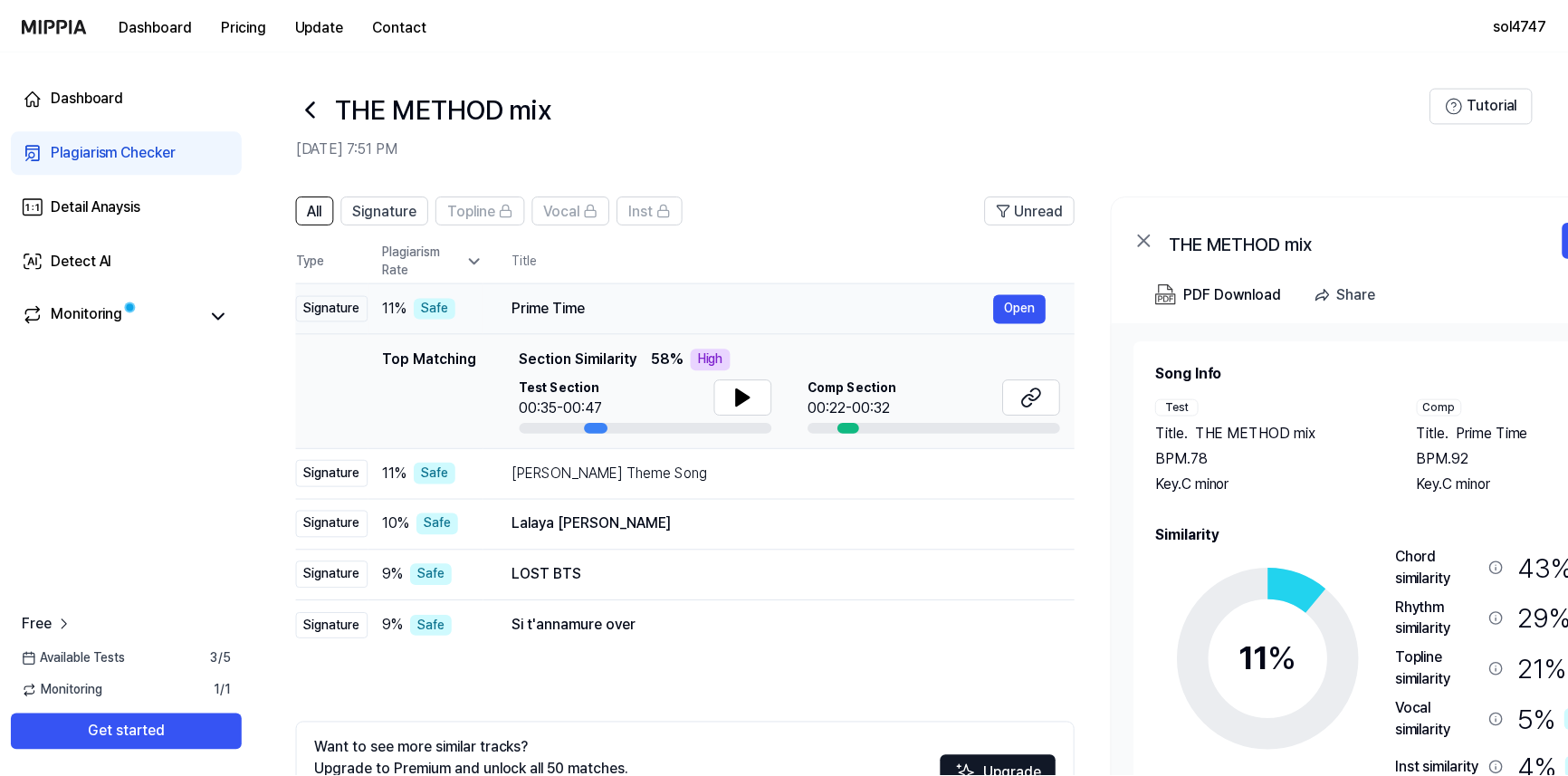
scroll to position [47, 0]
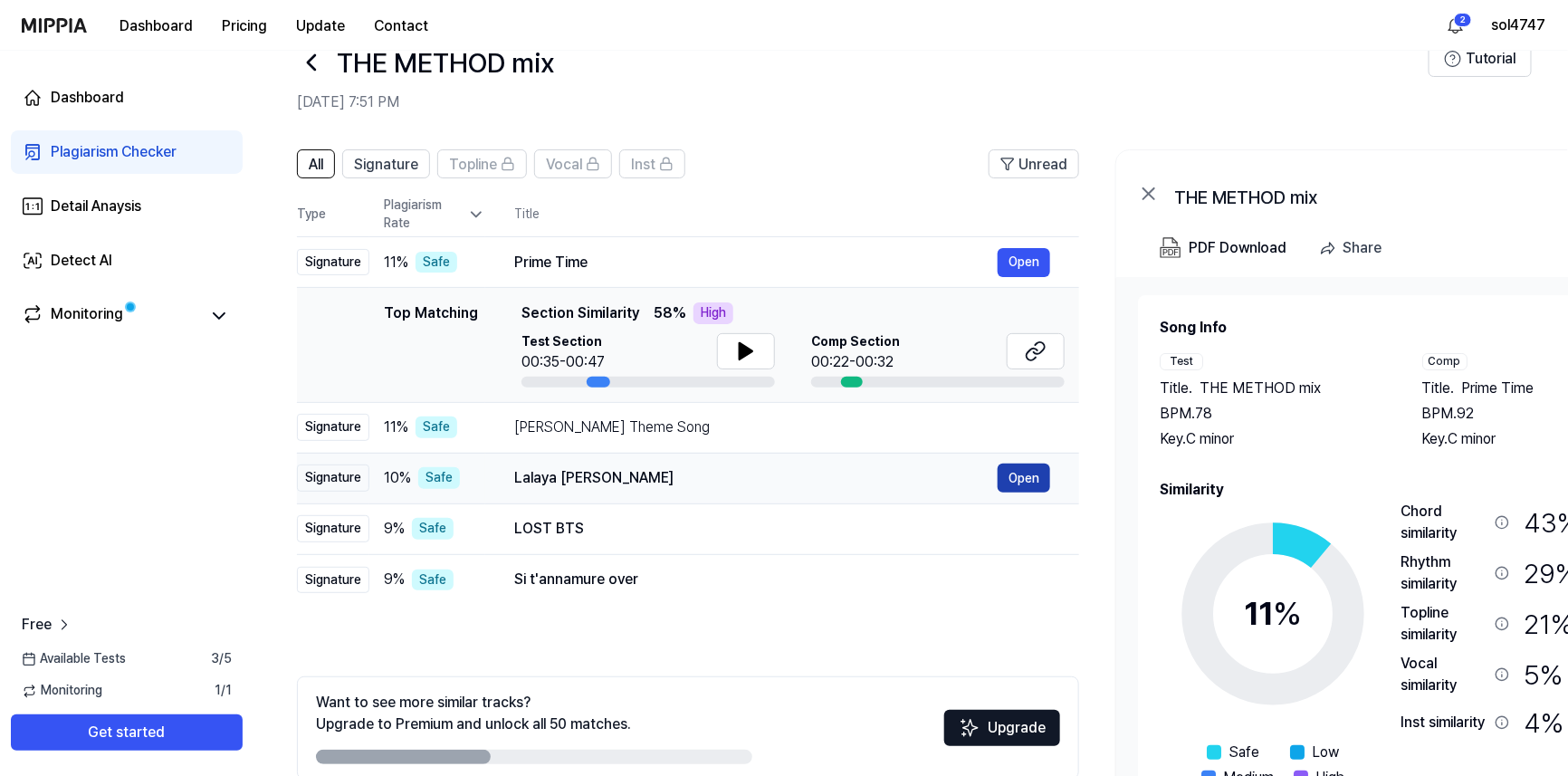
click at [1025, 478] on button "Open" at bounding box center [1024, 477] width 52 height 29
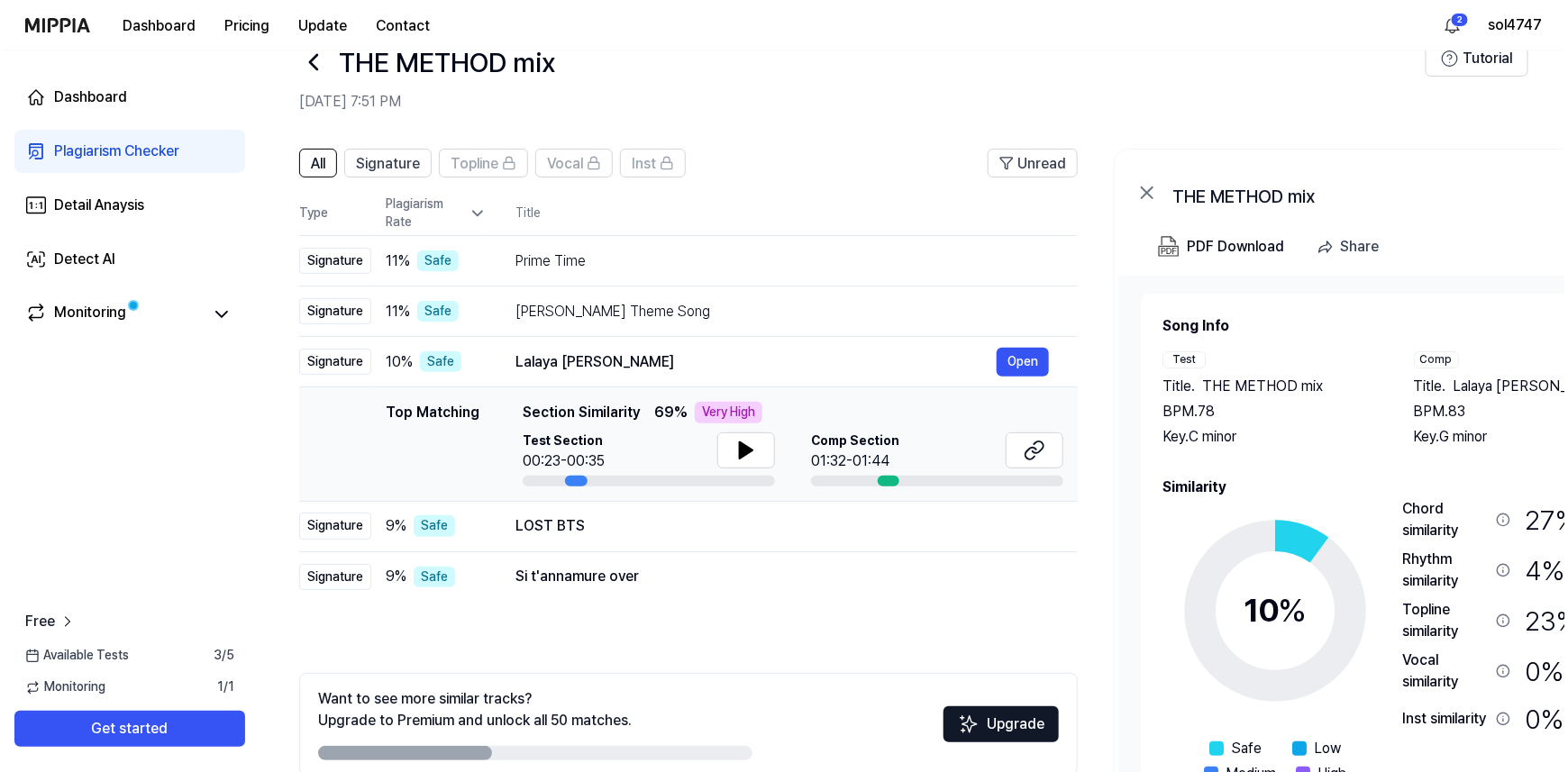
scroll to position [0, 0]
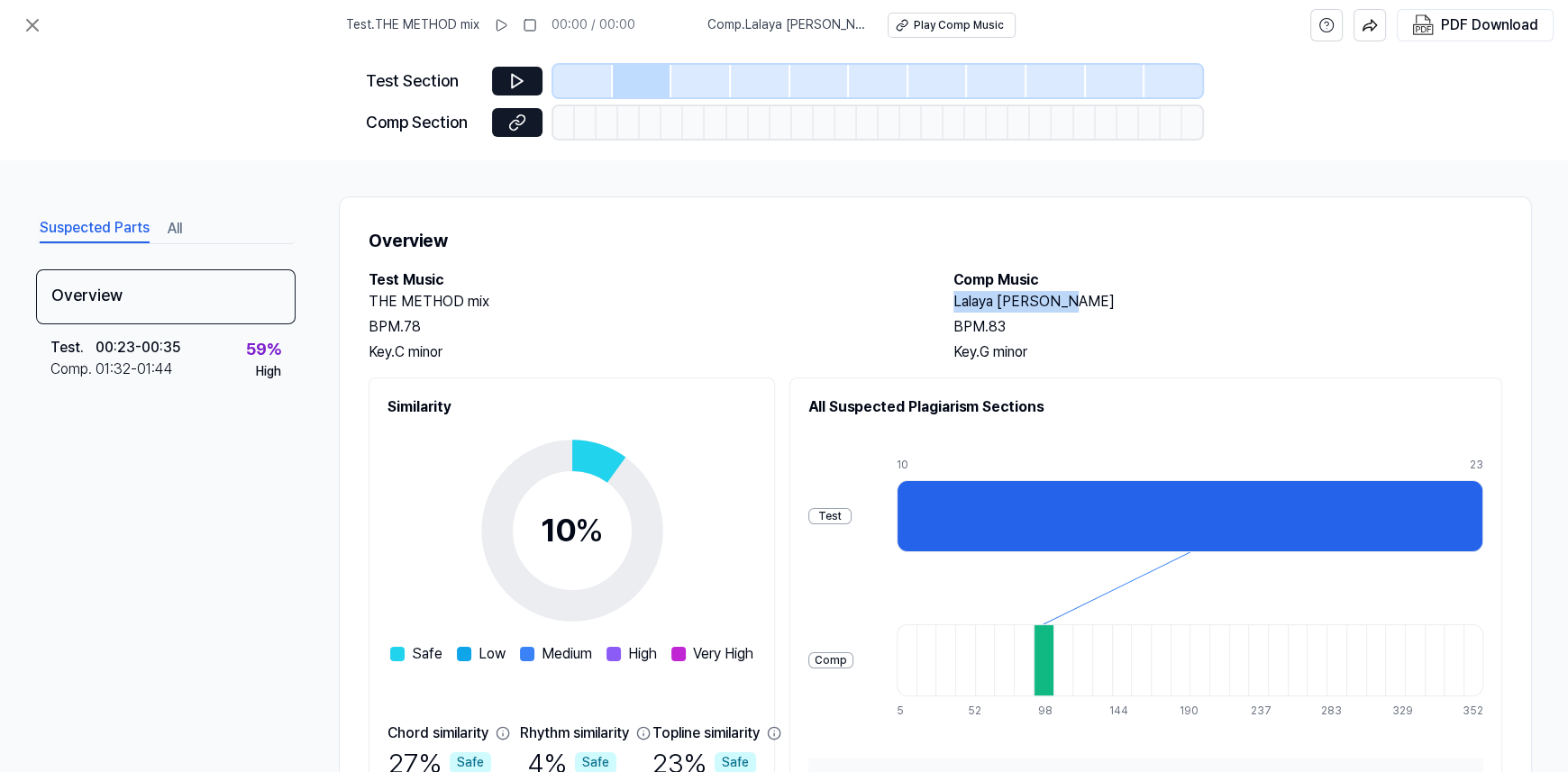
drag, startPoint x: 952, startPoint y: 299, endPoint x: 1068, endPoint y: 302, distance: 116.0
click at [1068, 302] on h2 "Lalaya [PERSON_NAME]" at bounding box center [1227, 301] width 549 height 21
click at [33, 26] on icon at bounding box center [32, 25] width 11 height 11
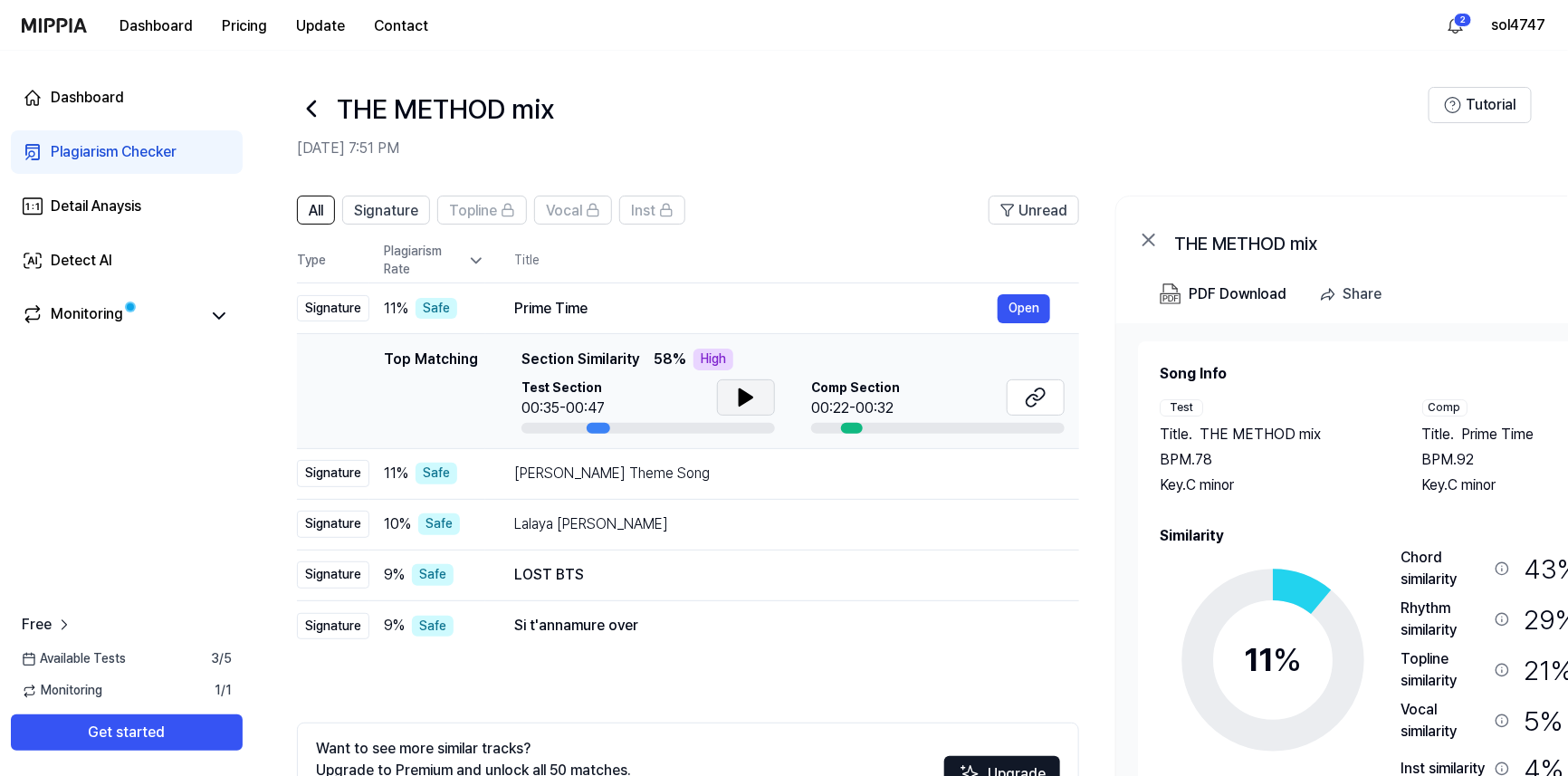
click at [737, 399] on icon at bounding box center [745, 397] width 21 height 21
click at [751, 393] on icon at bounding box center [745, 397] width 21 height 21
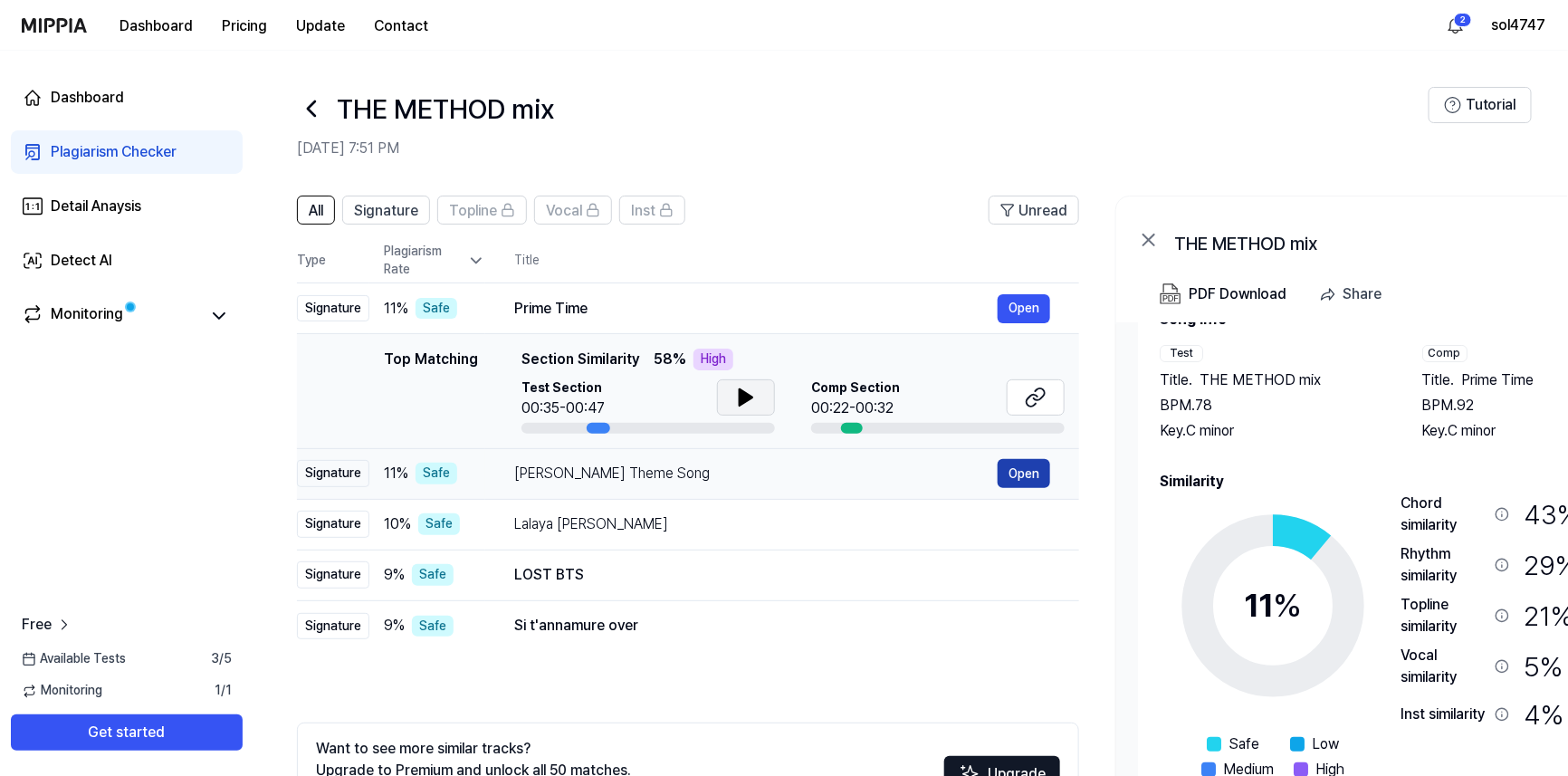
click at [1030, 475] on button "Open" at bounding box center [1024, 473] width 52 height 29
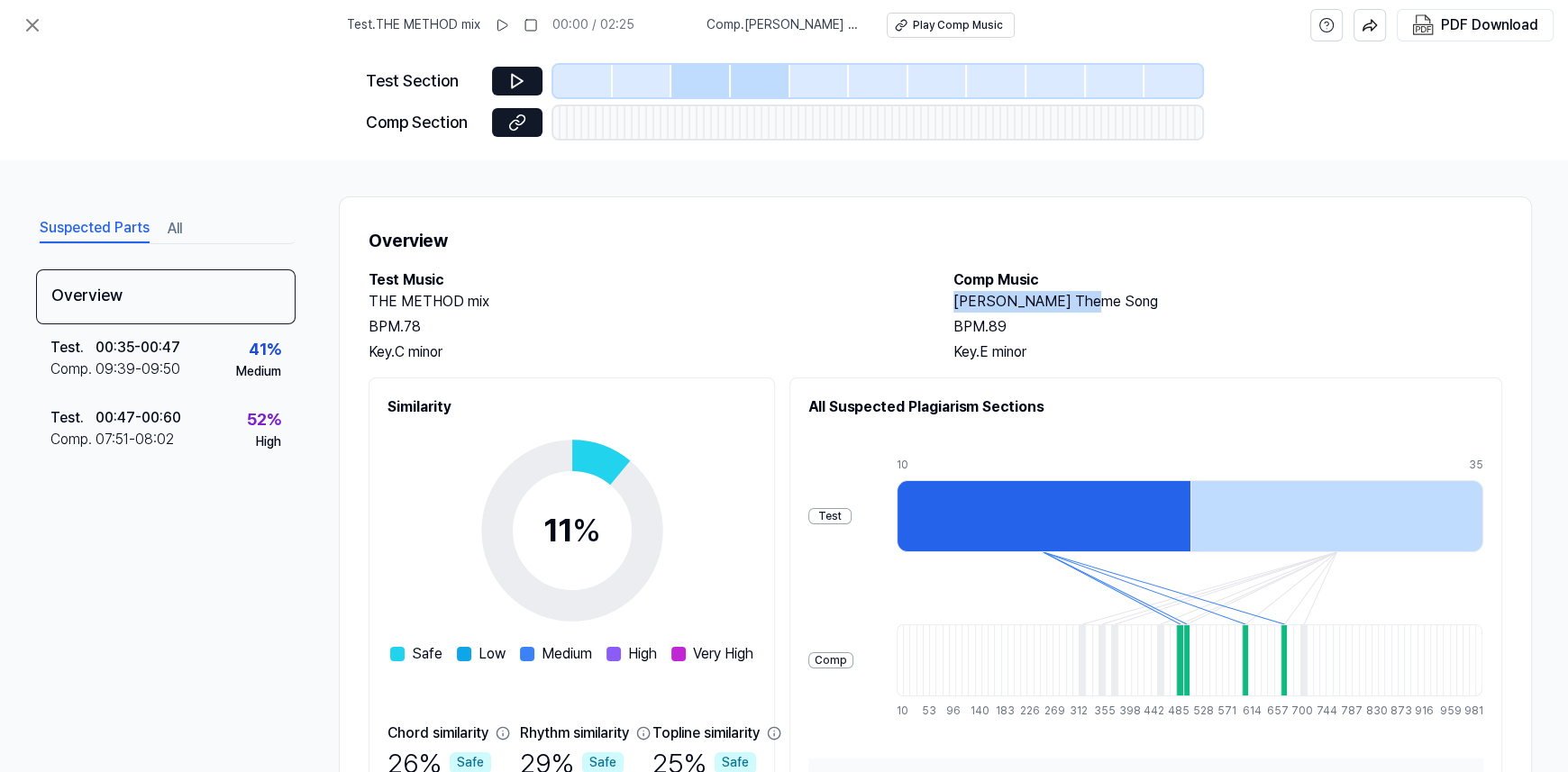
drag, startPoint x: 952, startPoint y: 297, endPoint x: 1086, endPoint y: 303, distance: 134.1
click at [1086, 303] on h2 "[PERSON_NAME] Theme Song" at bounding box center [1227, 301] width 549 height 21
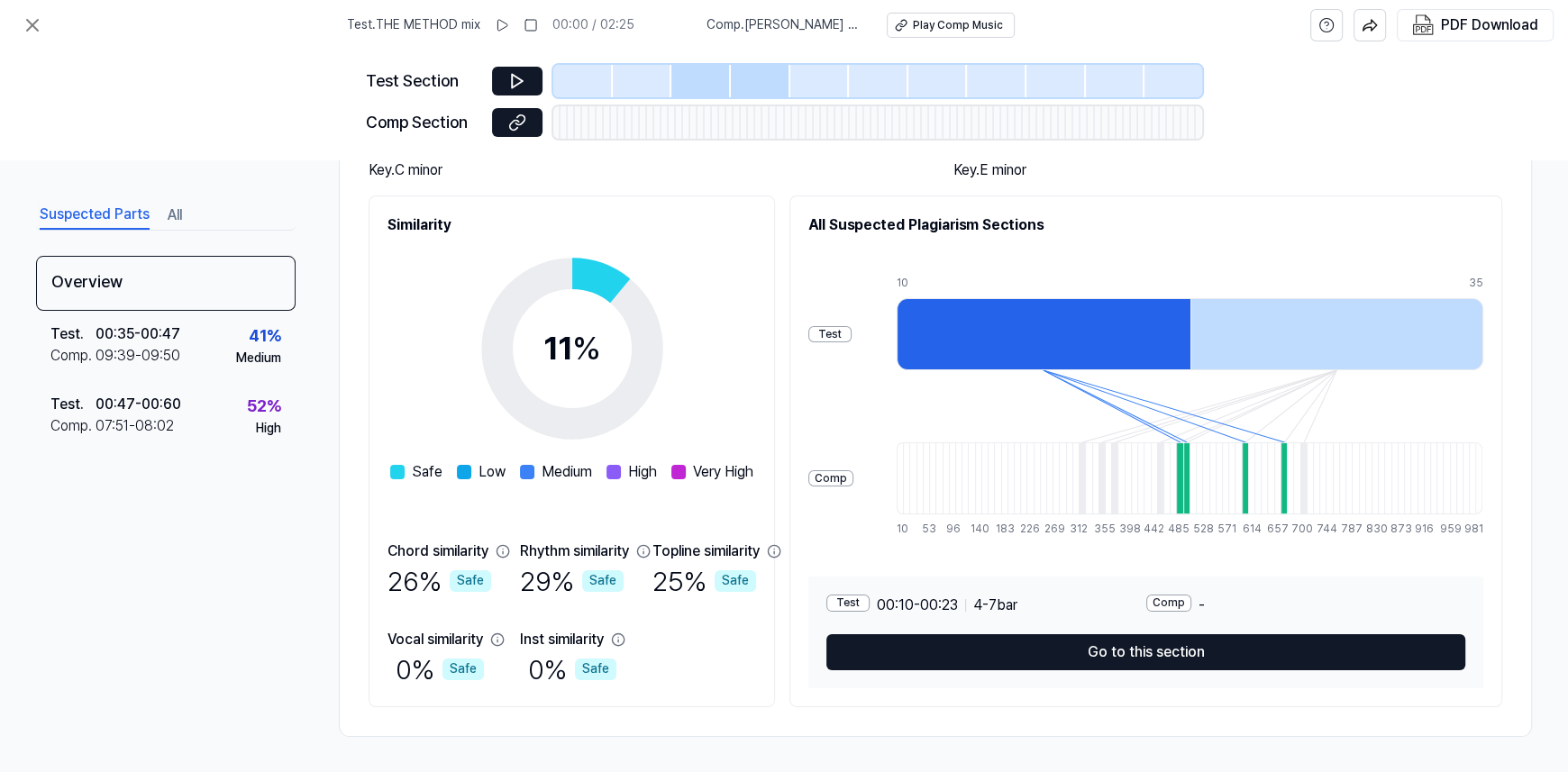
scroll to position [189, 0]
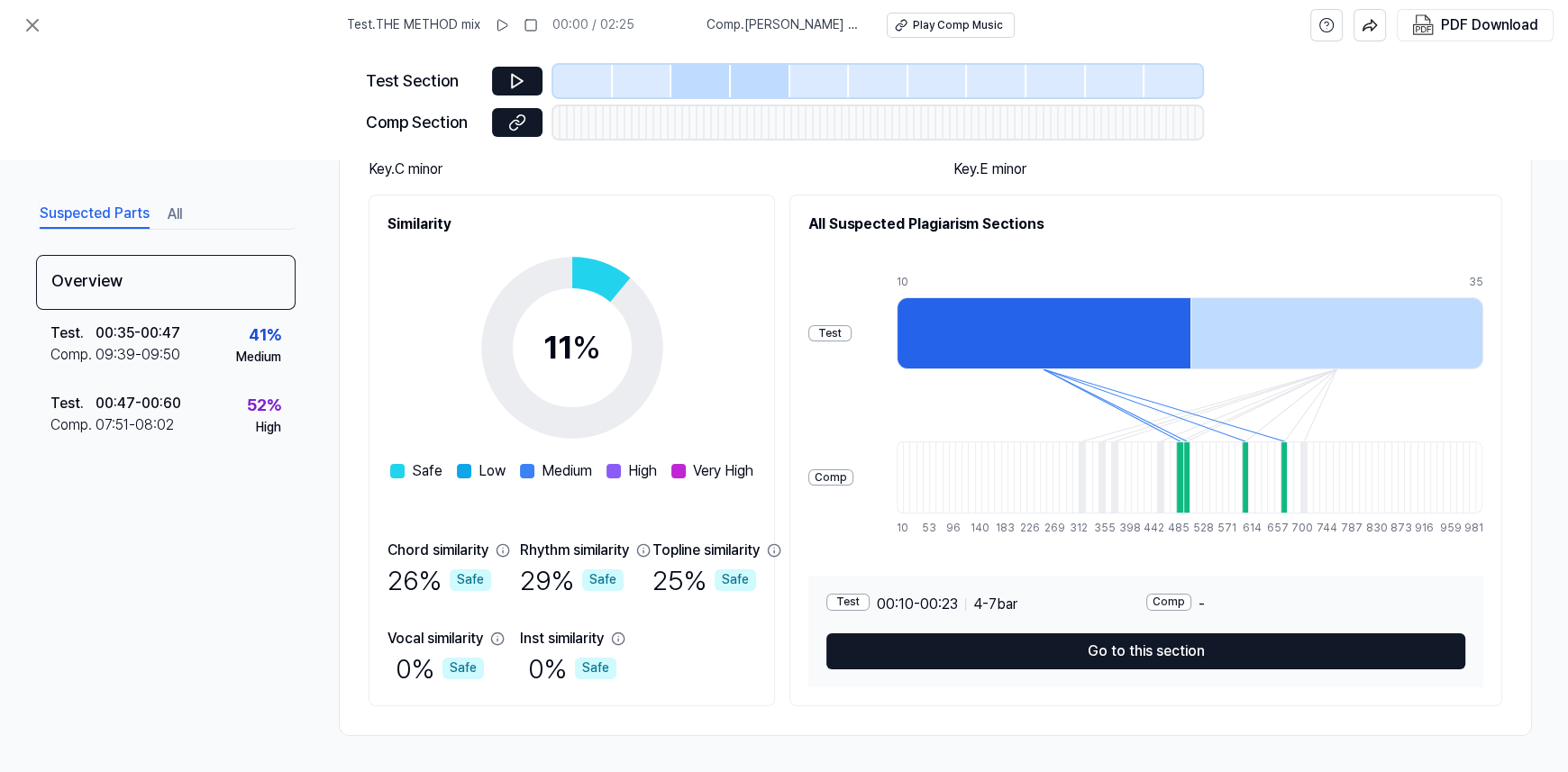
click at [852, 325] on div "Test" at bounding box center [829, 333] width 44 height 17
click at [1051, 323] on div at bounding box center [1042, 333] width 293 height 72
click at [1363, 342] on div at bounding box center [1337, 333] width 293 height 72
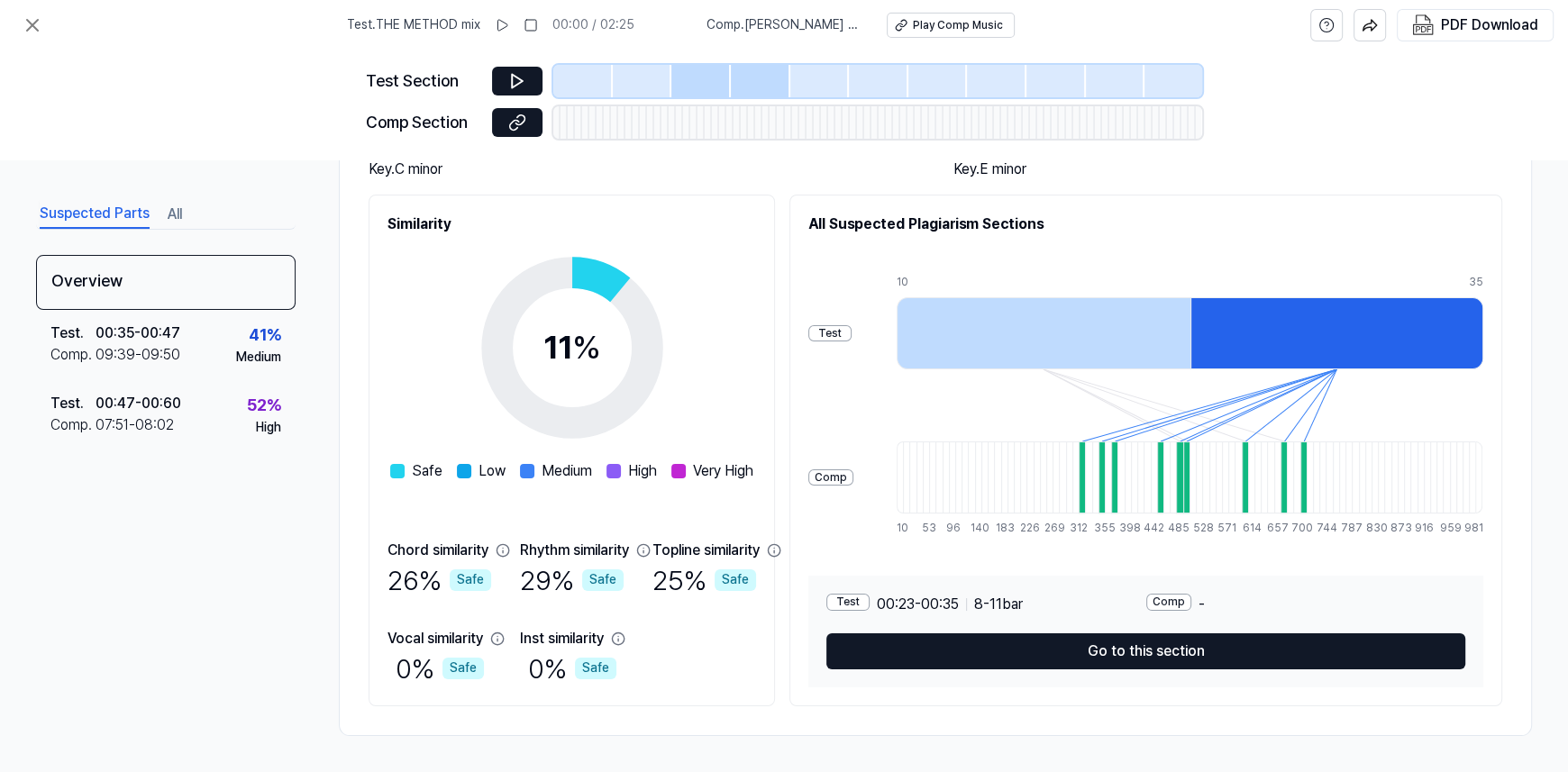
click at [1115, 351] on div at bounding box center [1042, 333] width 293 height 72
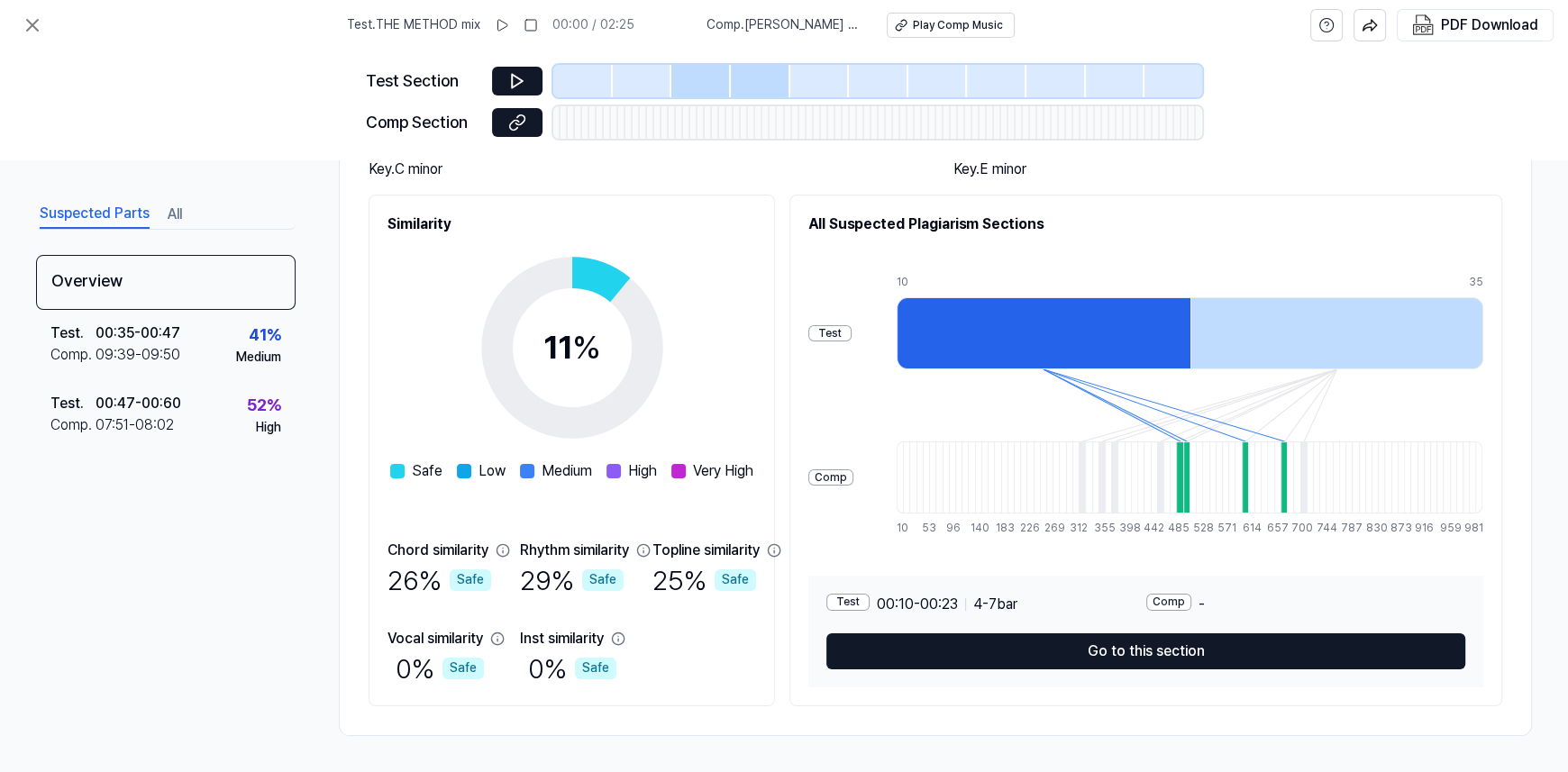
click at [1300, 345] on div at bounding box center [1337, 333] width 293 height 72
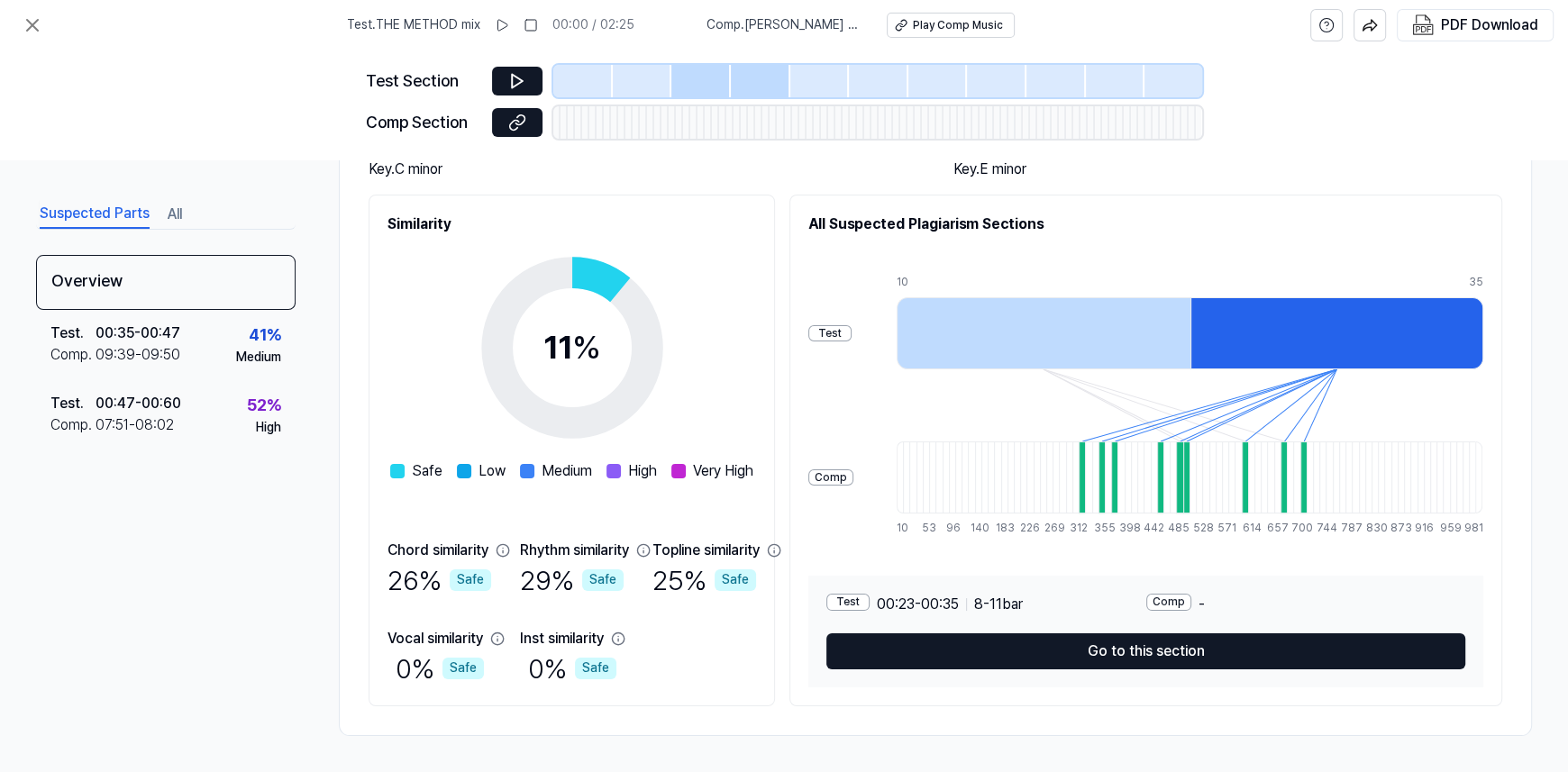
click at [1127, 349] on div at bounding box center [1042, 333] width 293 height 72
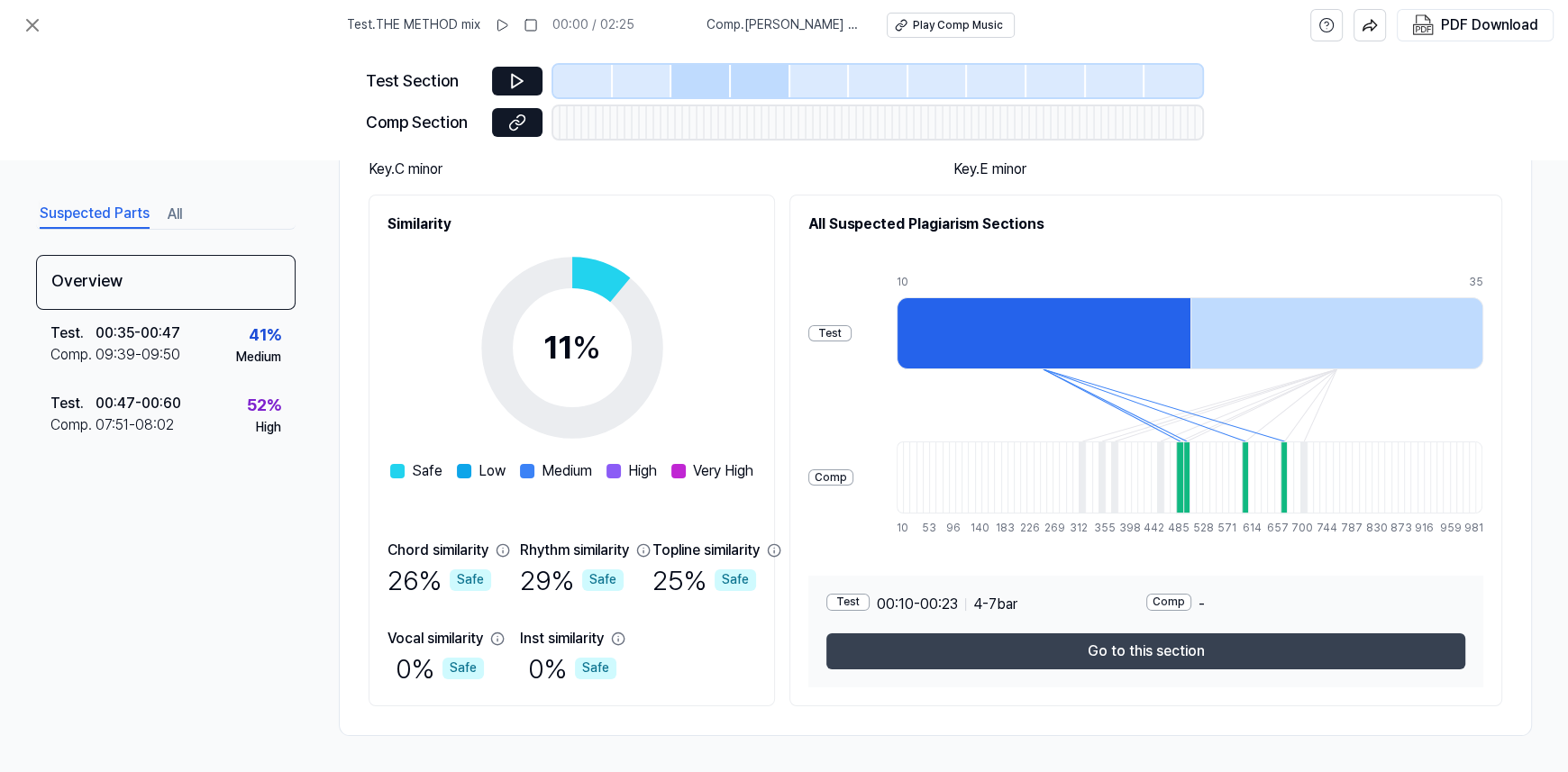
click at [1169, 644] on button "Go to this section" at bounding box center [1146, 651] width 639 height 36
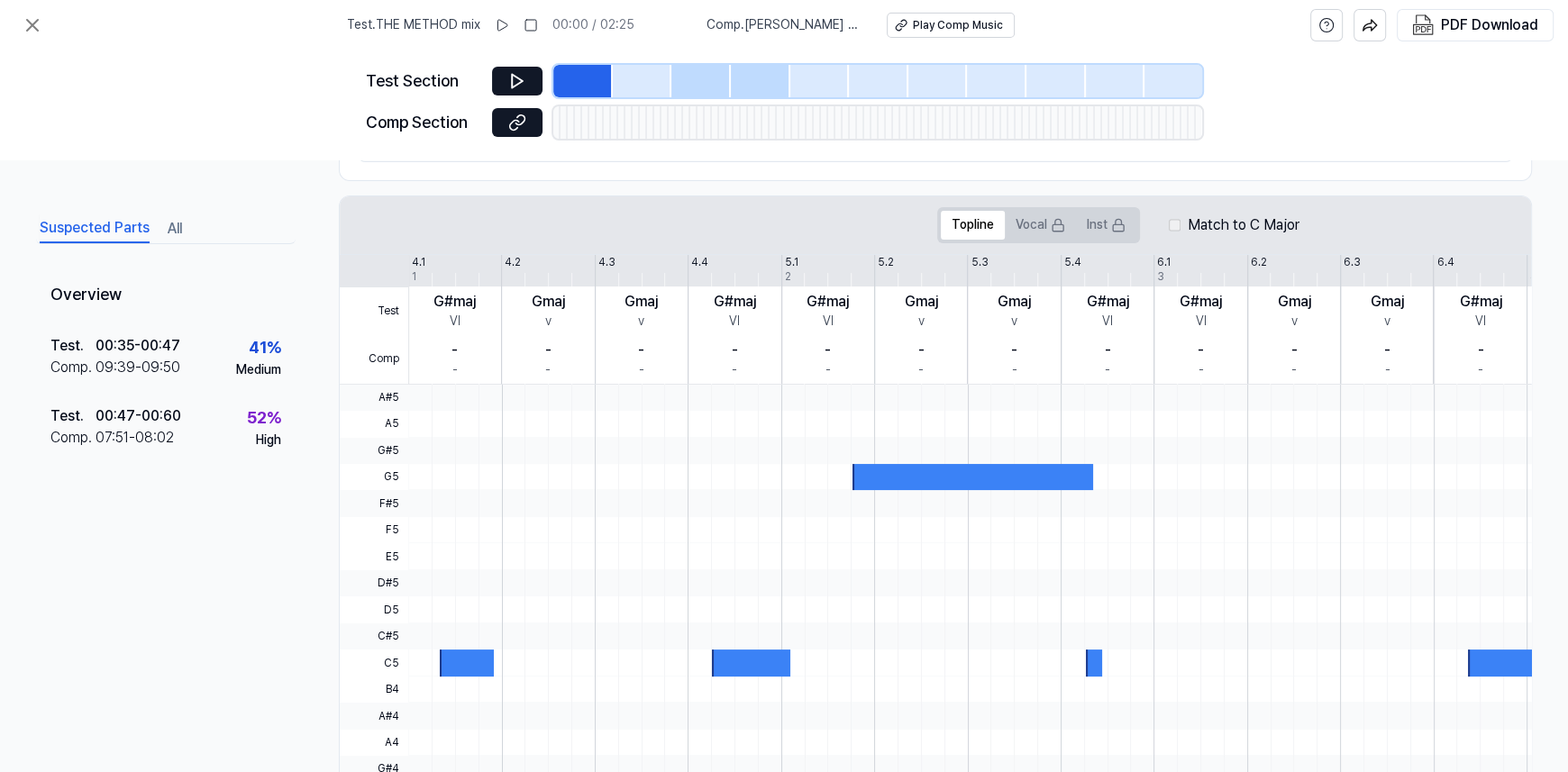
scroll to position [0, 0]
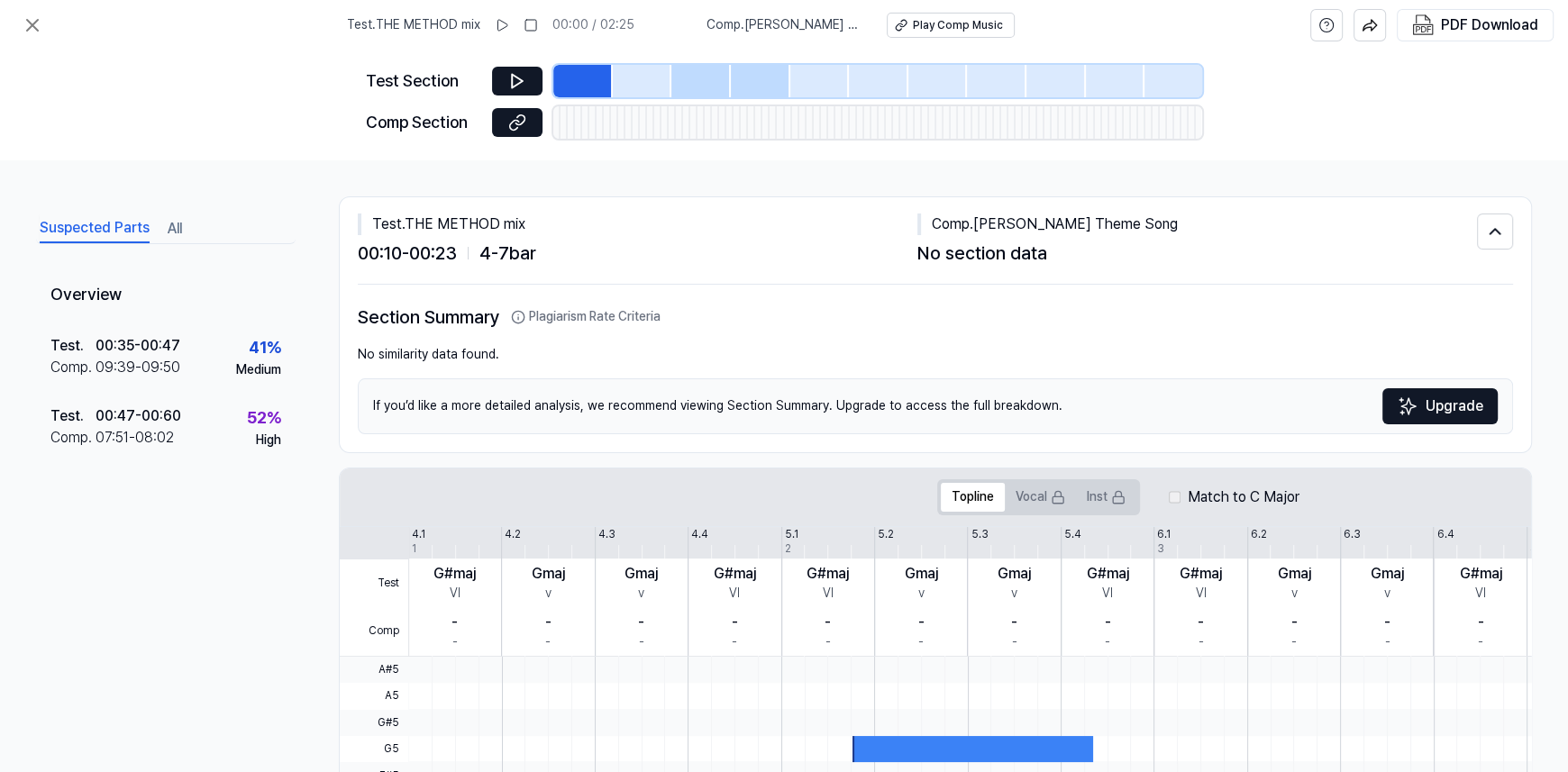
click at [590, 87] on div at bounding box center [583, 81] width 59 height 32
click at [515, 81] on icon at bounding box center [516, 81] width 18 height 18
click at [536, 24] on rect at bounding box center [530, 25] width 11 height 11
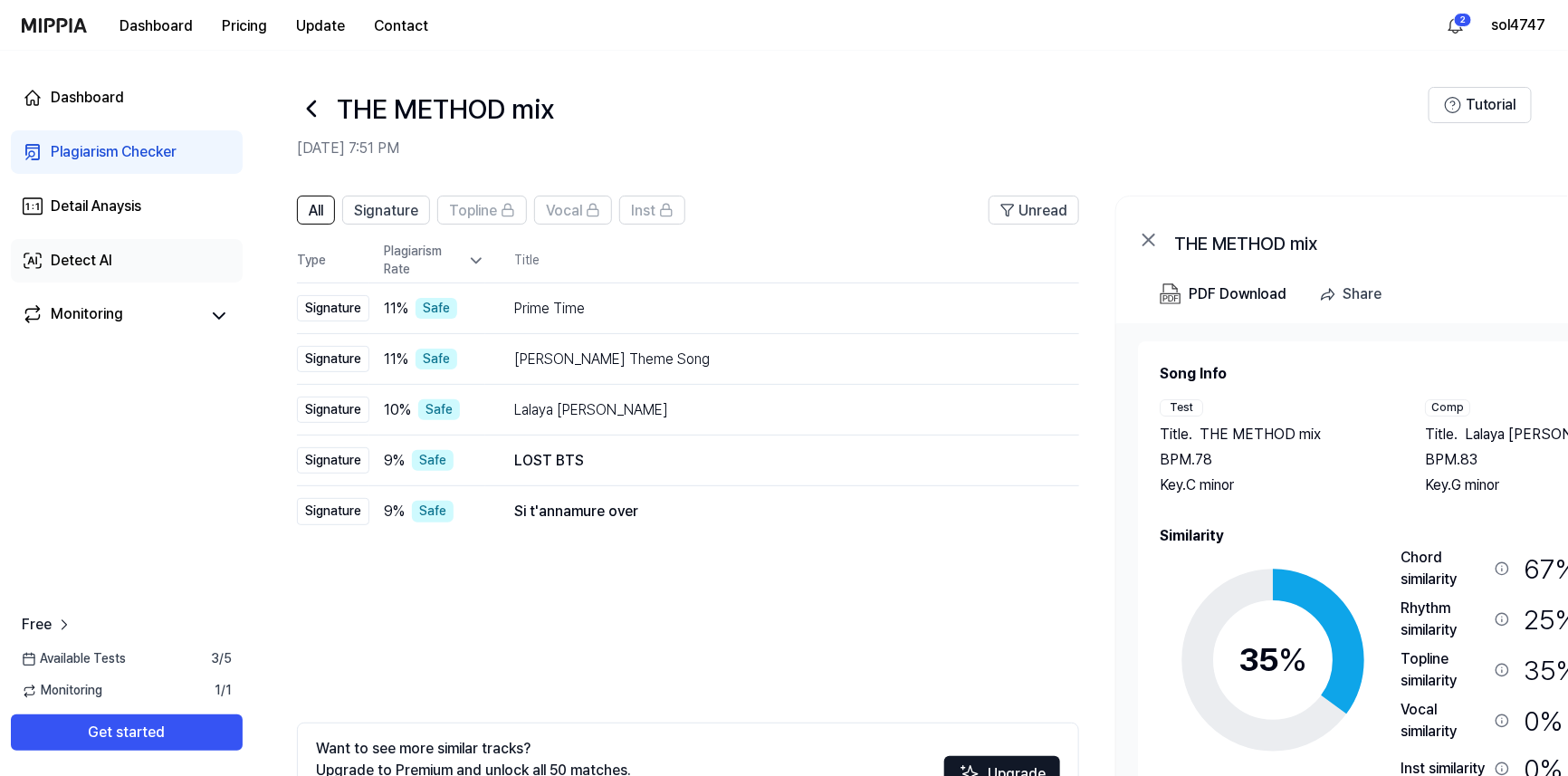
click at [105, 268] on div "Detect AI" at bounding box center [82, 261] width 61 height 21
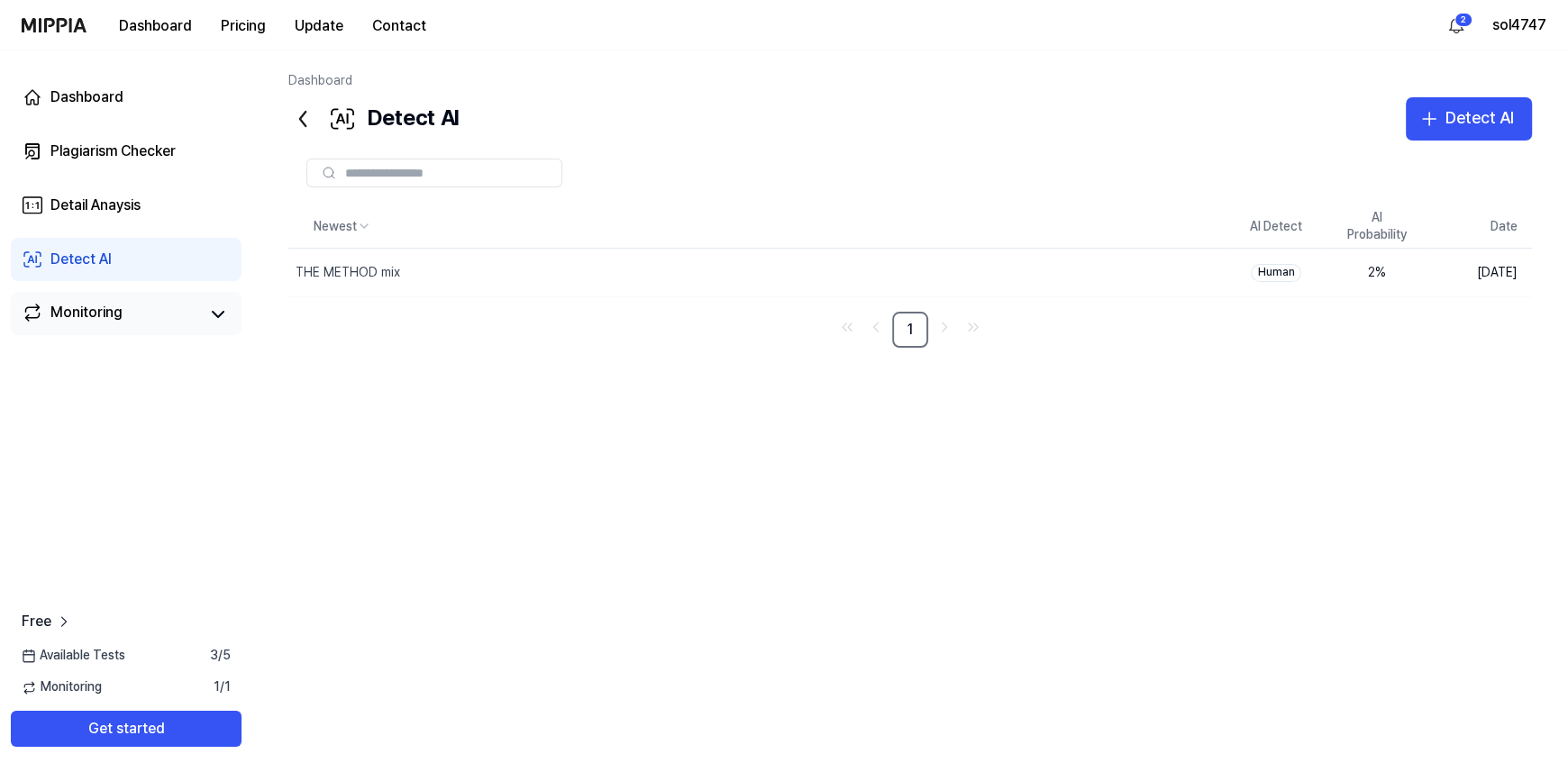
click at [200, 318] on div "Monitoring" at bounding box center [126, 314] width 209 height 25
click at [219, 313] on icon at bounding box center [218, 314] width 21 height 21
click at [125, 152] on div "Plagiarism Checker" at bounding box center [113, 151] width 125 height 21
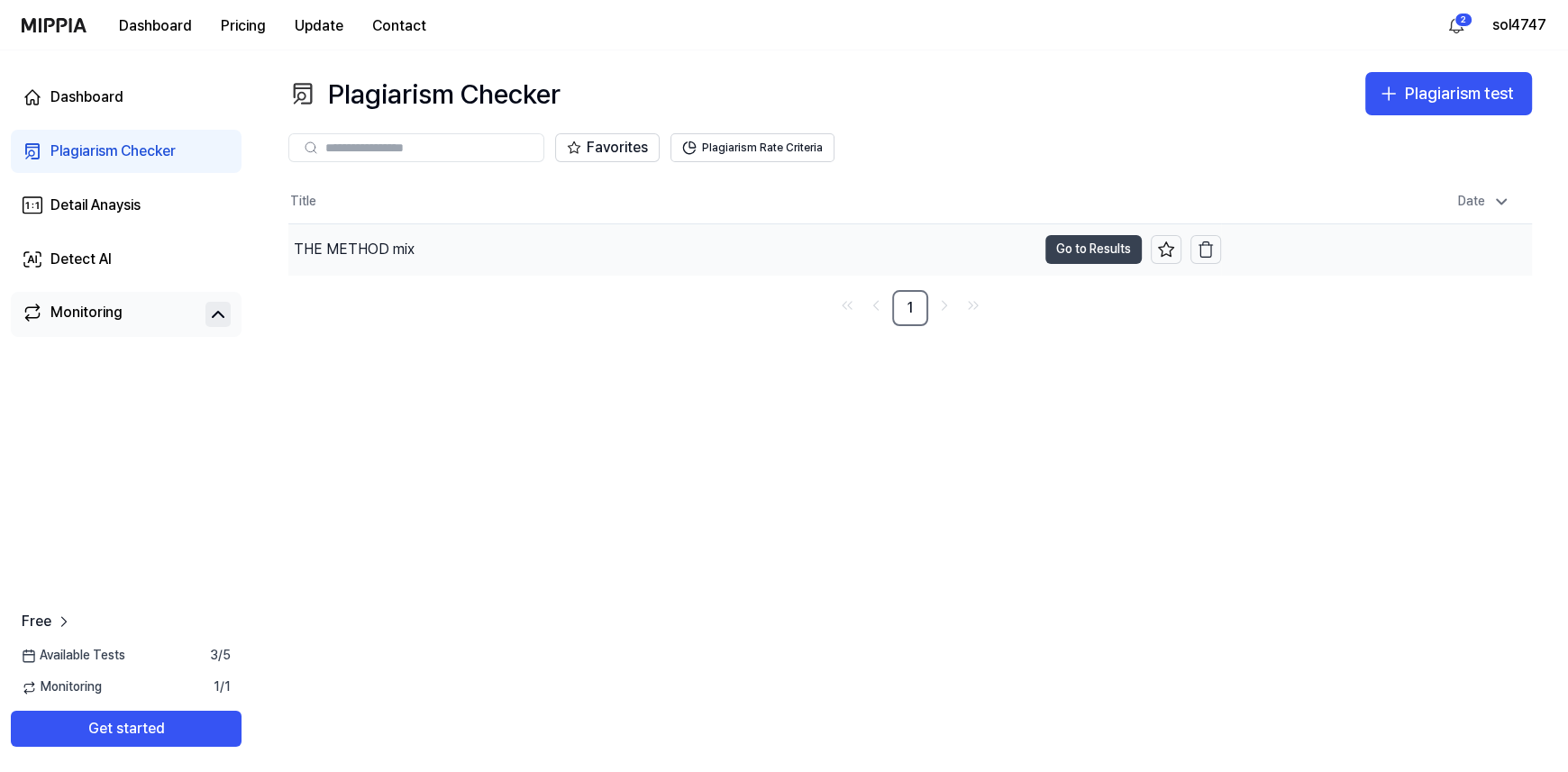
click at [1088, 247] on button "Go to Results" at bounding box center [1093, 249] width 96 height 29
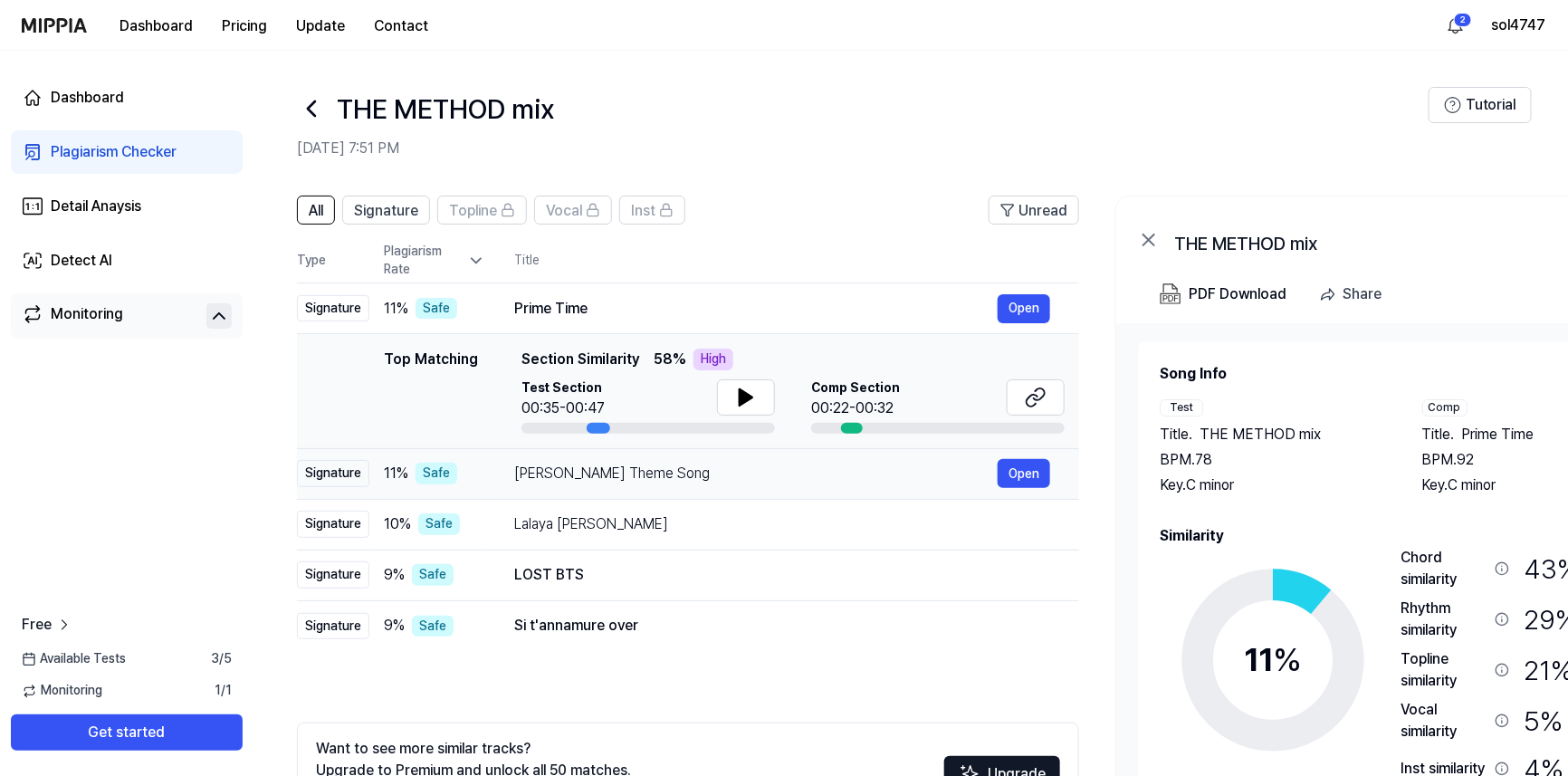
scroll to position [89, 0]
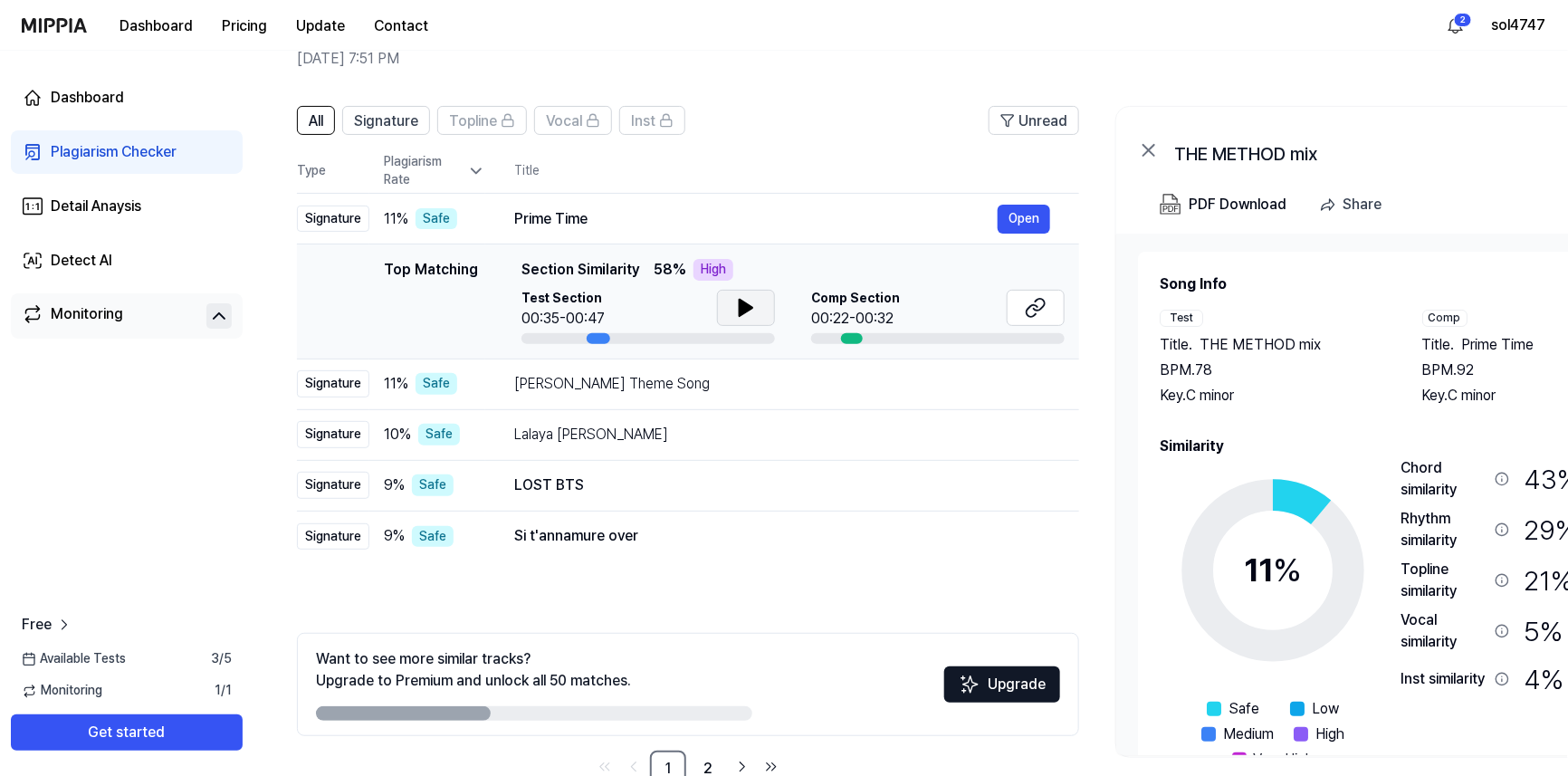
click at [742, 309] on icon at bounding box center [746, 308] width 13 height 17
click at [744, 303] on icon at bounding box center [745, 307] width 21 height 21
click at [1029, 307] on icon at bounding box center [1032, 311] width 11 height 12
click at [759, 301] on button at bounding box center [746, 307] width 58 height 36
click at [760, 302] on button at bounding box center [746, 307] width 58 height 36
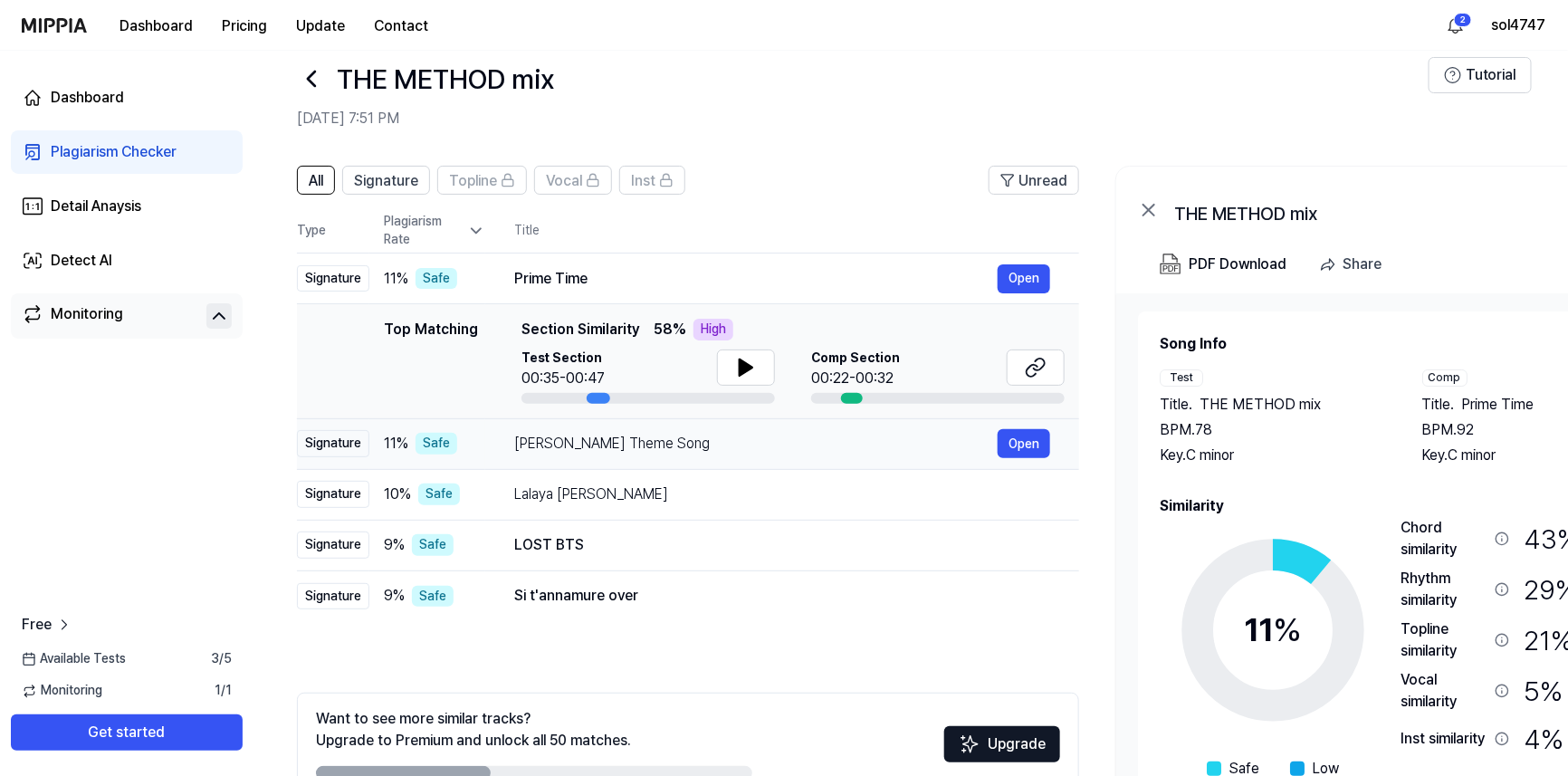
scroll to position [0, 0]
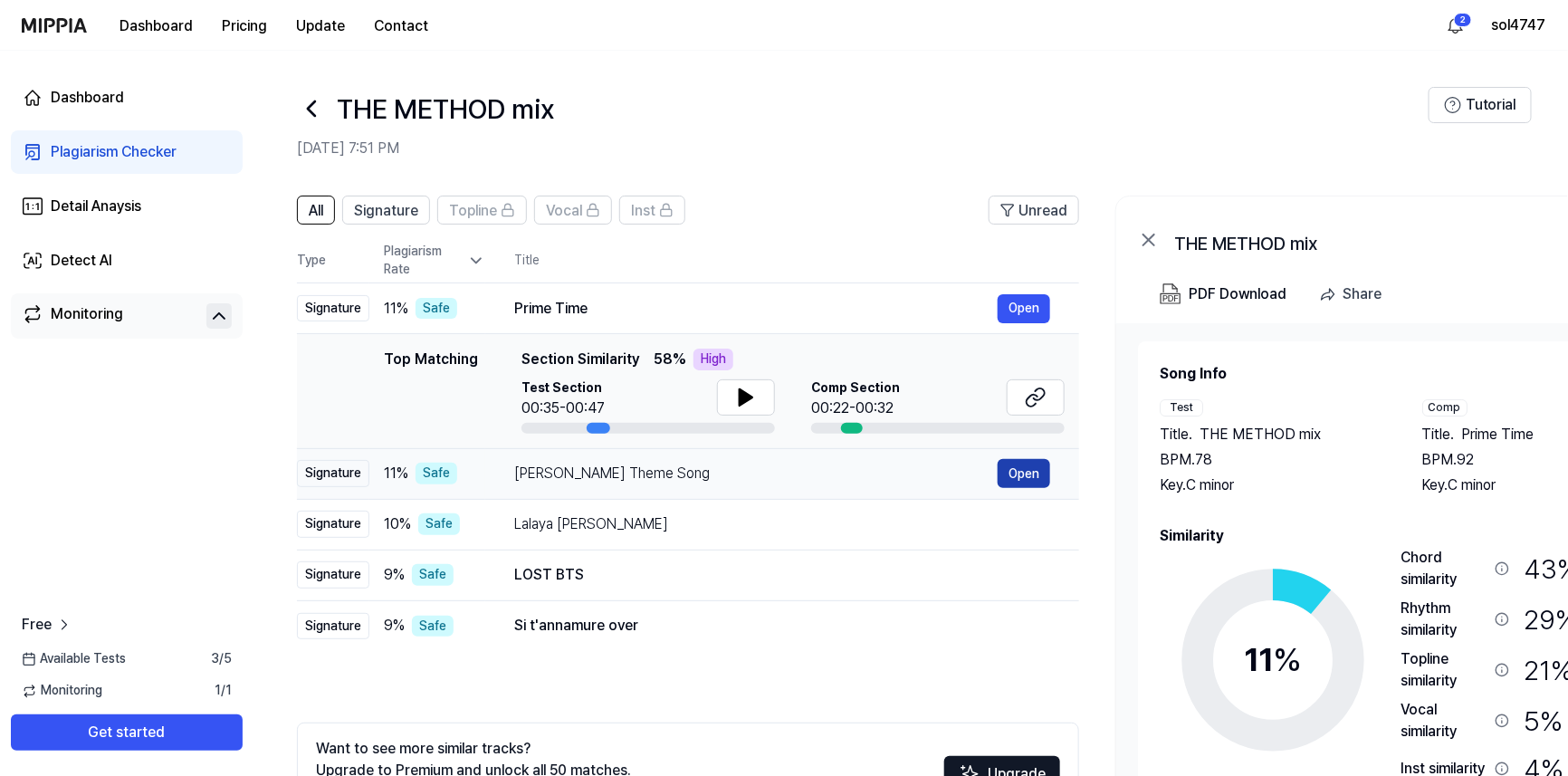
click at [1034, 476] on button "Open" at bounding box center [1024, 473] width 52 height 29
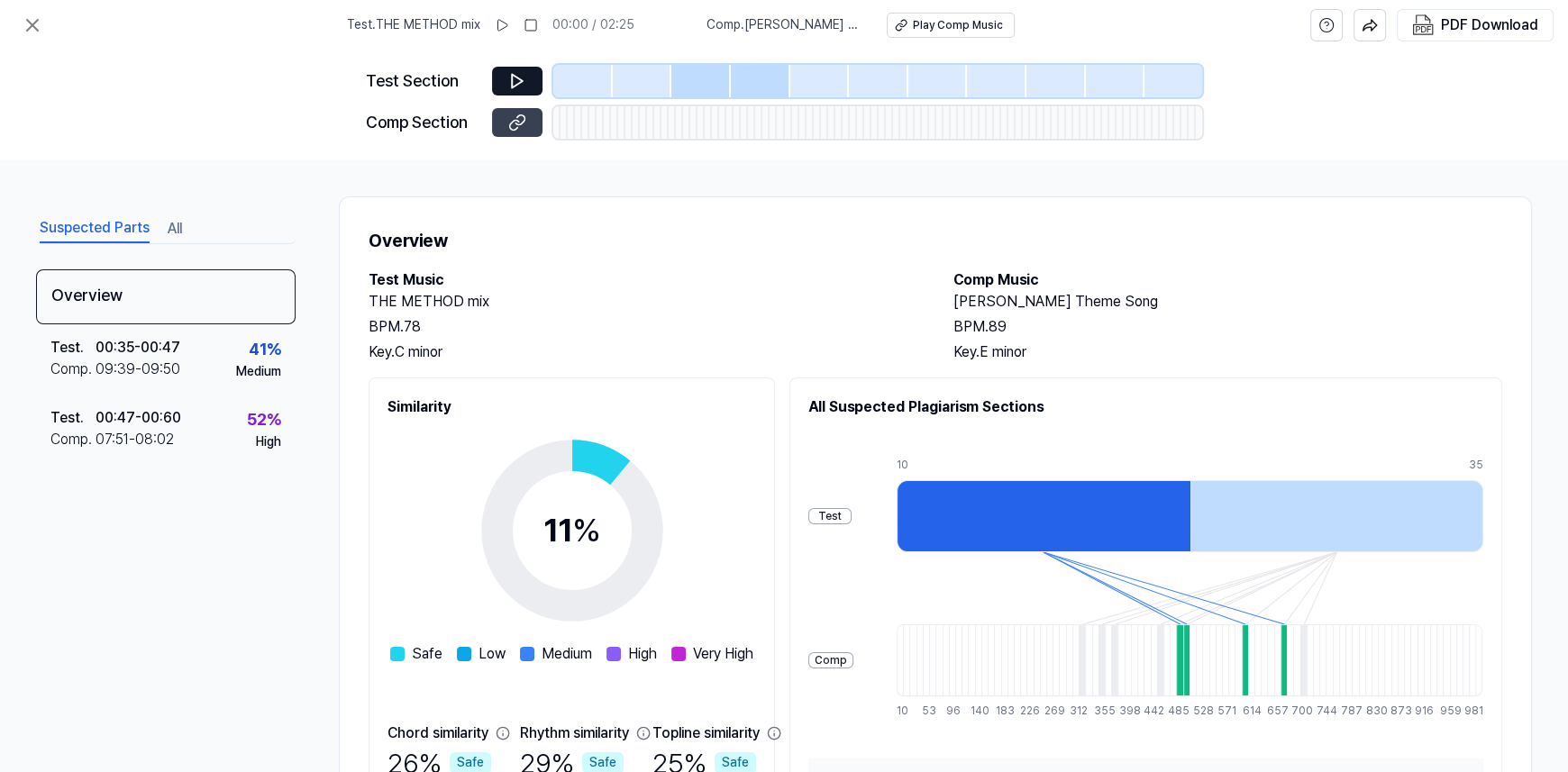
click at [513, 130] on icon at bounding box center [515, 124] width 9 height 10
click at [27, 24] on icon at bounding box center [31, 25] width 21 height 21
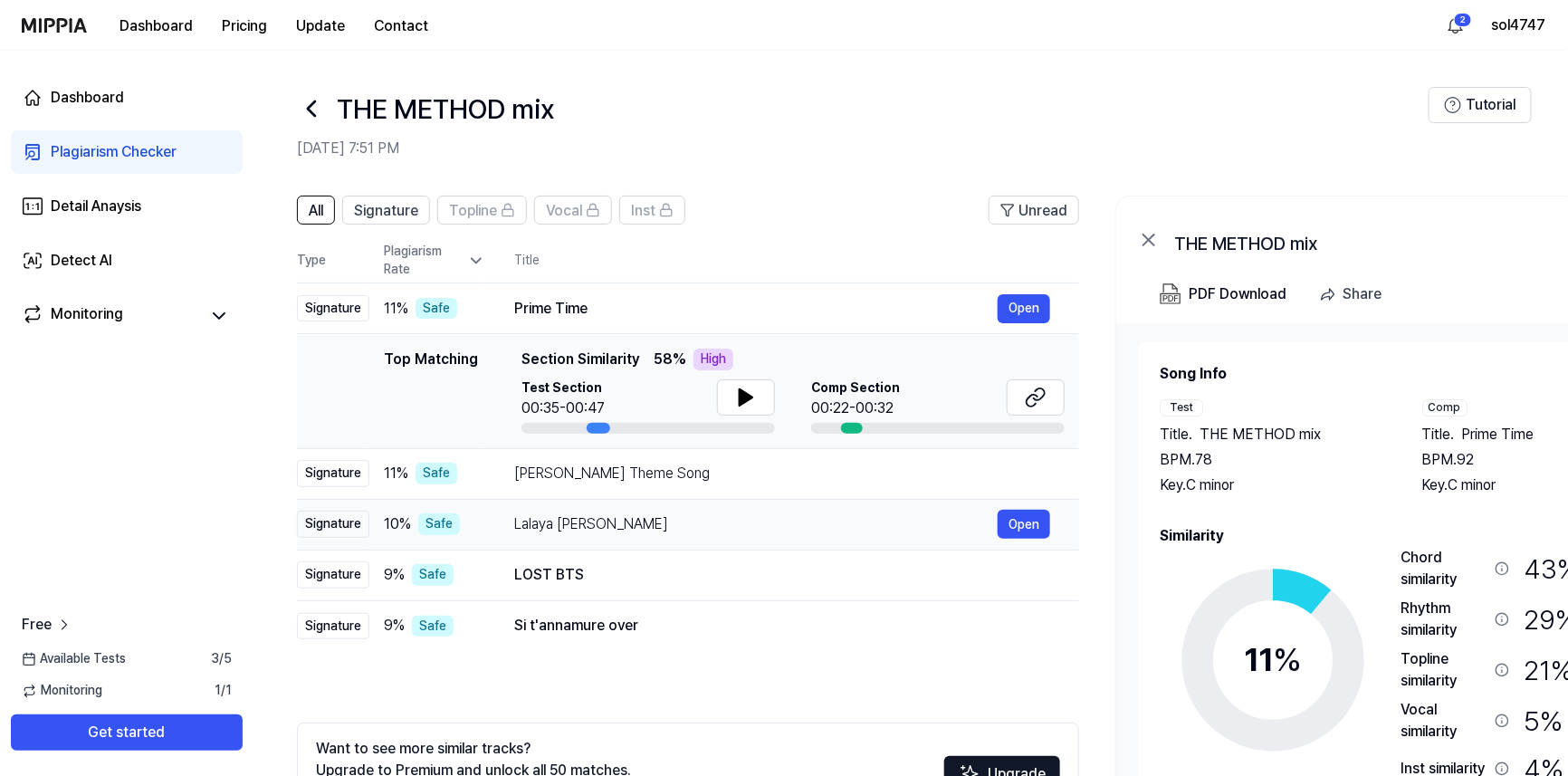
click at [687, 527] on div "Lalaya [PERSON_NAME]" at bounding box center [756, 524] width 484 height 21
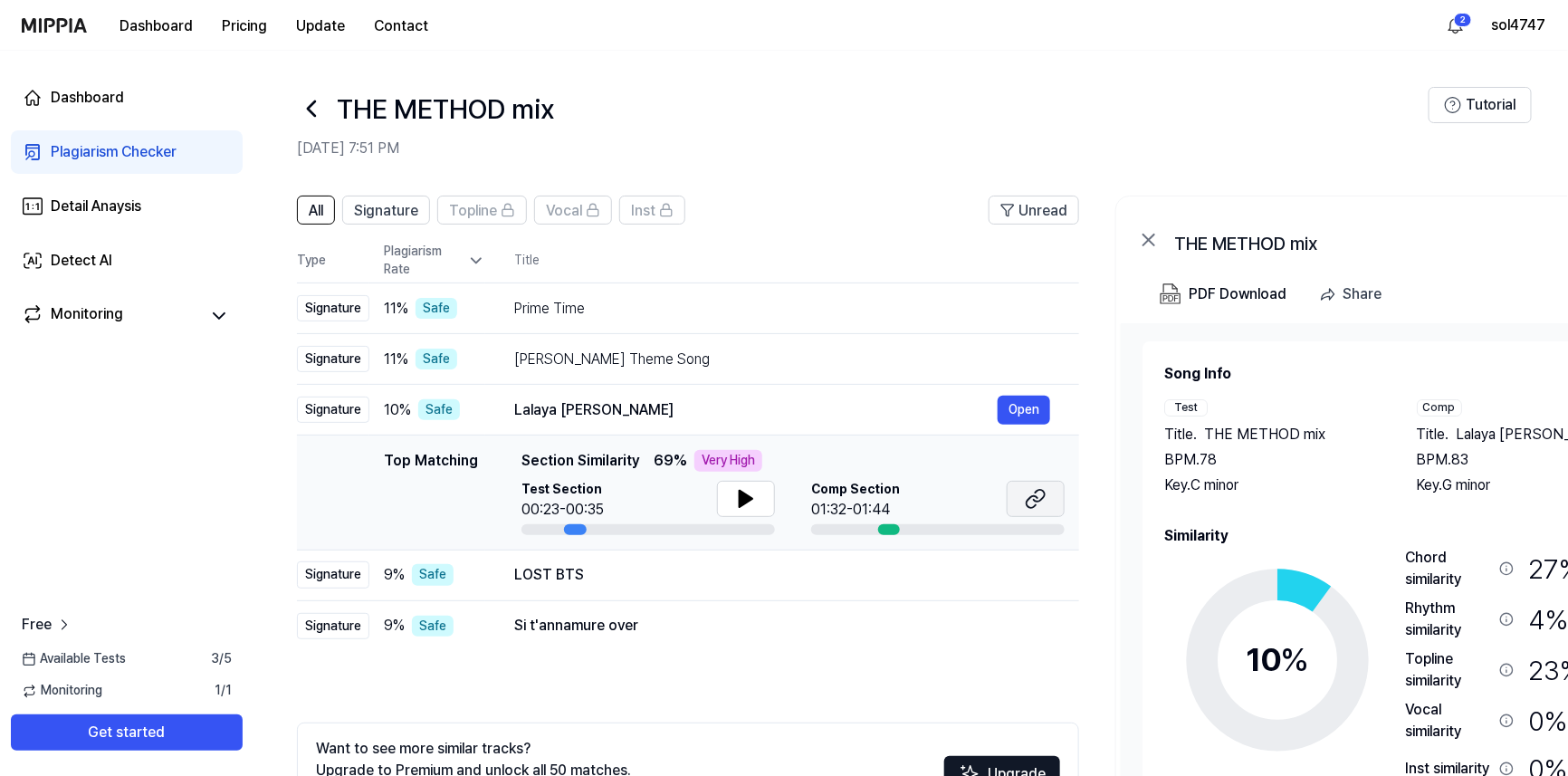
click at [1037, 499] on icon at bounding box center [1035, 499] width 21 height 21
